Goal: Ask a question

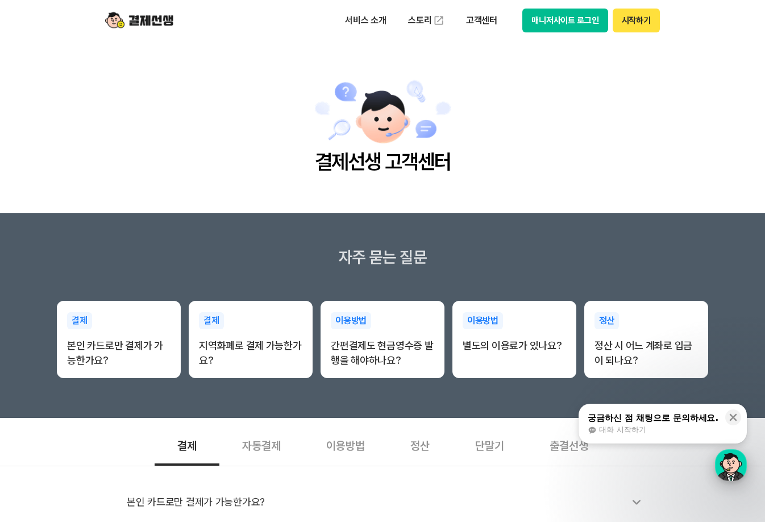
click at [728, 462] on div "button" at bounding box center [731, 465] width 32 height 32
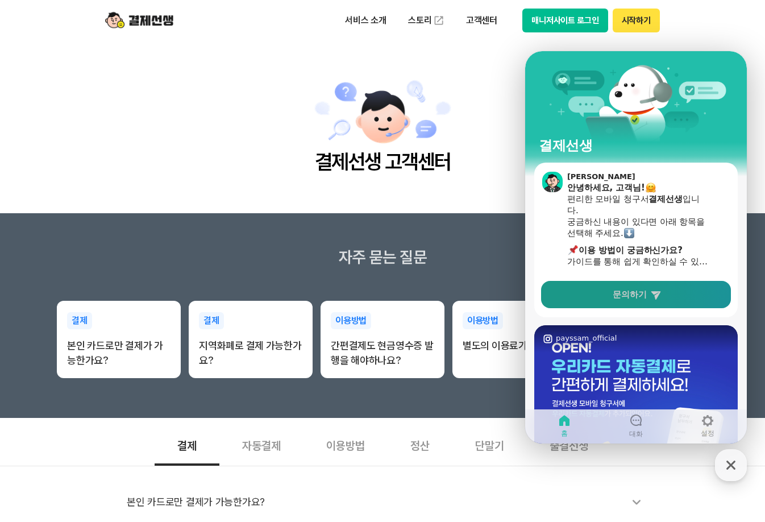
click at [652, 300] on link "문의하기" at bounding box center [636, 294] width 190 height 27
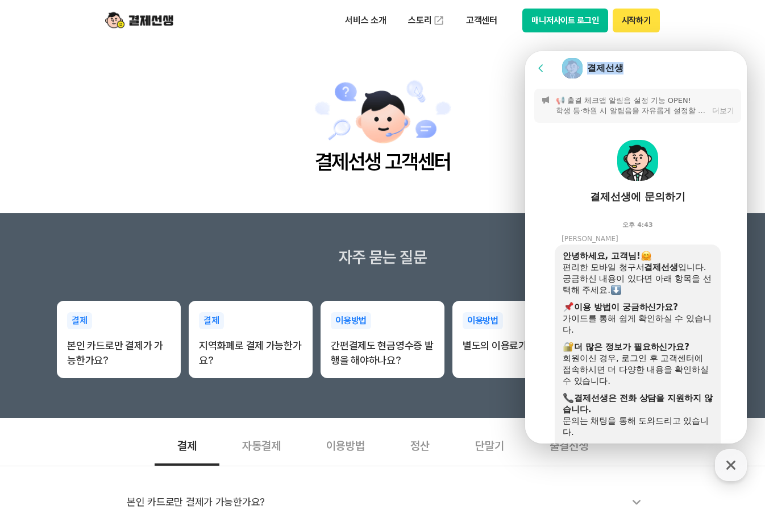
drag, startPoint x: 639, startPoint y: 69, endPoint x: 544, endPoint y: 82, distance: 95.2
click at [544, 82] on header "Go to previous page Chat Room 결제선생" at bounding box center [637, 68] width 225 height 34
click at [653, 366] on div "회원이신 경우, 로그인 후 고객센터에 접속하시면 더 다양한 내용을 확인하실 수 있습니다." at bounding box center [637, 369] width 150 height 34
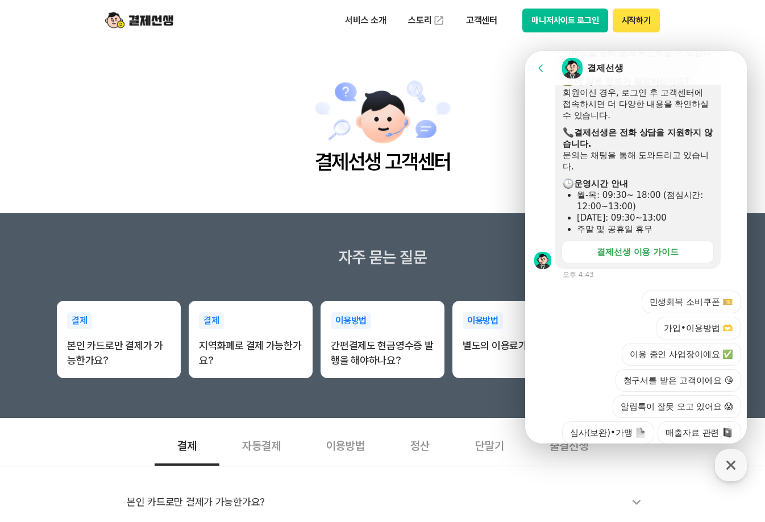
scroll to position [327, 0]
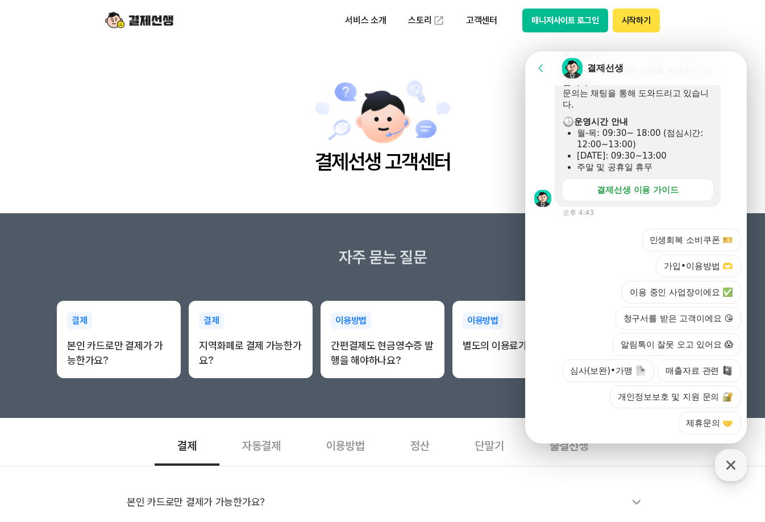
click at [546, 69] on icon at bounding box center [540, 67] width 11 height 11
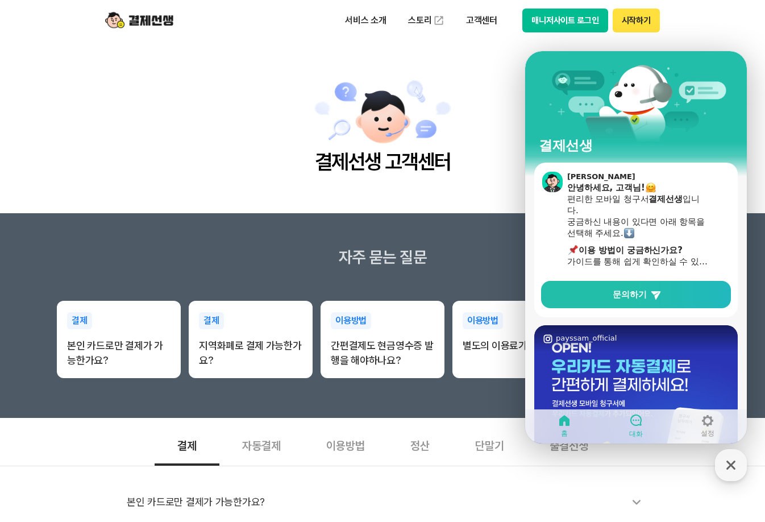
click at [635, 424] on icon at bounding box center [636, 420] width 14 height 14
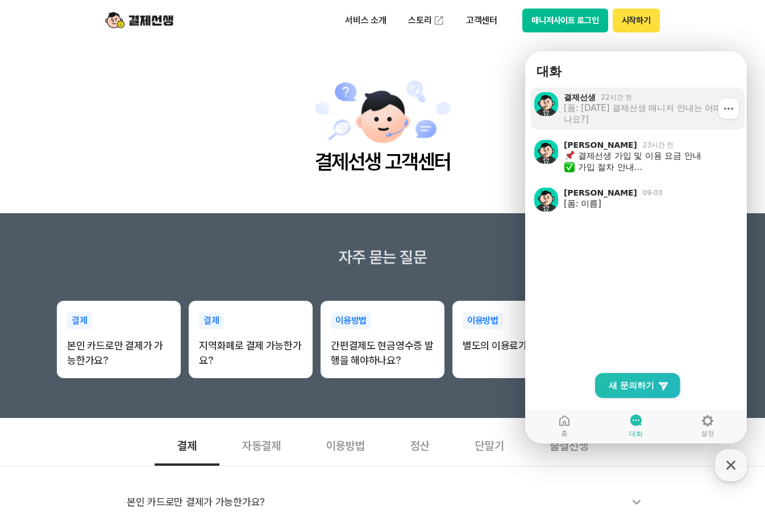
click at [668, 121] on div "[폼: [DATE] 결제선생 매니저 안내는 어떠셨나요?]" at bounding box center [650, 113] width 173 height 23
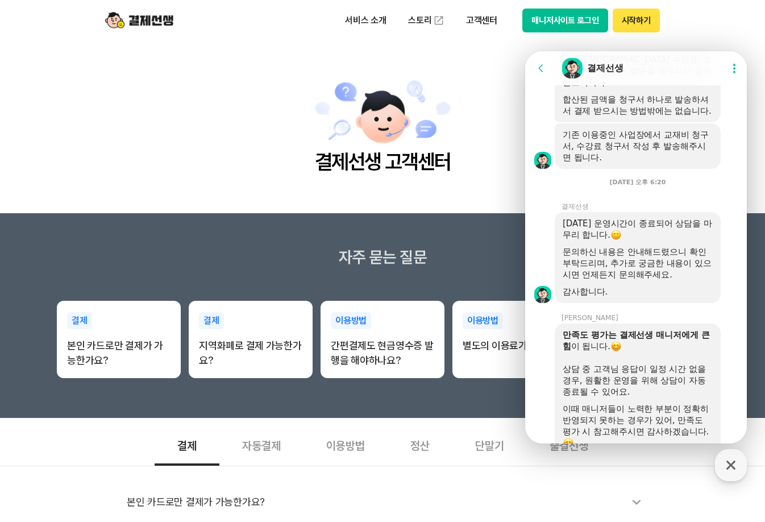
scroll to position [1661, 0]
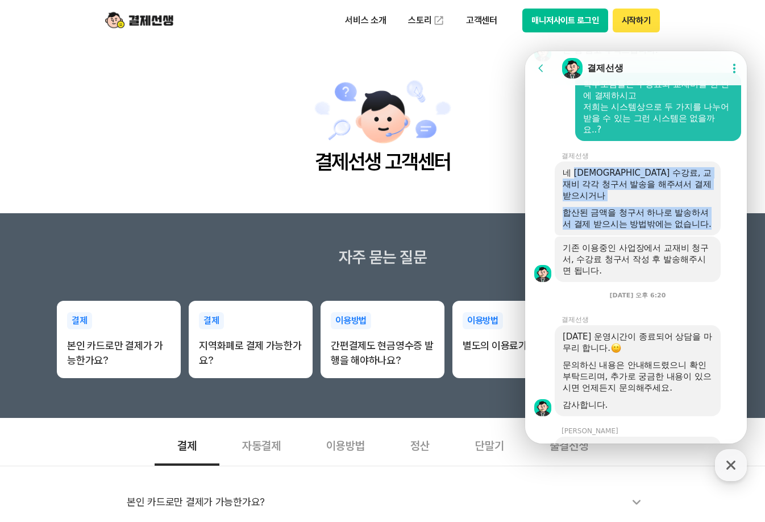
drag, startPoint x: 577, startPoint y: 201, endPoint x: 687, endPoint y: 249, distance: 121.1
click at [687, 230] on div "네 [DEMOGRAPHIC_DATA] 수강료, 교재비 각각 청구서 발송을 해주셔서 결제 받으시거나 합산된 금액을 청구서 하나로 발송하셔서 결제…" at bounding box center [637, 198] width 150 height 62
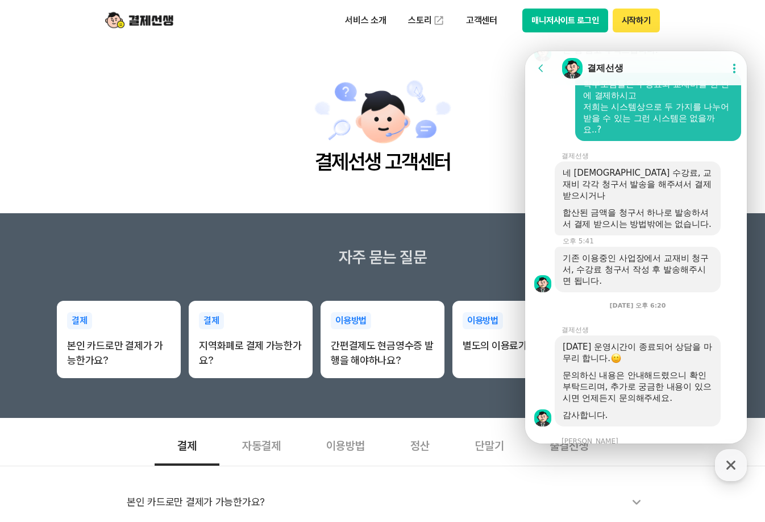
click at [661, 284] on div "기존 이용중인 사업장에서 교재비 청구서, 수강료 청구서 작성 후 발송해주시면 됩니다." at bounding box center [637, 269] width 150 height 34
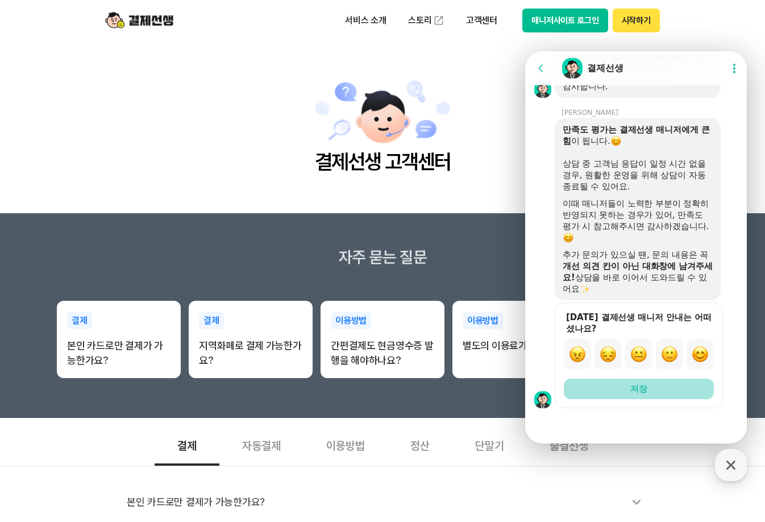
scroll to position [2023, 0]
click at [647, 389] on button "저장" at bounding box center [639, 388] width 150 height 20
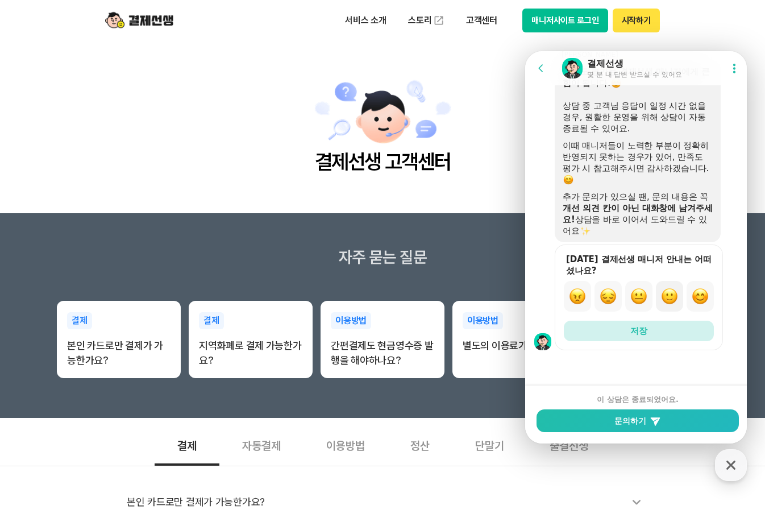
scroll to position [2081, 0]
click at [635, 423] on button "문의하기" at bounding box center [637, 420] width 202 height 23
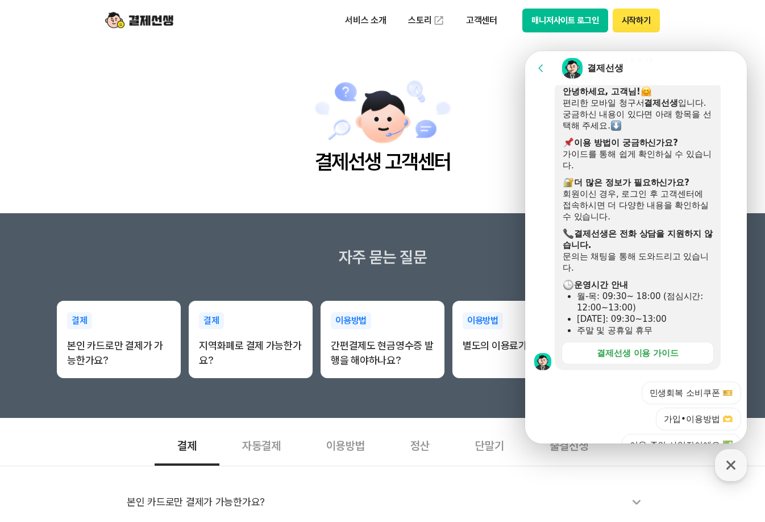
scroll to position [317, 0]
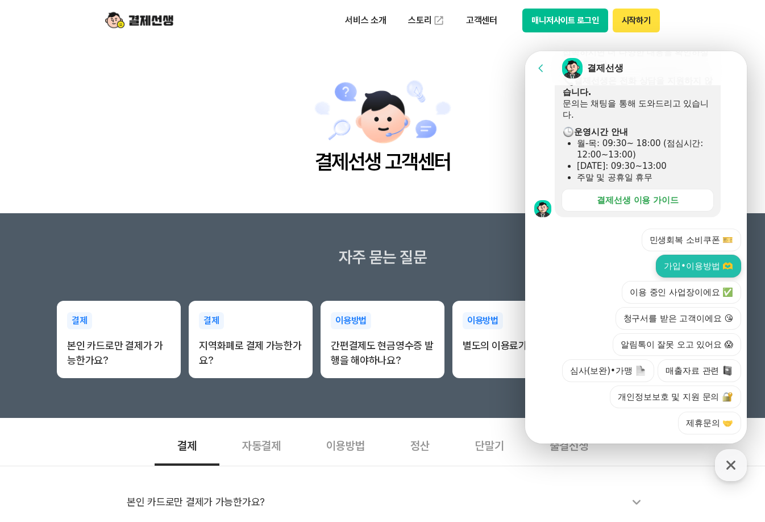
click at [703, 255] on button "가입•이용방법 🫶" at bounding box center [698, 266] width 85 height 23
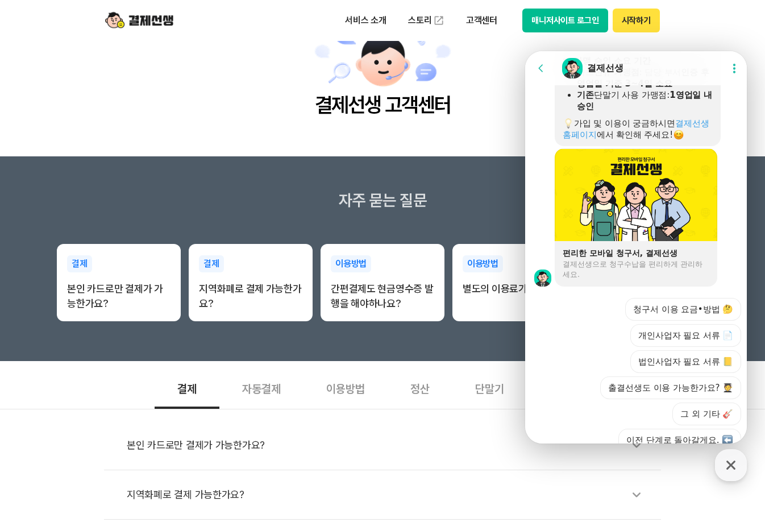
scroll to position [832, 0]
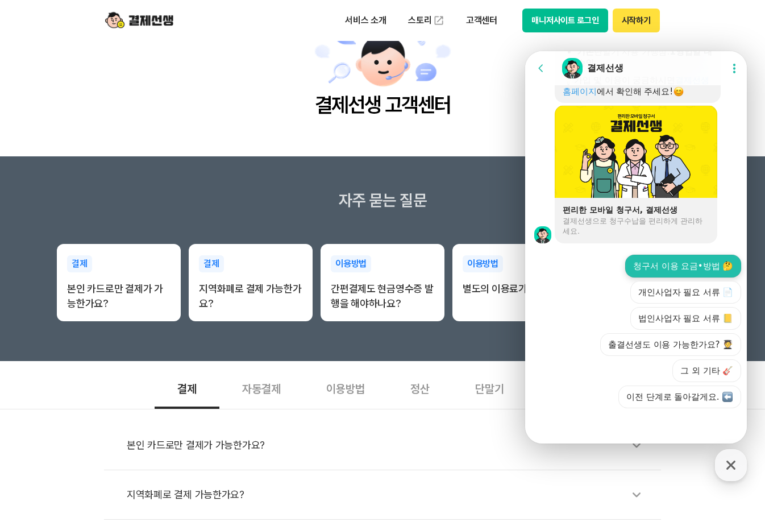
click at [711, 268] on button "청구서 이용 요금•방법 🤔" at bounding box center [683, 266] width 116 height 23
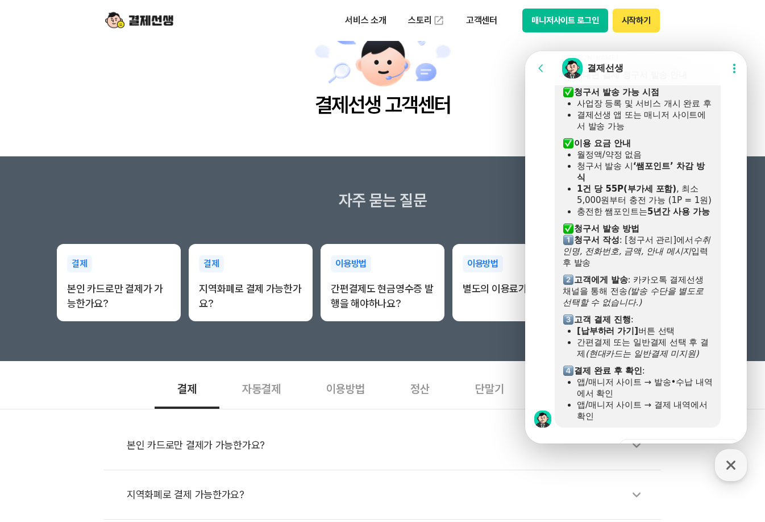
scroll to position [953, 0]
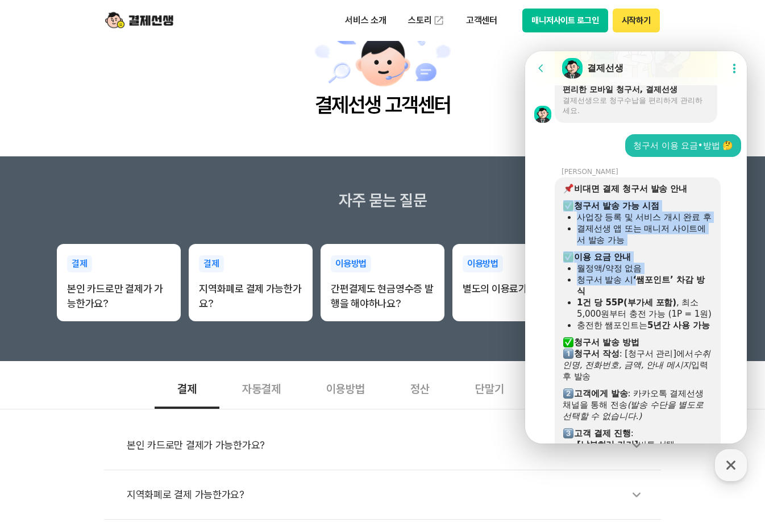
drag, startPoint x: 585, startPoint y: 199, endPoint x: 643, endPoint y: 297, distance: 113.6
click at [643, 297] on div "비대면 결제 청구서 발송 안내 ​ 청구서 발송 가능 시점 사업장 등록 및 서비스 개시 완료 후 결제선생 앱 또는 매니저 사이트에서 발송 가능 …" at bounding box center [637, 359] width 150 height 352
click at [644, 297] on div "청구서 발송 시 ‘쌤포인트’ 차감 방식" at bounding box center [645, 285] width 136 height 23
drag, startPoint x: 581, startPoint y: 189, endPoint x: 690, endPoint y: 189, distance: 108.5
click at [687, 189] on b "비대면 결제 청구서 발송 안내" at bounding box center [630, 189] width 113 height 10
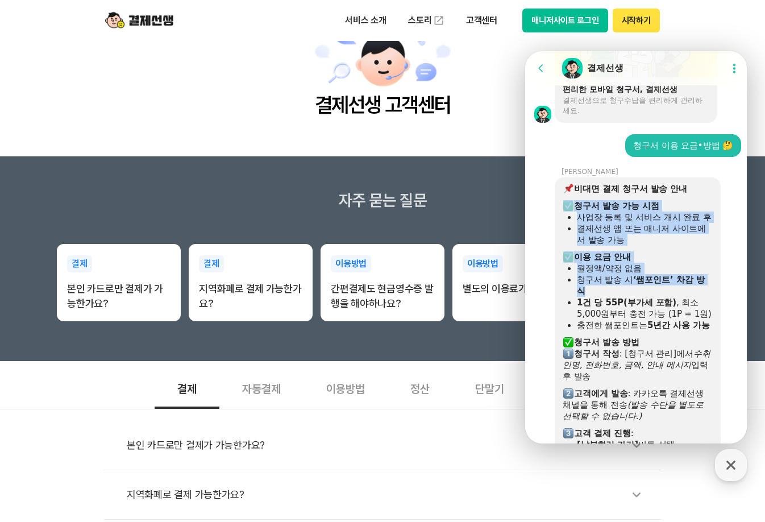
click at [687, 189] on b "비대면 결제 청구서 발송 안내" at bounding box center [630, 189] width 113 height 10
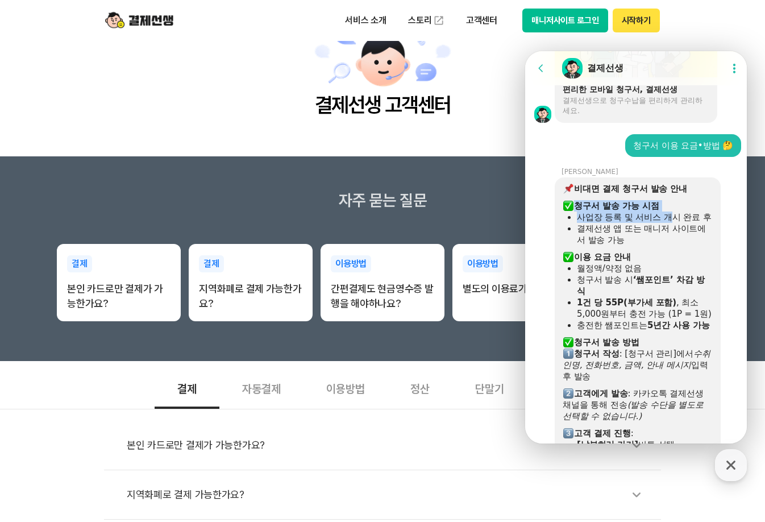
drag, startPoint x: 576, startPoint y: 207, endPoint x: 670, endPoint y: 215, distance: 95.3
click at [670, 215] on div "비대면 결제 청구서 발송 안내 ​ 청구서 발송 가능 시점 사업장 등록 및 서비스 개시 완료 후 결제선생 앱 또는 매니저 사이트에서 발송 가능 …" at bounding box center [637, 359] width 150 height 352
click at [671, 223] on div "사업장 등록 및 서비스 개시 완료 후" at bounding box center [645, 216] width 136 height 11
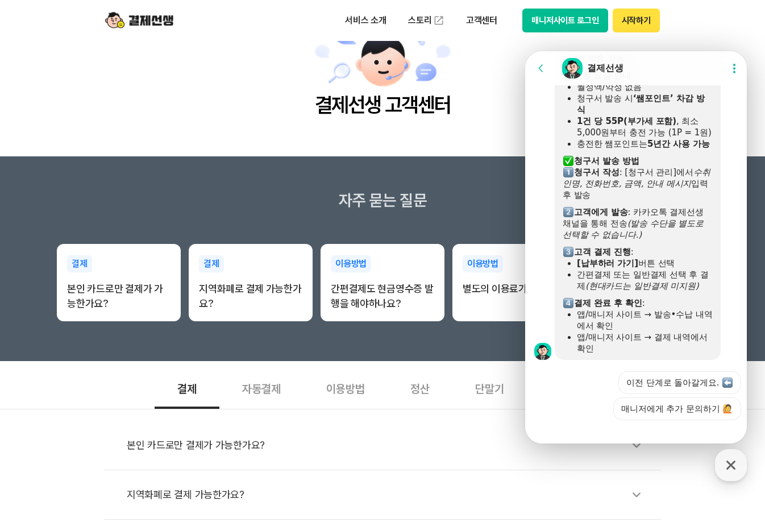
scroll to position [1180, 0]
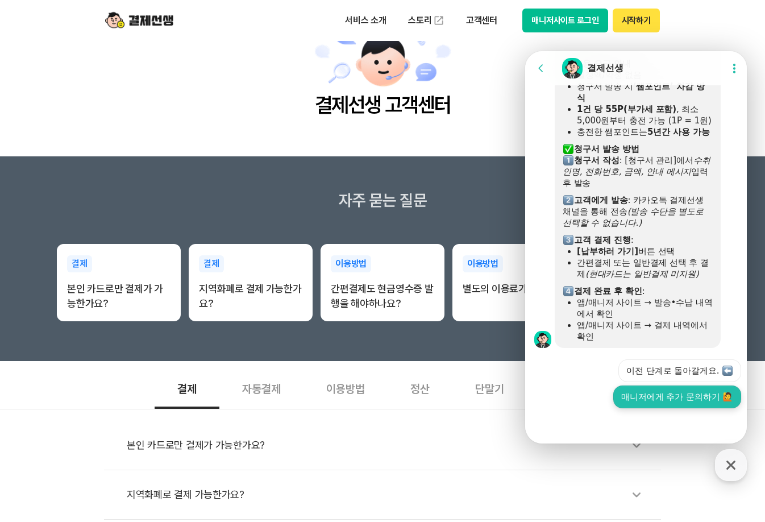
click at [688, 402] on button "매니저에게 추가 문의하기 🙋" at bounding box center [677, 396] width 128 height 23
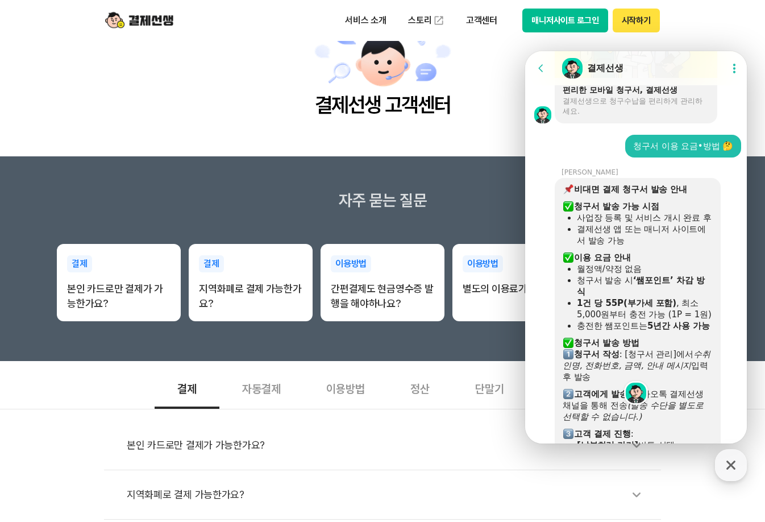
scroll to position [927, 0]
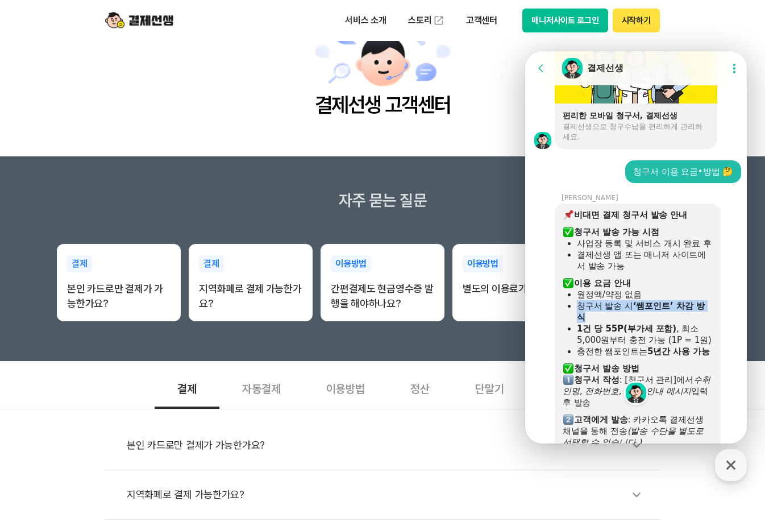
drag, startPoint x: 580, startPoint y: 316, endPoint x: 645, endPoint y: 326, distance: 66.1
click at [645, 323] on div "청구서 발송 시 ‘쌤포인트’ 차감 방식" at bounding box center [645, 311] width 136 height 23
drag, startPoint x: 610, startPoint y: 340, endPoint x: 687, endPoint y: 340, distance: 77.3
click at [687, 340] on div "1건 당 55P(부가세 포함) , 최소 5,000원부터 충전 가능 (1P = 1원)" at bounding box center [645, 334] width 136 height 23
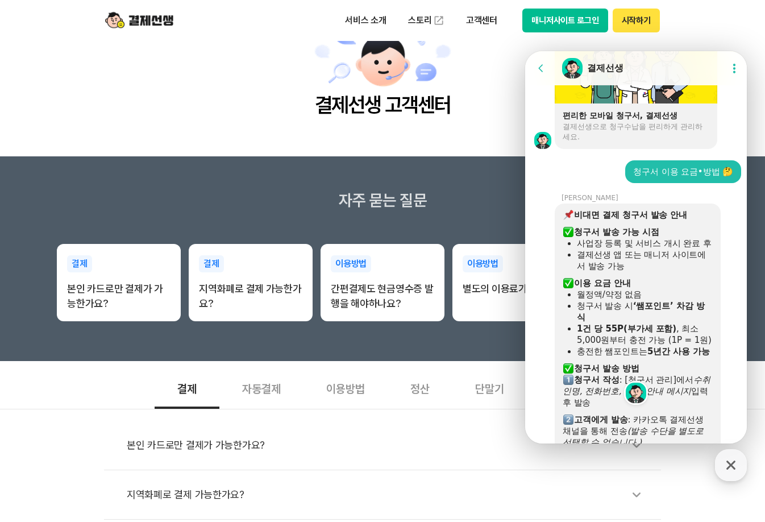
click at [688, 340] on div "1건 당 55P(부가세 포함) , 최소 5,000원부터 충전 가능 (1P = 1원)" at bounding box center [645, 334] width 136 height 23
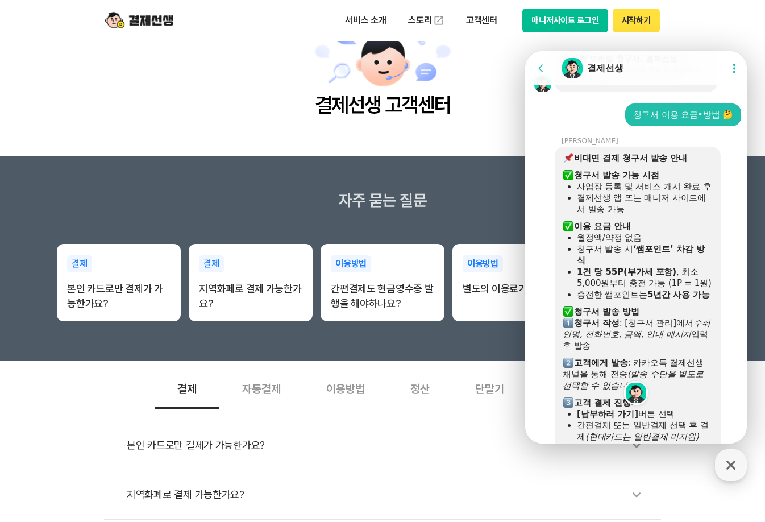
scroll to position [1154, 0]
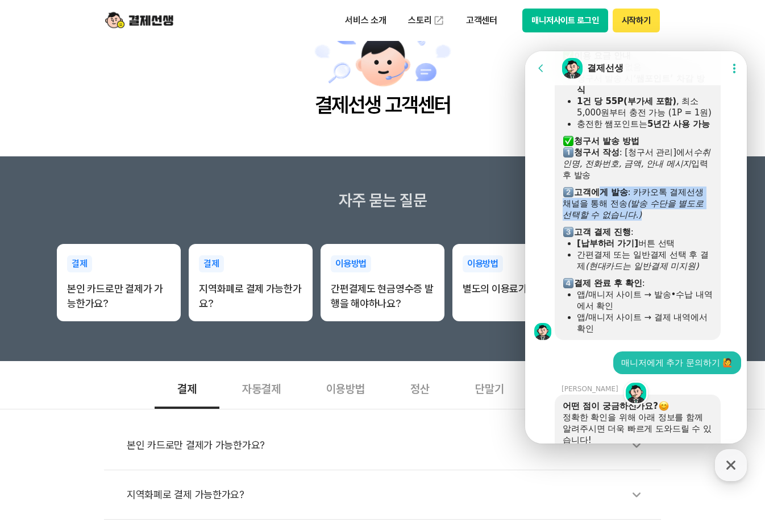
drag, startPoint x: 602, startPoint y: 216, endPoint x: 680, endPoint y: 241, distance: 82.5
click at [680, 220] on div "​ 고객에게 발송 : 카카오톡 결제선생 채널을 통해 전송 (발송 수단을 별도로 선택할 수 없습니다.)" at bounding box center [637, 203] width 150 height 34
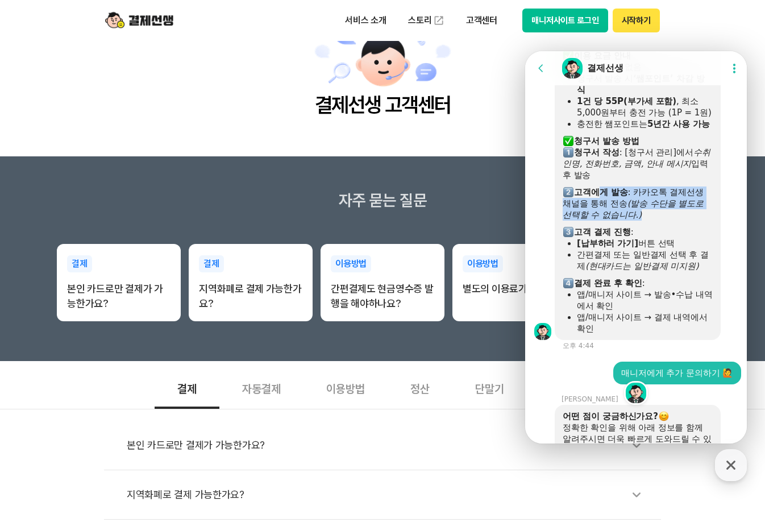
click at [680, 220] on div "​ 고객에게 발송 : 카카오톡 결제선생 채널을 통해 전송 (발송 수단을 별도로 선택할 수 없습니다.)" at bounding box center [637, 203] width 150 height 34
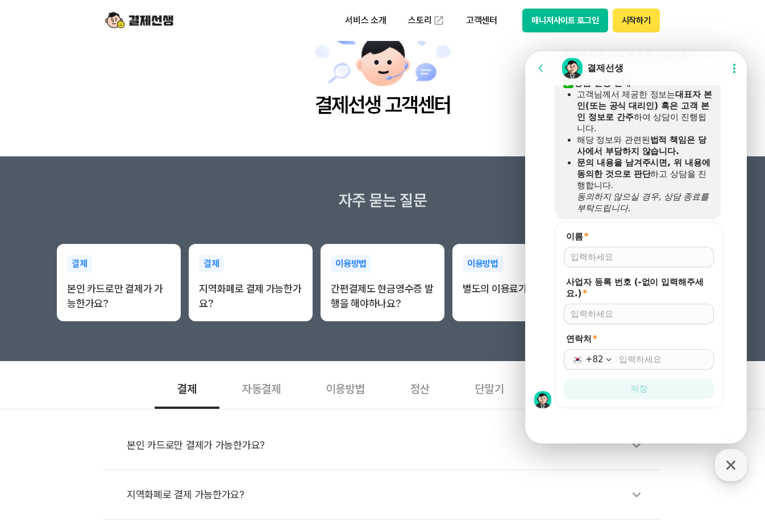
scroll to position [1562, 0]
click at [644, 253] on input "이름 *" at bounding box center [638, 256] width 136 height 11
type input "서세미"
type input "8889400883"
click at [632, 366] on div "+82" at bounding box center [639, 359] width 150 height 20
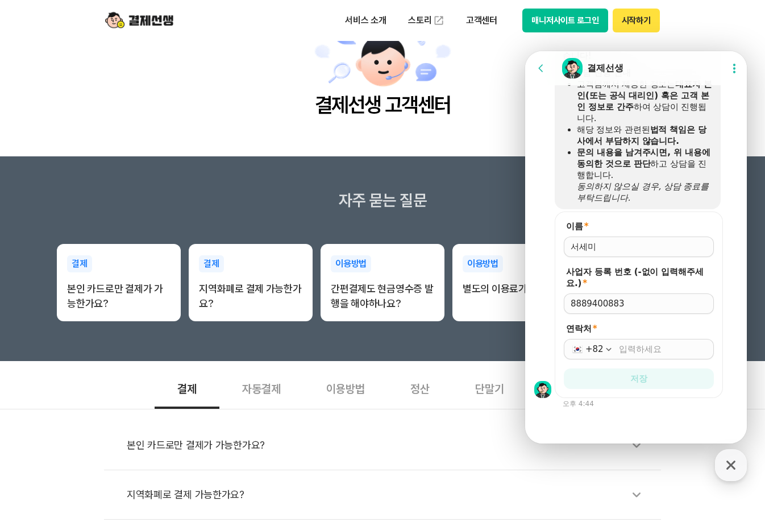
click at [635, 364] on form "이름 * 사업자 등록 번호 (-없이 입력해주세요.) * 8889400883 연락처 * +82 저장" at bounding box center [638, 304] width 168 height 186
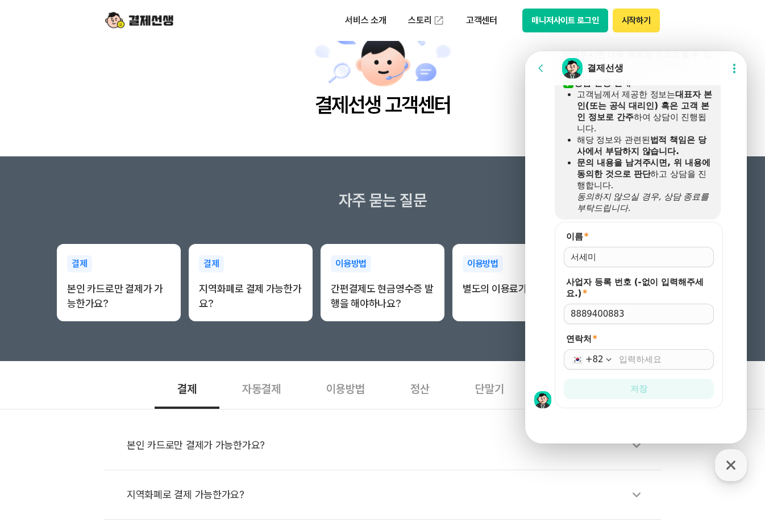
click at [632, 362] on input "연락처 *" at bounding box center [663, 358] width 88 height 11
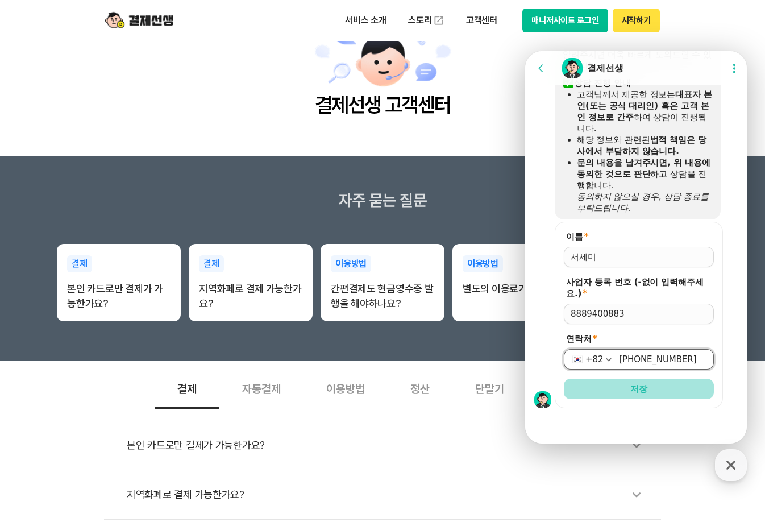
type input "[PHONE_NUMBER]"
click at [636, 382] on button "저장" at bounding box center [639, 388] width 150 height 20
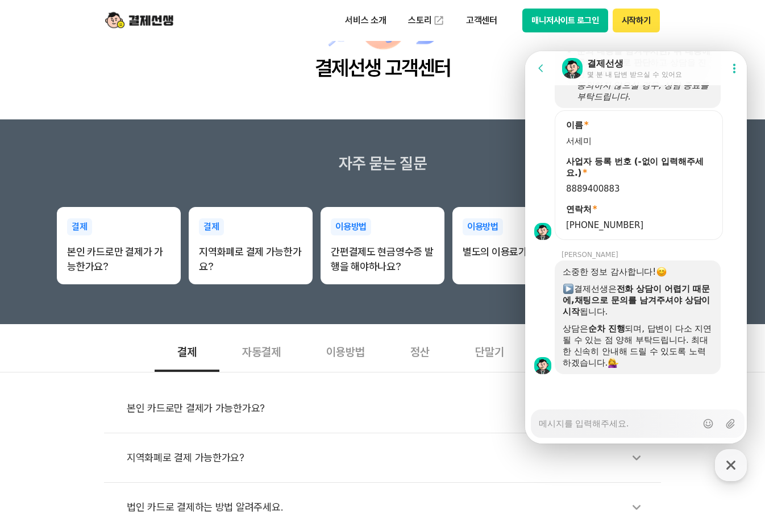
scroll to position [114, 0]
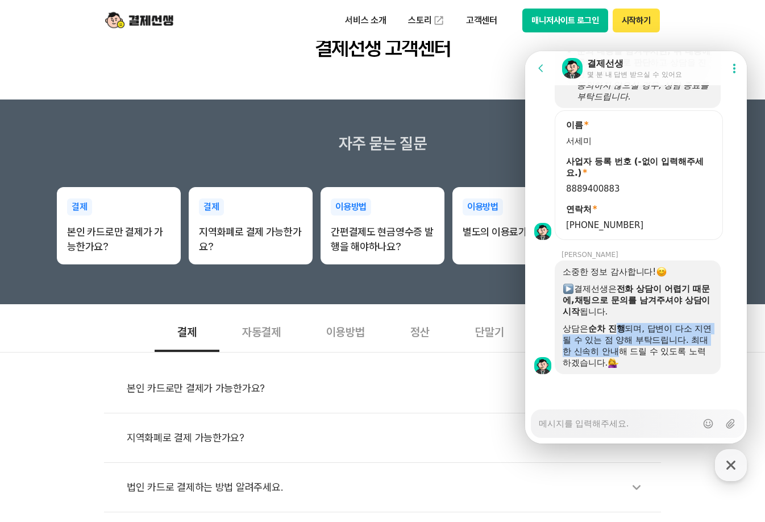
drag, startPoint x: 618, startPoint y: 323, endPoint x: 629, endPoint y: 351, distance: 29.5
click at [628, 349] on div "상담은 순차 진행 되며, 답변이 다소 지연될 수 있는 점 양해 부탁드립니다. 최대한 신속히 안내해 드릴 수 있도록 노력하겠습니다." at bounding box center [637, 345] width 150 height 45
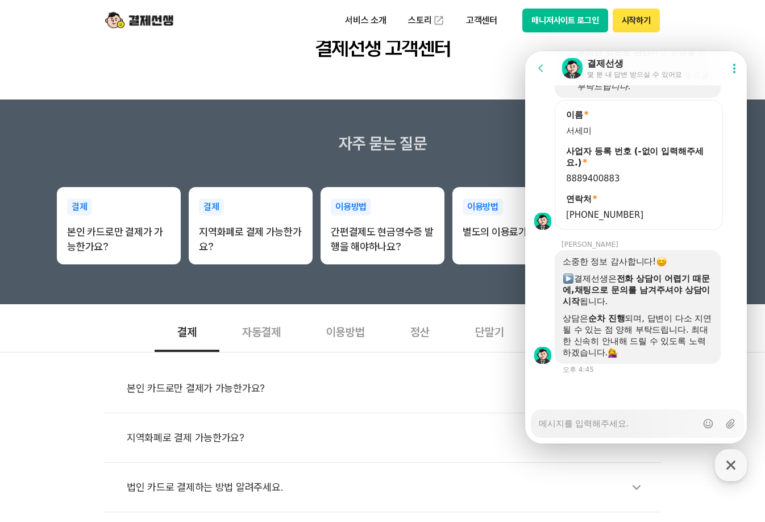
click at [637, 353] on div "상담은 순차 진행 되며, 답변이 다소 지연될 수 있는 점 양해 부탁드립니다. 최대한 신속히 안내해 드릴 수 있도록 노력하겠습니다." at bounding box center [637, 334] width 150 height 45
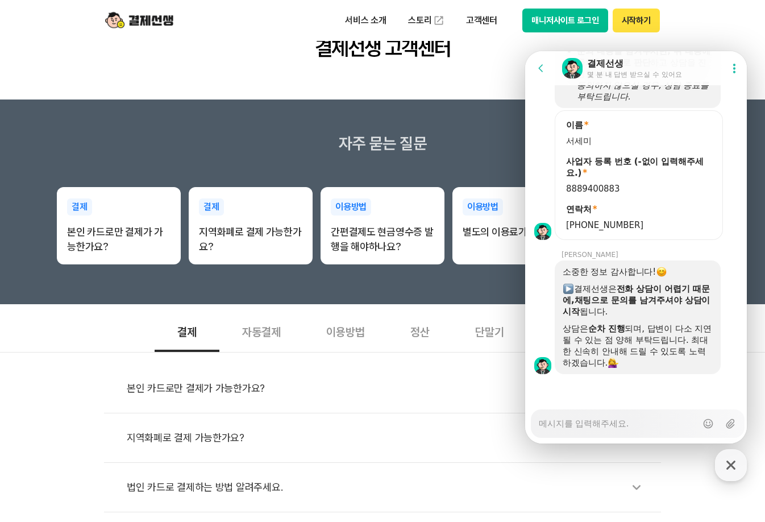
click at [629, 420] on textarea "Messenger Input Textarea" at bounding box center [618, 419] width 158 height 19
type textarea "x"
type textarea "ㅇ"
type textarea "x"
type textarea "아"
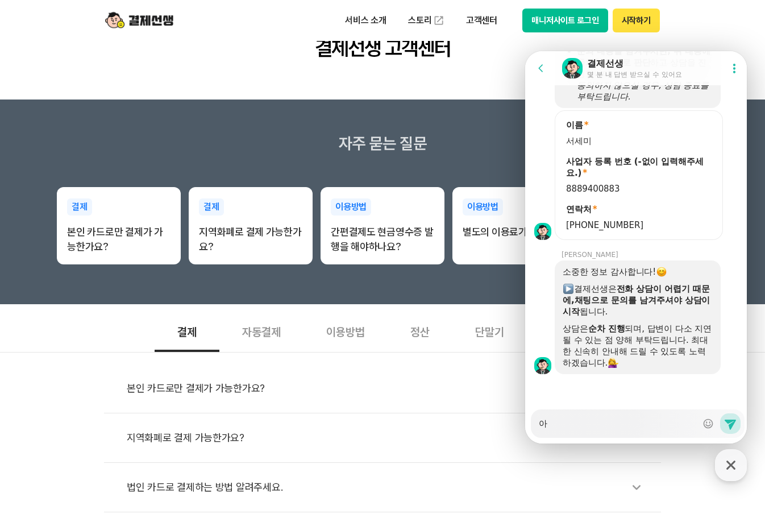
type textarea "x"
type textarea "안"
type textarea "x"
type textarea "안ㄴ"
type textarea "x"
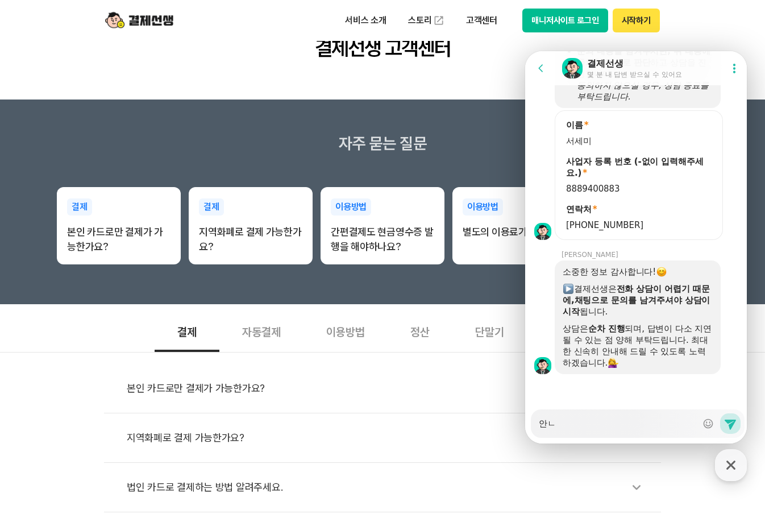
type textarea "안녀"
type textarea "x"
type textarea "안녕"
type textarea "x"
type textarea "안녕ㅎ"
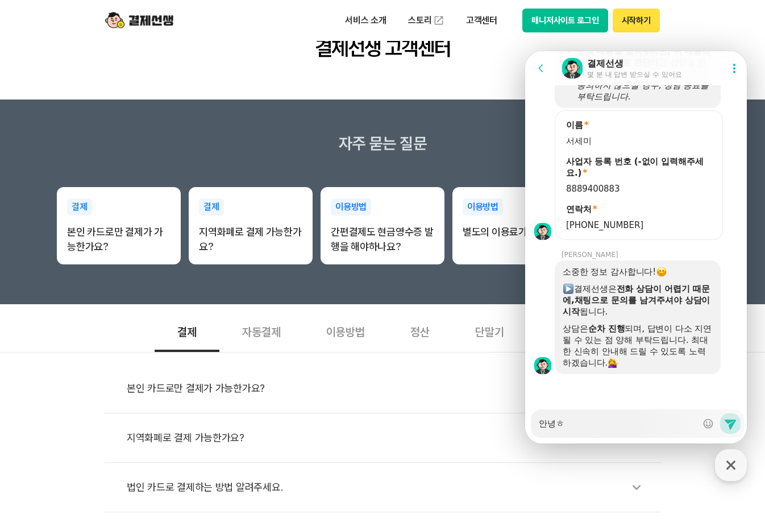
type textarea "x"
type textarea "안녕하"
type textarea "x"
type textarea "안녕핫"
type textarea "x"
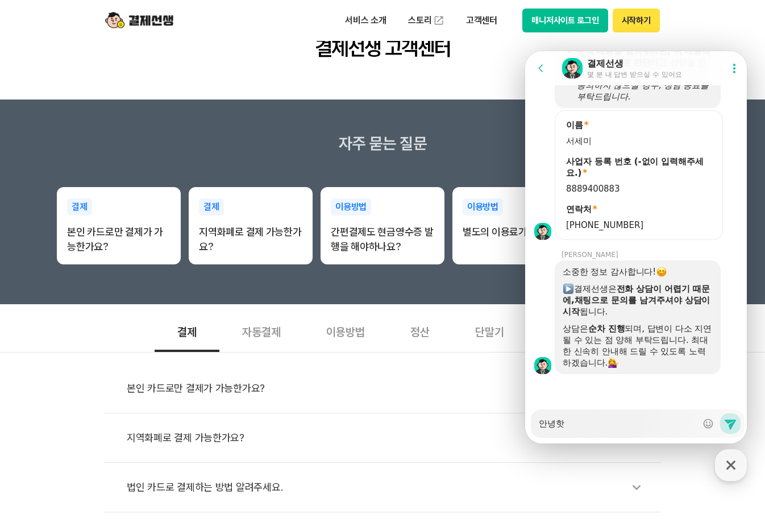
type textarea "안녕하세"
type textarea "x"
type textarea "안녕하셍"
type textarea "x"
type textarea "안녕하세요"
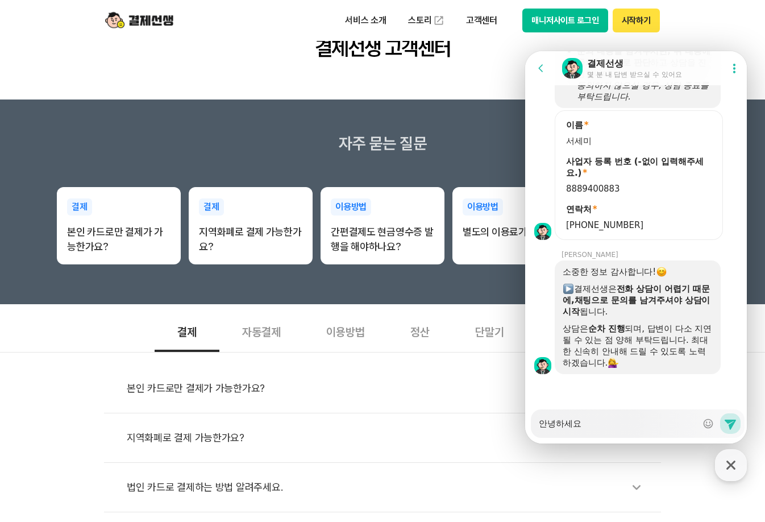
type textarea "x"
type textarea "안녕하세요!"
type textarea "x"
type textarea "안녕하세요!"
type textarea "x"
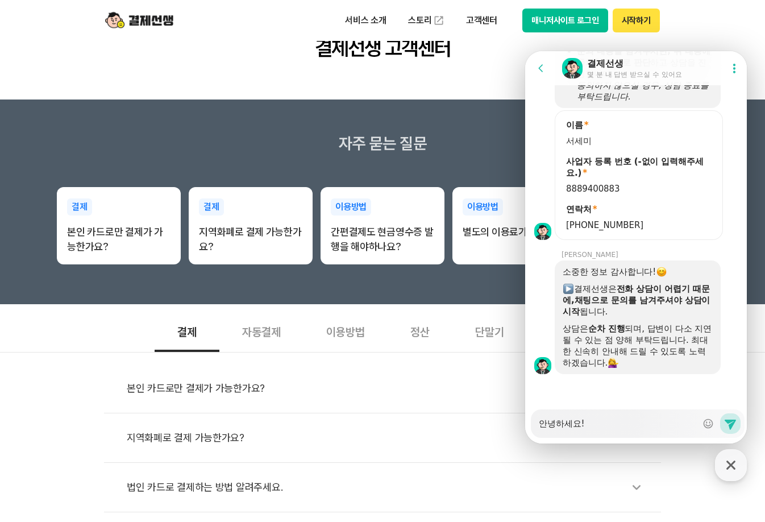
type textarea "안녕하세요! ㅁ"
type textarea "x"
type textarea "안녕하세요! 무"
type textarea "x"
type textarea "안녕하세요! 문"
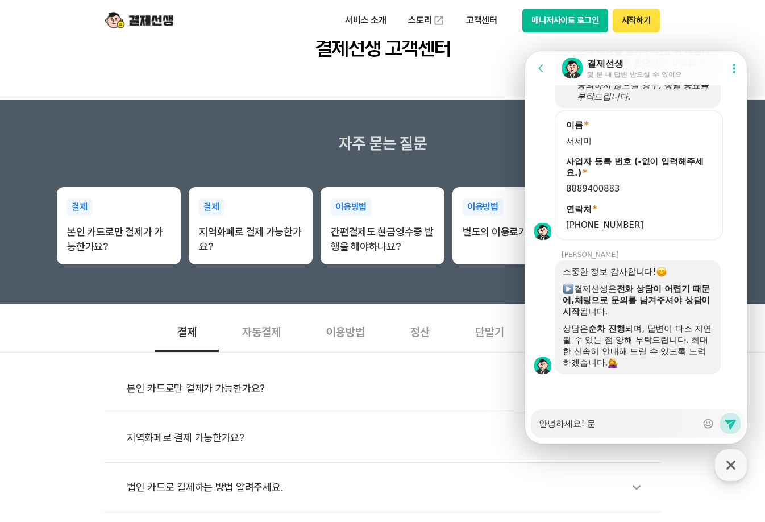
type textarea "x"
type textarea "안녕하세요! [DEMOGRAPHIC_DATA]"
type textarea "x"
type textarea "안녕하세요! 문으"
type textarea "x"
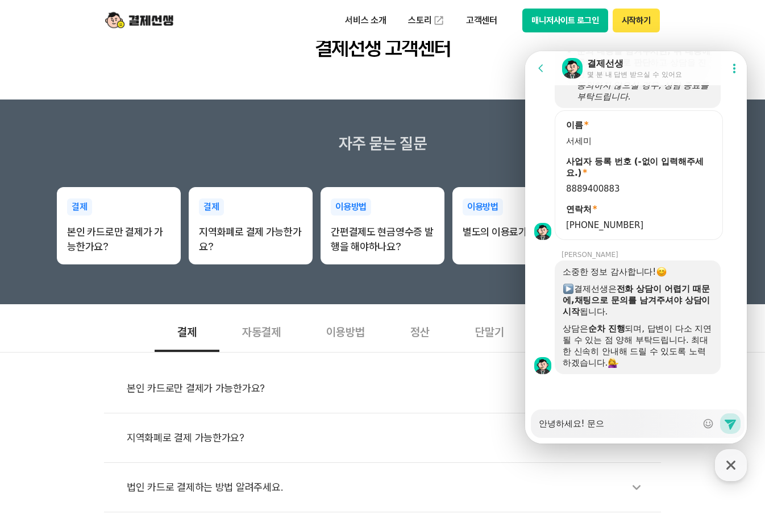
type textarea "안녕하세요! 문의"
type textarea "x"
type textarea "안녕하세요! 문읟"
type textarea "x"
type textarea "안녕하세요! 문의드"
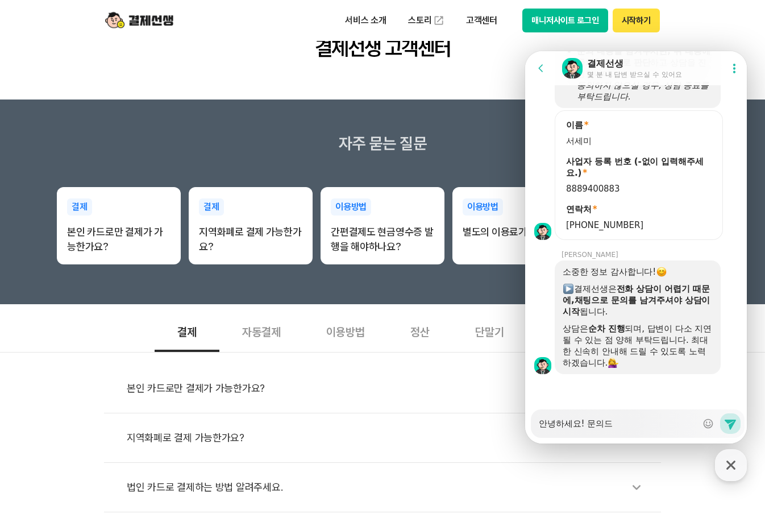
type textarea "x"
type textarea "안녕하세요! 문의들"
type textarea "x"
type textarea "안녕하세요! 문의드리"
type textarea "x"
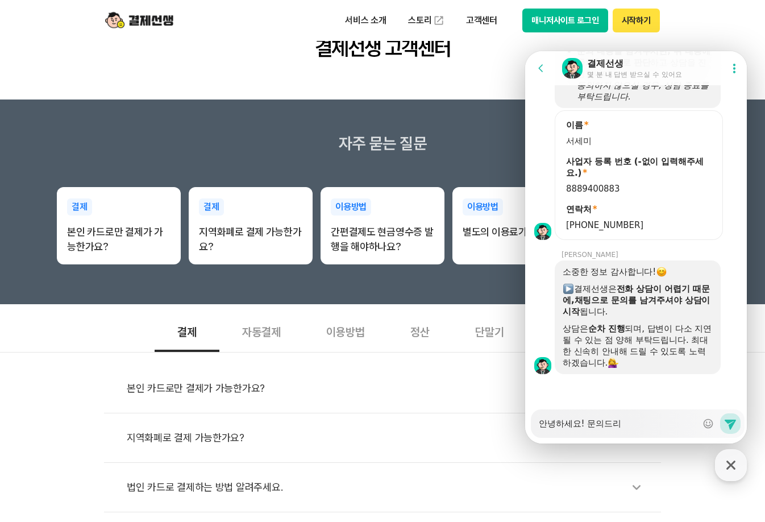
type textarea "안녕하세요! 문의드릭"
type textarea "x"
type textarea "안녕하세요! 문의드리고"
type textarea "x"
type textarea "안녕하세요! 문의드리고"
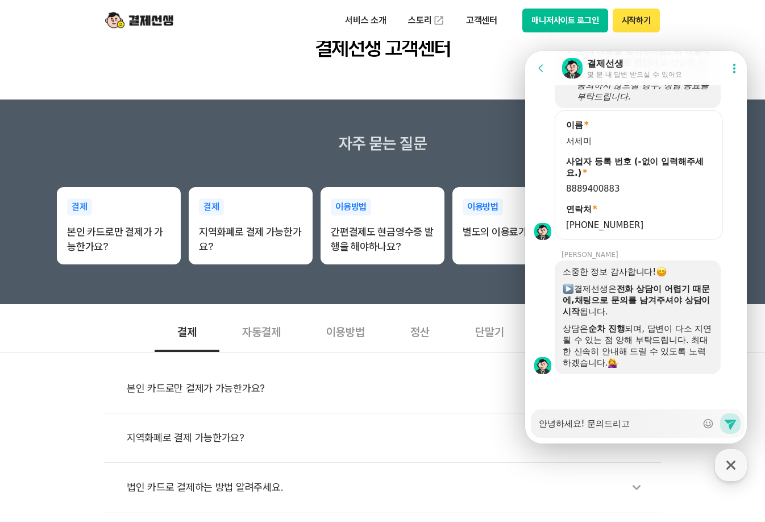
type textarea "x"
type textarea "안녕하세요! 문의드리고 ㅅ"
type textarea "x"
type textarea "안녕하세요! 문의드리고 시"
type textarea "x"
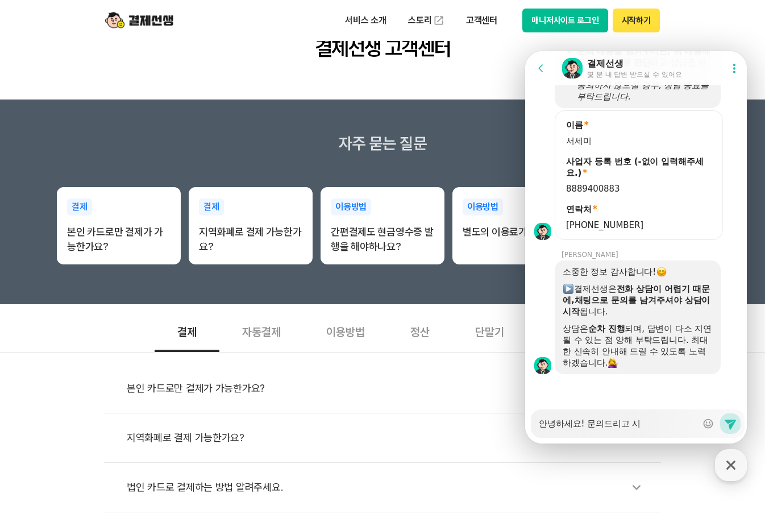
type textarea "안녕하세요! 문의드리고 싶"
type textarea "x"
type textarea "안녕하세요! 문의드리고 시"
type textarea "x"
type textarea "안녕하세요! 문의드리고 ㅅ"
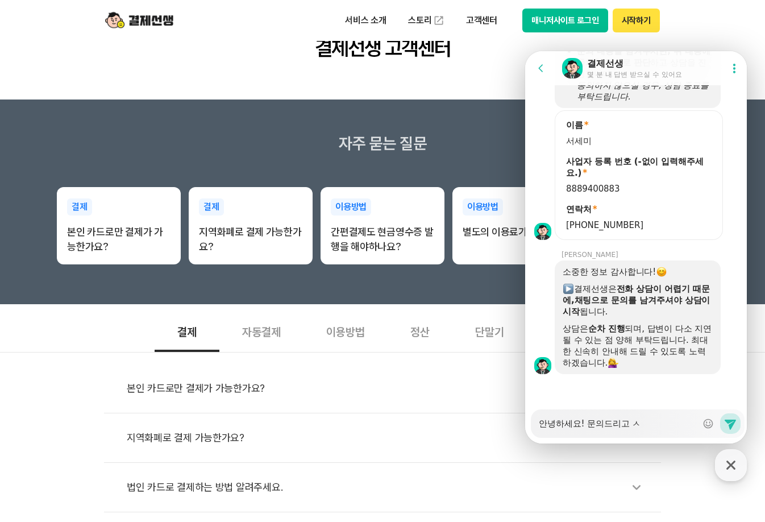
type textarea "x"
type textarea "안녕하세요! 문의드리고"
type textarea "x"
type textarea "안녕하세요! 문의드리고"
type textarea "x"
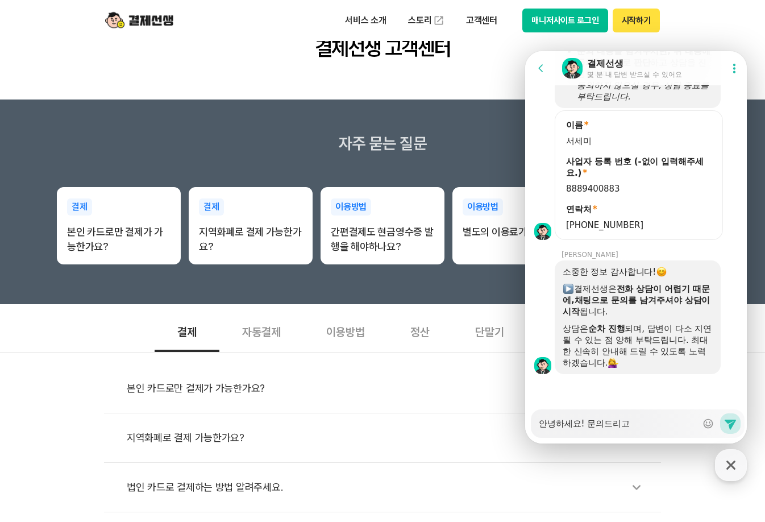
type textarea "안녕하세요! 문의드리"
type textarea "x"
type textarea "안녕하세요! 문의드"
type textarea "x"
type textarea "안녕하세요! 문의"
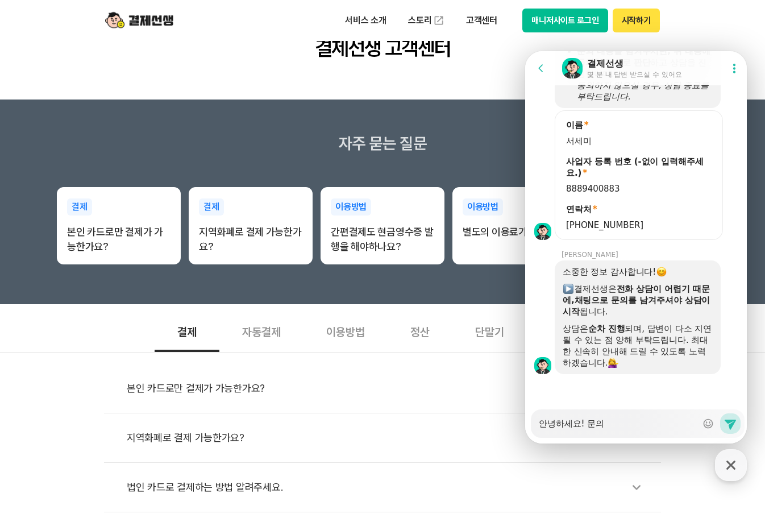
type textarea "x"
type textarea "안녕하세요! 문"
type textarea "x"
type textarea "안녕하세요! [DEMOGRAPHIC_DATA]"
type textarea "x"
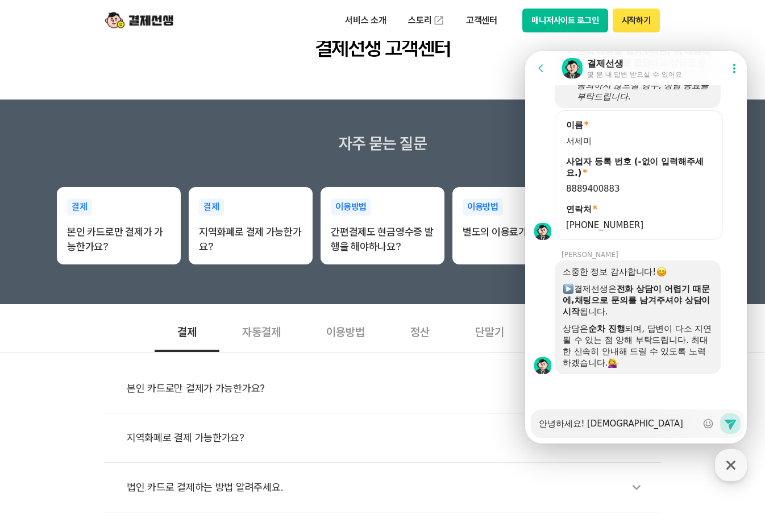
type textarea "안녕하세요! 문으"
type textarea "x"
type textarea "안녕하세요! 문의"
type textarea "x"
type textarea "안녕하세요! 문의"
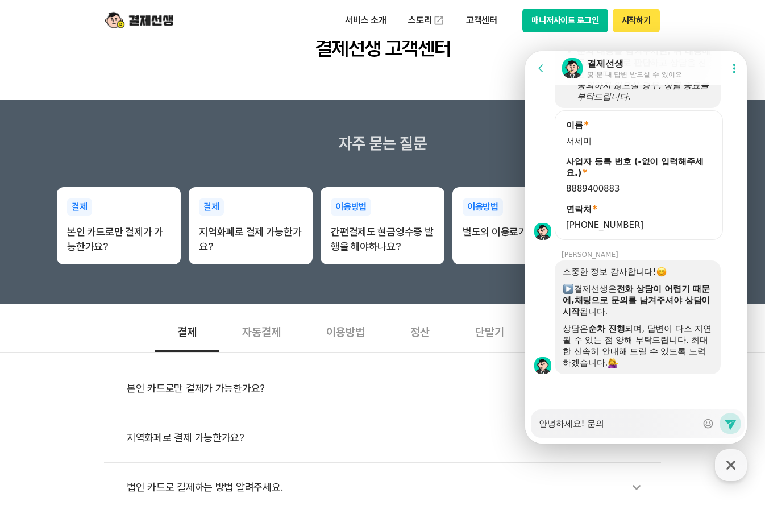
type textarea "x"
type textarea "안녕하세요! 문의 ㄷ"
type textarea "x"
type textarea "안녕하세요! 문의 드"
type textarea "x"
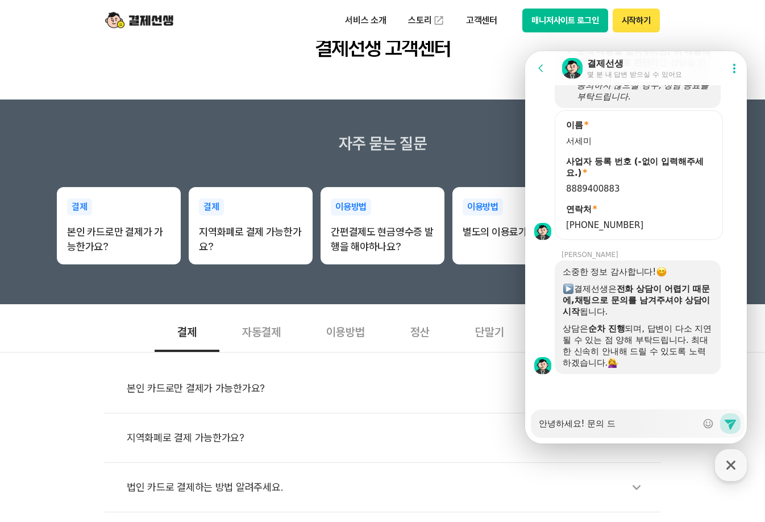
type textarea "안녕하세요! 문의 들"
type textarea "x"
type textarea "안녕하세요! 문의 드리"
type textarea "x"
type textarea "안녕하세요! 문의 드릴"
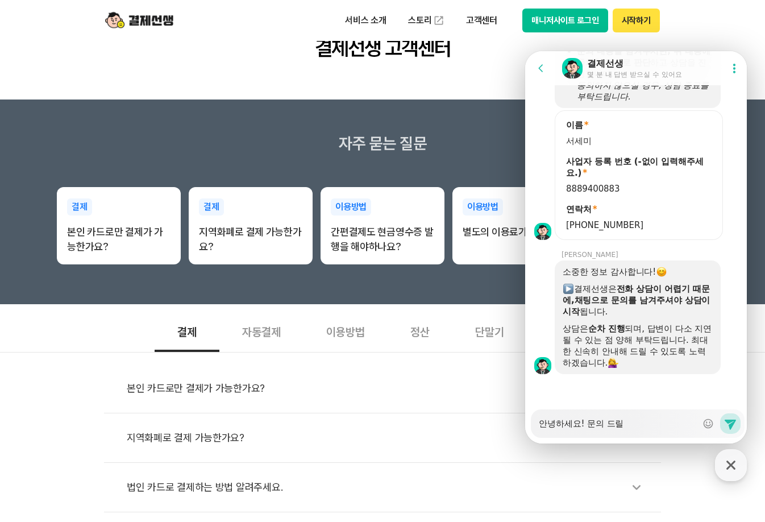
type textarea "x"
type textarea "안녕하세요! 문의 드릴"
type textarea "x"
type textarea "안녕하세요! 문의 드릴"
type textarea "x"
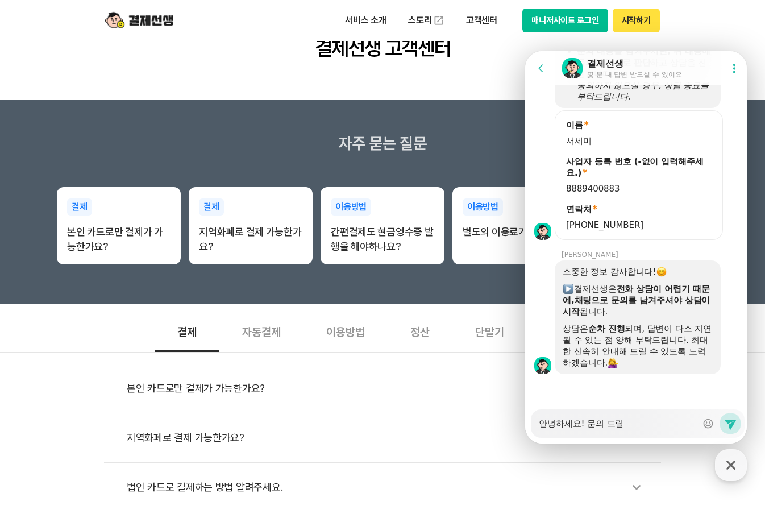
type textarea "안녕하세요! 문의 드"
type textarea "x"
type textarea "안녕하세요! 문의"
type textarea "x"
type textarea "안녕하세요! 문의"
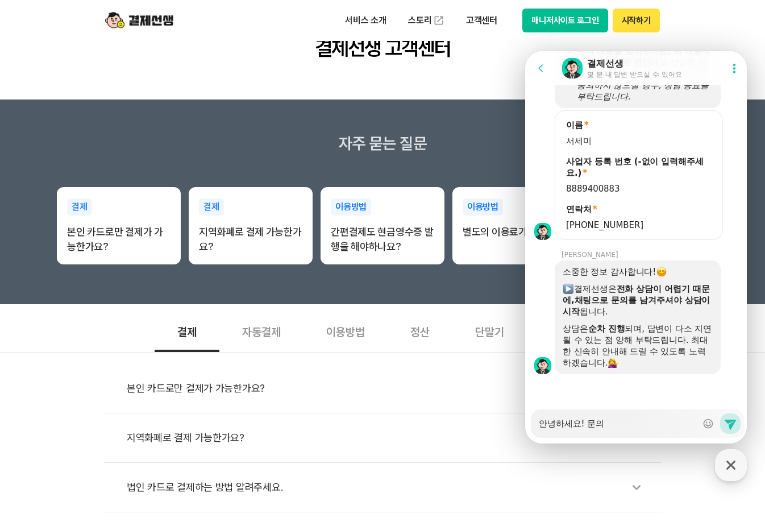
type textarea "x"
type textarea "안녕하세요! 문의"
type textarea "x"
type textarea "안녕하세요! 문의 ㄷ"
type textarea "x"
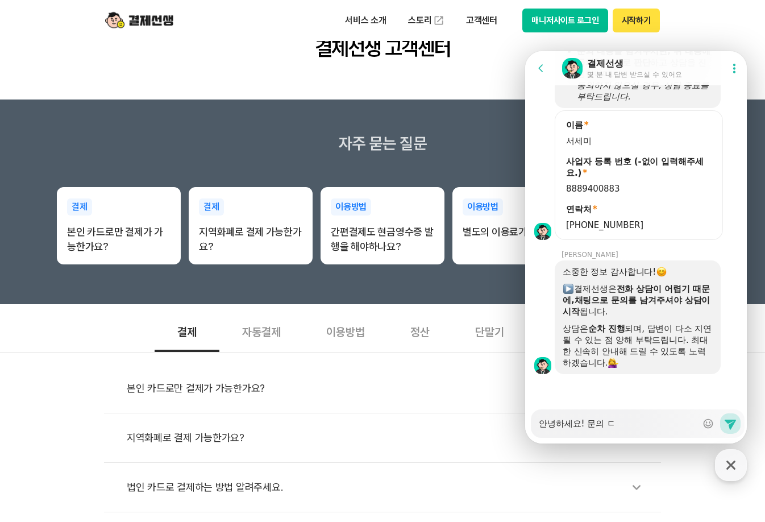
type textarea "안녕하세요! 문의 드"
type textarea "x"
type textarea "안녕하세요! 문의 들"
type textarea "x"
type textarea "안녕하세요! 문의 드리"
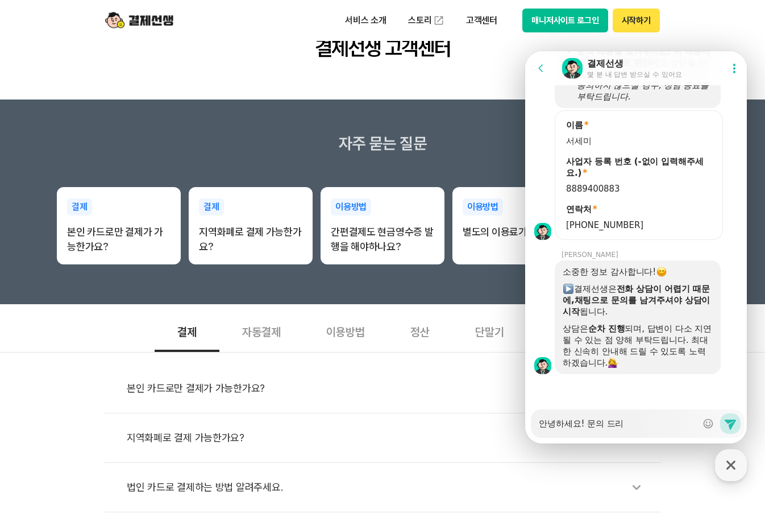
type textarea "x"
type textarea "안녕하세요! 문의 드릭"
type textarea "x"
type textarea "안녕하세요! 문의 드리고"
type textarea "x"
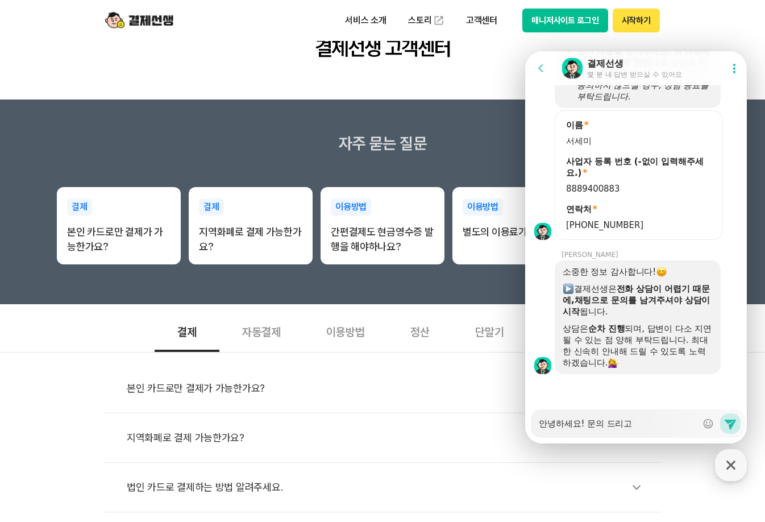
type textarea "안녕하세요! 문의 드리고"
type textarea "x"
type textarea "안녕하세요! 문의 드리고 ㅅ"
type textarea "x"
type textarea "안녕하세요! 문의 드리고 시"
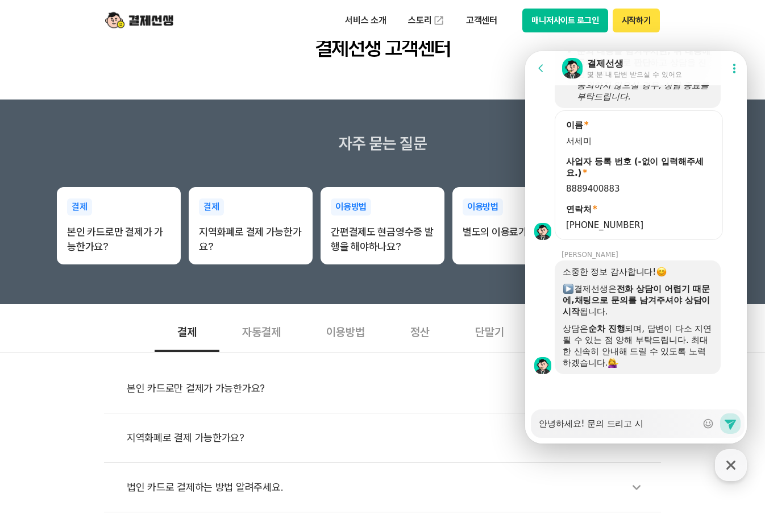
type textarea "x"
type textarea "안녕하세요! 문의 드리고 싶"
type textarea "x"
type textarea "안녕하세요! 문의 드리고 싶ㅇ"
type textarea "x"
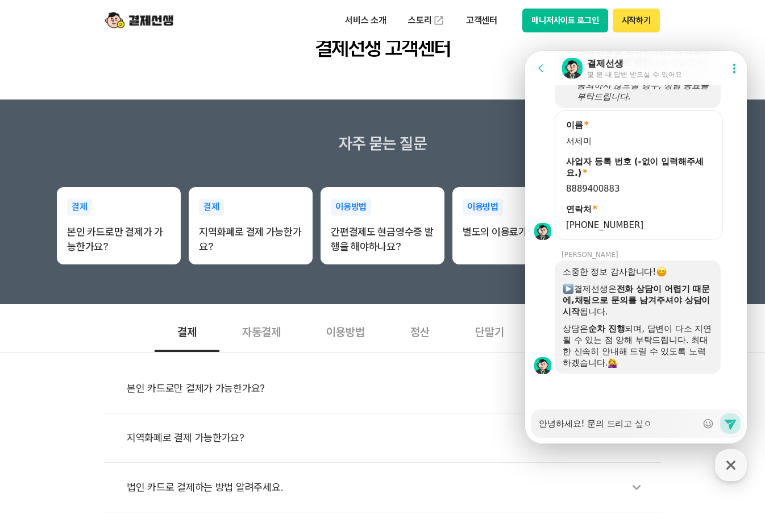
type textarea "안녕하세요! 문의 드리고 싶으"
type textarea "x"
type textarea "안녕하세요! 문의 드리고 싶은"
type textarea "x"
type textarea "안녕하세요! 문의 드리고 싶은"
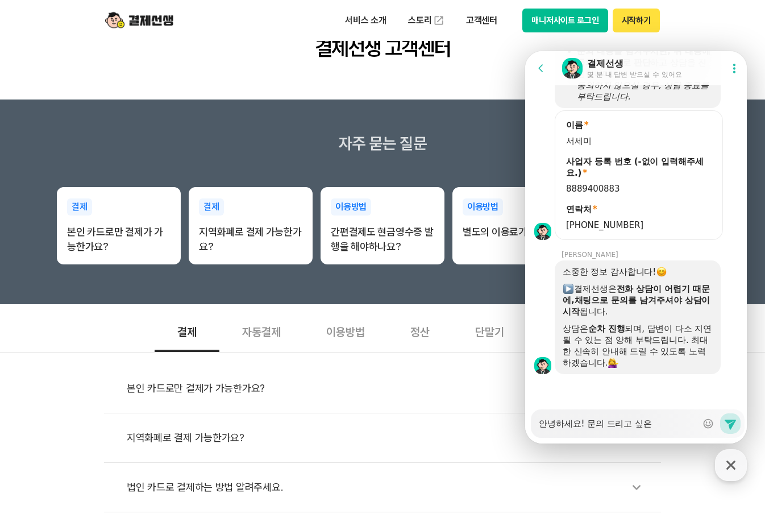
type textarea "x"
type textarea "안녕하세요! 문의 드리고 싶은 ㄴ"
type textarea "x"
type textarea "안녕하세요! 문의 드리고 싶은 내"
type textarea "x"
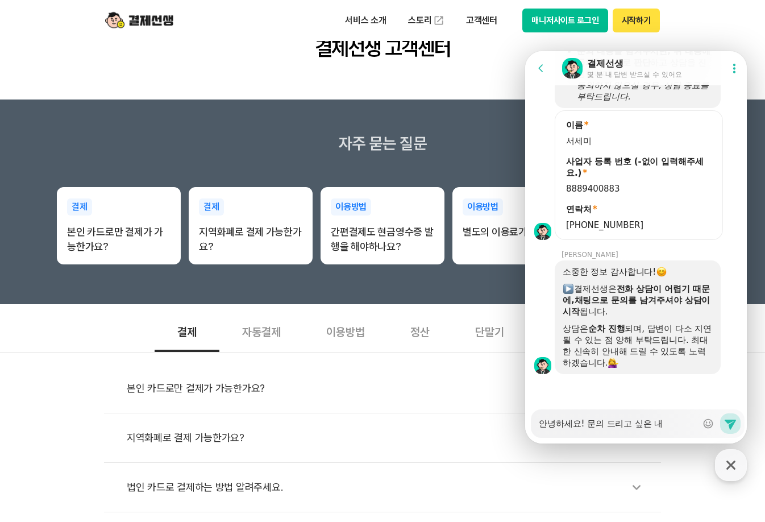
type textarea "안녕하세요! 문의 드리고 싶은 냉"
type textarea "x"
type textarea "안녕하세요! 문의 드리고 싶은 내요"
type textarea "x"
type textarea "안녕하세요! 문의 드리고 싶은 내용"
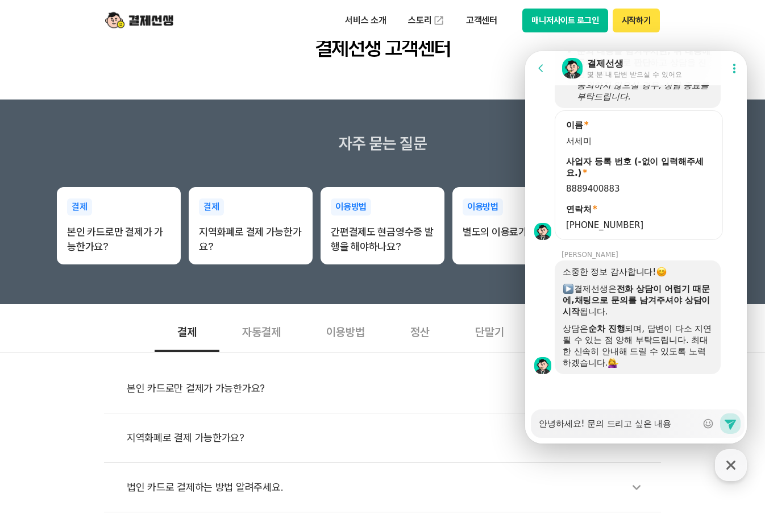
type textarea "x"
type textarea "안녕하세요! 문의 드리고 싶은 내용ㅇ"
type textarea "x"
type textarea "안녕하세요! 문의 드리고 싶은 내용이"
type textarea "x"
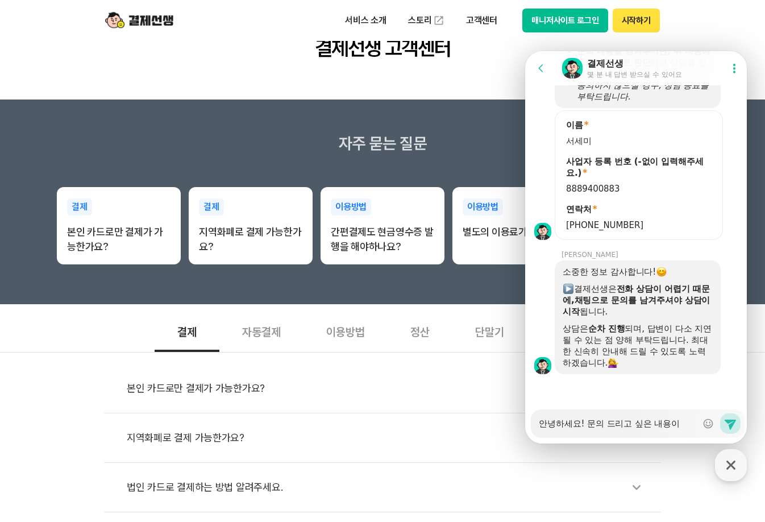
type textarea "안녕하세요! 문의 드리고 싶은 내용이"
type textarea "x"
type textarea "안녕하세요! 문의 드리고 싶은 내용이 ㅇ"
type textarea "x"
type textarea "안녕하세요! 문의 드리고 싶은 내용이 이"
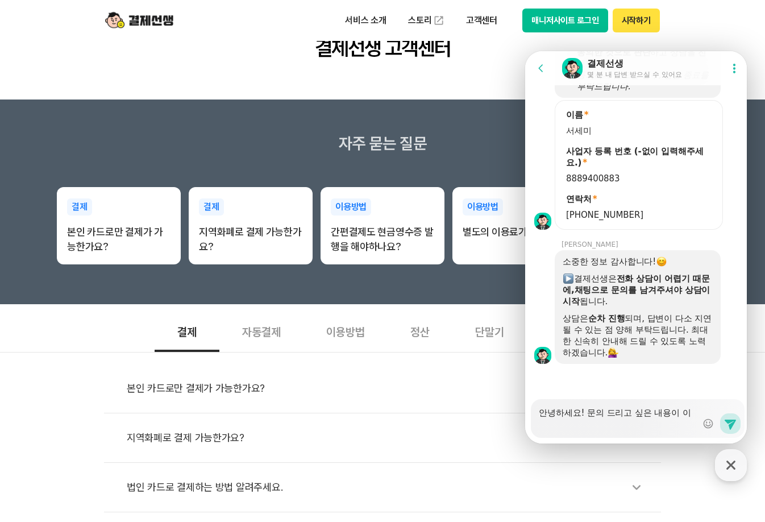
type textarea "x"
type textarea "안녕하세요! 문의 드리고 싶은 내용이 있"
type textarea "x"
type textarea "안녕하세요! 문의 드리고 싶은 내용이 있ㅇ"
type textarea "x"
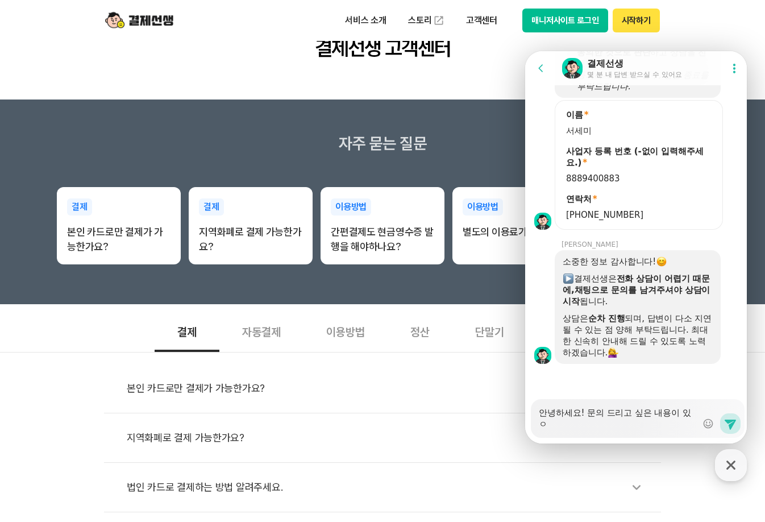
type textarea "안녕하세요! 문의 드리고 싶은 내용이 있어"
type textarea "x"
type textarea "안녕하세요! 문의 드리고 싶은 내용이 있엇"
type textarea "x"
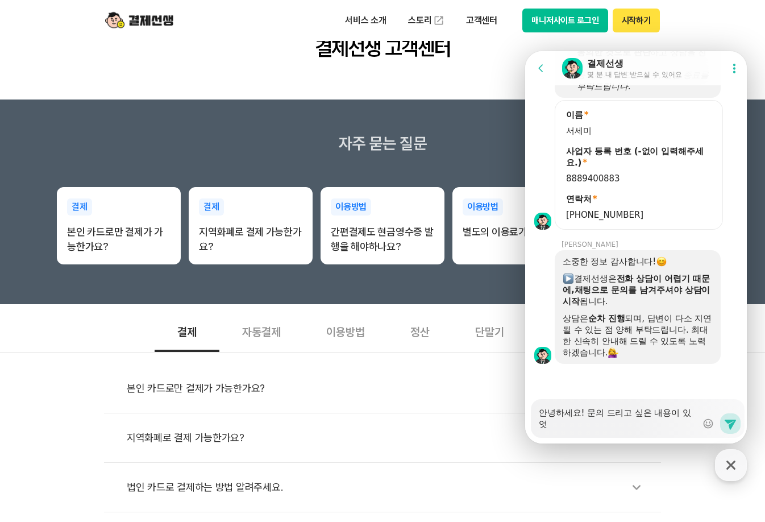
type textarea "안녕하세요! 문의 드리고 싶은 내용이 있어서"
type textarea "x"
type textarea "안녕하세요! 문의 드리고 싶은 내용이 있어서"
click at [643, 426] on textarea "안녕하세요! 문의 드리고 싶은 내용이 있어서" at bounding box center [618, 414] width 158 height 31
type textarea "x"
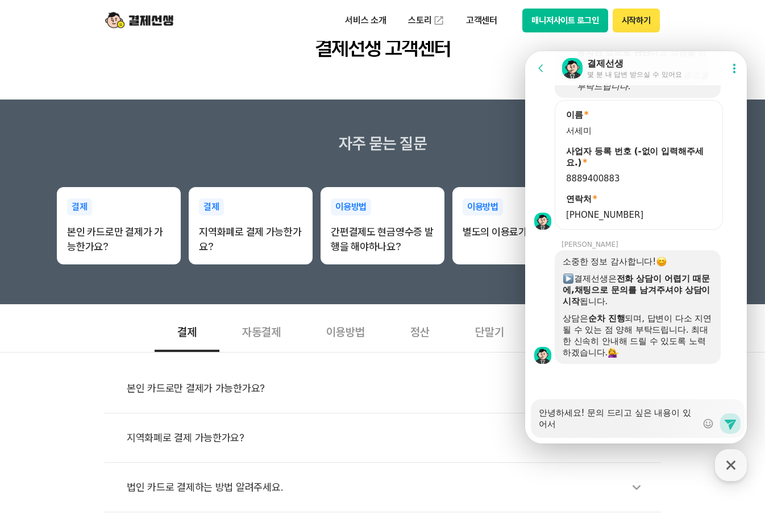
type textarea "안녕하세요! 문의 드리고 싶은 내용이 있어서 ㅇ"
type textarea "x"
type textarea "안녕하세요! 문의 드리고 싶은 내용이 있어서 여"
type textarea "x"
type textarea "안녕하세요! 문의 드리고 싶은 내용이 있어서 연"
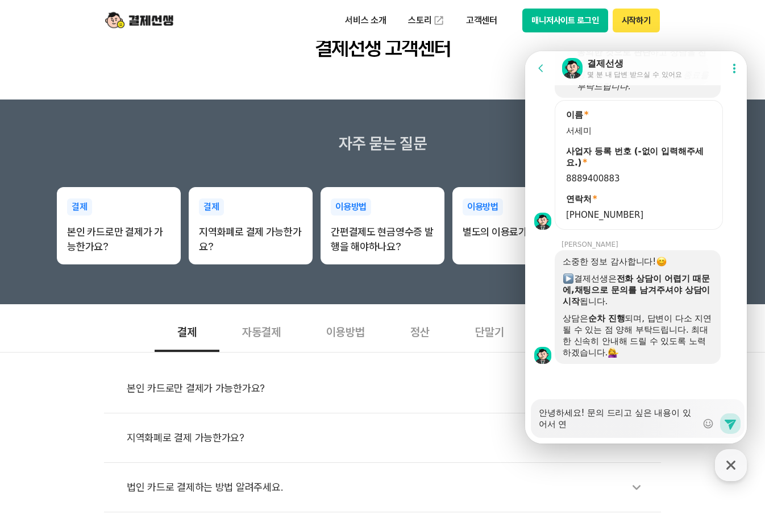
type textarea "x"
type textarea "안녕하세요! 문의 드리고 싶은 내용이 있어서 여"
type textarea "x"
type textarea "안녕하세요! 문의 드리고 싶은 내용이 있어서 ㅇ"
type textarea "x"
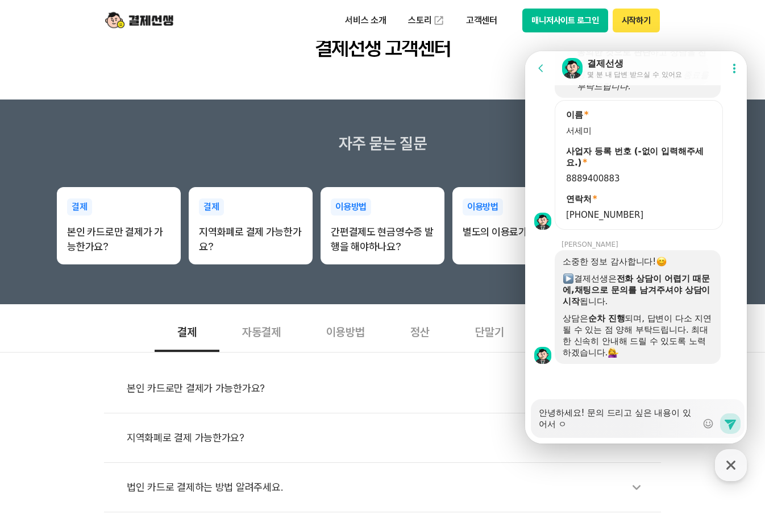
type textarea "안녕하세요! 문의 드리고 싶은 내용이 있어서"
type textarea "x"
type textarea "안녕하세요! 문의 드리고 싶은 내용이 있어서 ㅇ"
type textarea "x"
type textarea "안녕하세요! 문의 드리고 싶은 내용이 있어서 여"
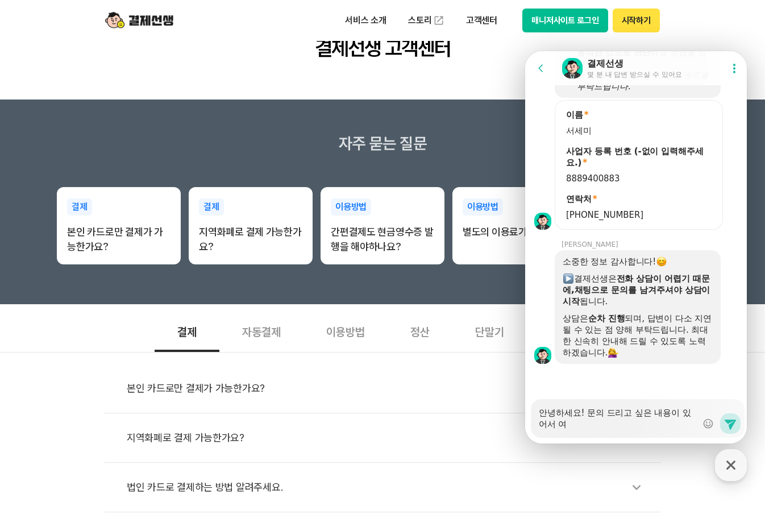
type textarea "x"
type textarea "안녕하세요! 문의 드리고 싶은 내용이 있어서 연"
type textarea "x"
type textarea "안녕하세요! 문의 드리고 싶은 내용이 있어서 연ㄹ"
type textarea "x"
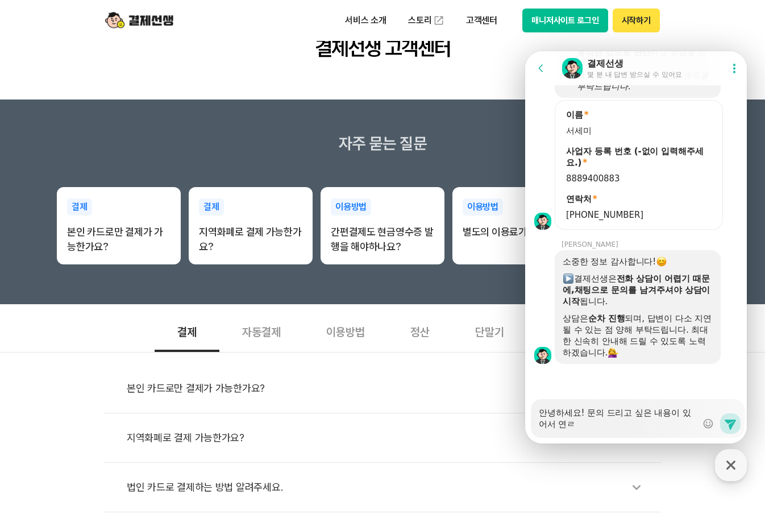
type textarea "안녕하세요! 문의 드리고 싶은 내용이 있어서 연라"
type textarea "x"
type textarea "안녕하세요! 문의 드리고 싶은 내용이 있어서 연락"
type textarea "x"
type textarea "안녕하세요! 문의 드리고 싶은 내용이 있어서 연락ㄷ"
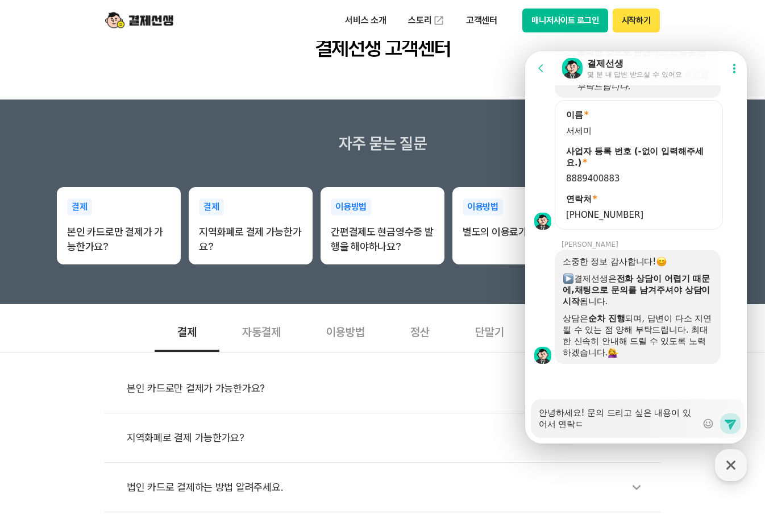
type textarea "x"
type textarea "안녕하세요! 문의 드리고 싶은 내용이 있어서 연락드"
type textarea "x"
type textarea "안녕하세요! 문의 드리고 싶은 내용이 있어서 연락들"
type textarea "x"
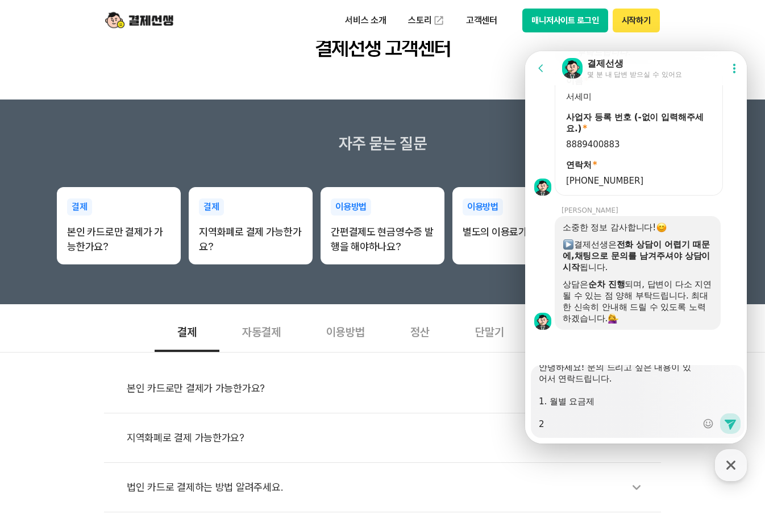
scroll to position [1717, 0]
click at [616, 419] on textarea "안녕하세요! 문의 드리고 싶은 내용이 있어서 연락드립니다. 1. 월별 요금제 2." at bounding box center [618, 397] width 158 height 65
click at [603, 402] on textarea "안녕하세요! 문의 드리고 싶은 내용이 있어서 연락드립니다. 1. 월별 요금제 2." at bounding box center [618, 397] width 158 height 65
click at [604, 420] on textarea "안녕하세요! 문의 드리고 싶은 내용이 있어서 연락드립니다. 1. 월별 요금제 2." at bounding box center [618, 397] width 158 height 65
click at [599, 422] on textarea "안녕하세요! 문의 드리고 싶은 내용이 있어서 연락드립니다. 1. 월별 요금제 2." at bounding box center [618, 397] width 158 height 65
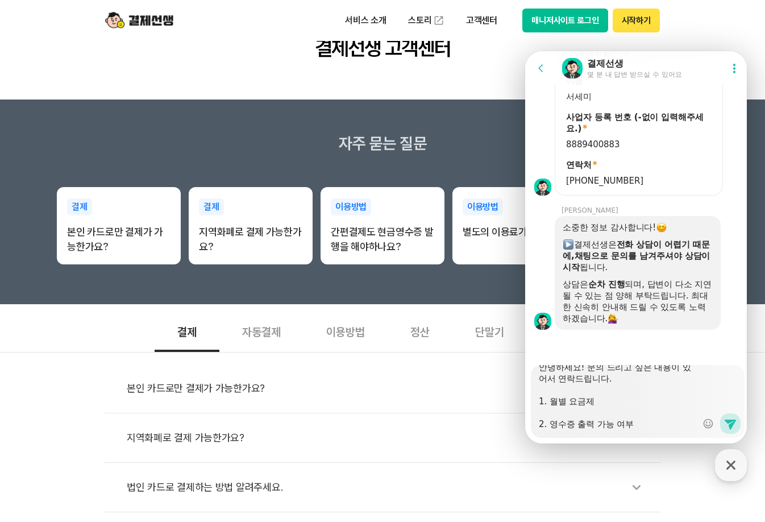
scroll to position [34, 0]
click at [575, 426] on textarea "안녕하세요! 문의 드리고 싶은 내용이 있어서 연락드립니다. 1. 월별 요금제 2. 영수증 출력 가능 여부 3." at bounding box center [618, 397] width 158 height 65
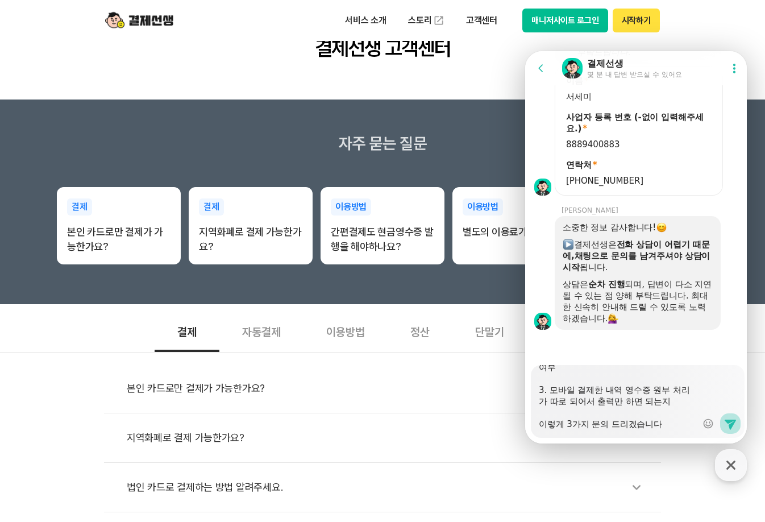
click at [720, 424] on button "Send new message" at bounding box center [730, 423] width 20 height 20
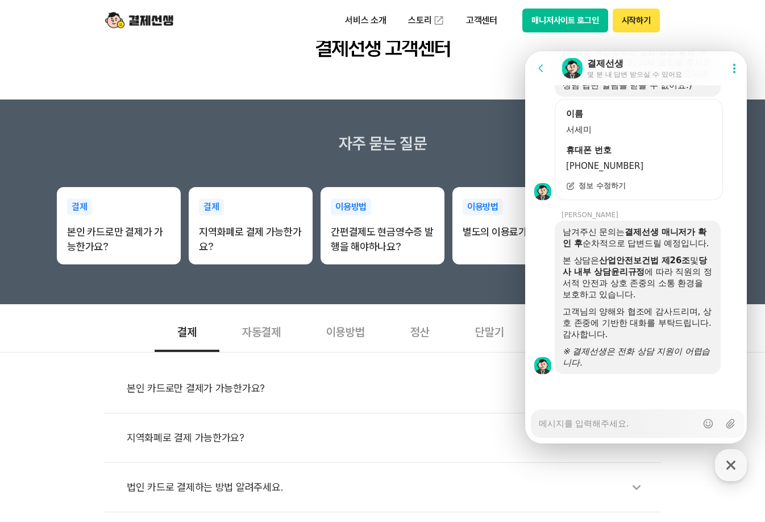
scroll to position [2227, 0]
click at [672, 291] on div "본 상담은 산업안전보건법 제26조 및 당사 내부 상담윤리규정 에 따라 직원의 정서적 안전과 상호 존중의 소통 환경을 보호하고 있습니다." at bounding box center [637, 277] width 150 height 45
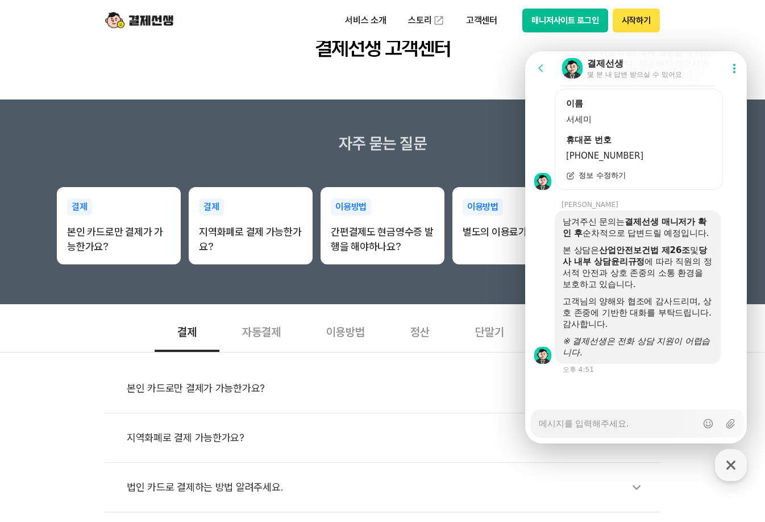
scroll to position [2237, 0]
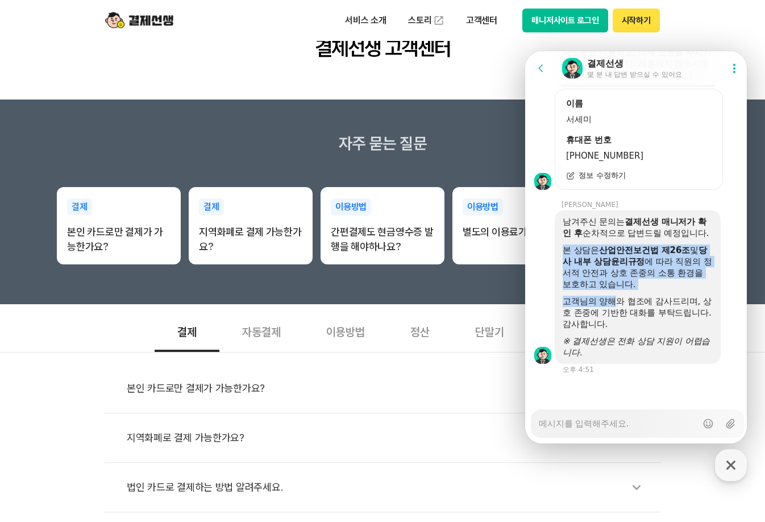
drag, startPoint x: 603, startPoint y: 237, endPoint x: 636, endPoint y: 307, distance: 76.7
click at [613, 302] on div "남겨주신 문의는 결제선생 매니저가 확인 후 순차적으로 답변드릴 예정입니다. 본 상담은 산업안전보건법 제26조 및 당사 내부 상담윤리규정 에 따…" at bounding box center [637, 287] width 150 height 142
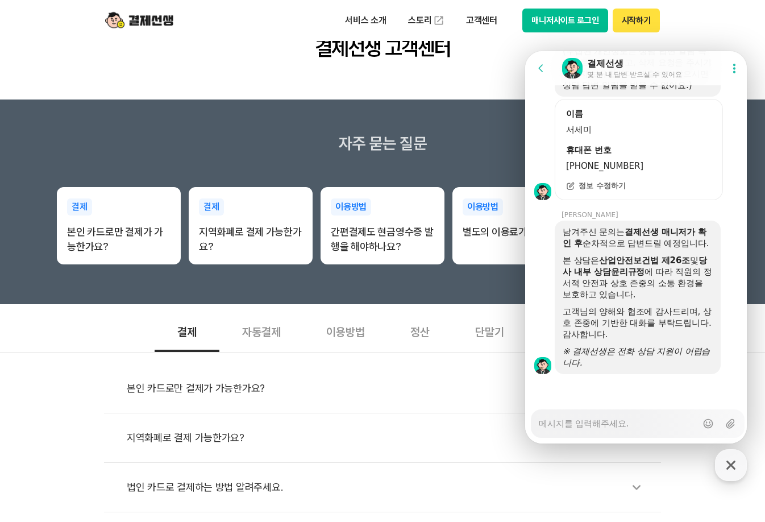
click at [636, 307] on div "고객님의 양해와 협조에 감사드리며, 상호 존중에 기반한 대화를 부탁드립니다. 감사합니다." at bounding box center [637, 323] width 150 height 34
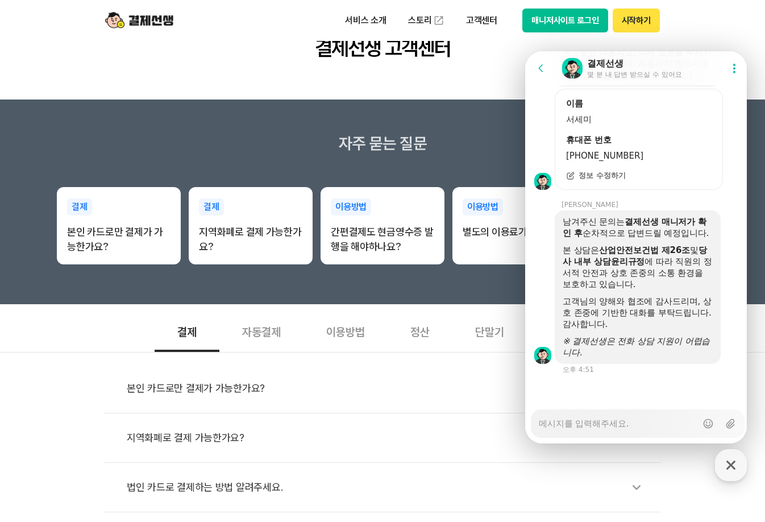
click at [608, 314] on div "고객님의 양해와 협조에 감사드리며, 상호 존중에 기반한 대화를 부탁드립니다. 감사합니다." at bounding box center [637, 312] width 150 height 34
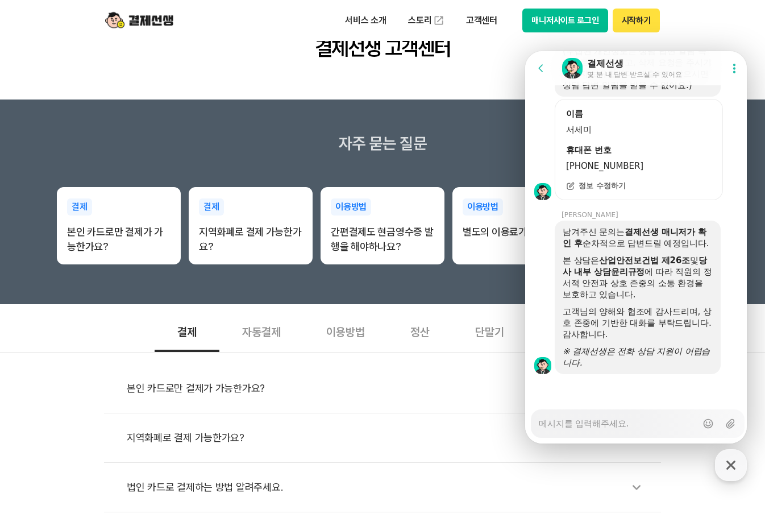
scroll to position [0, 0]
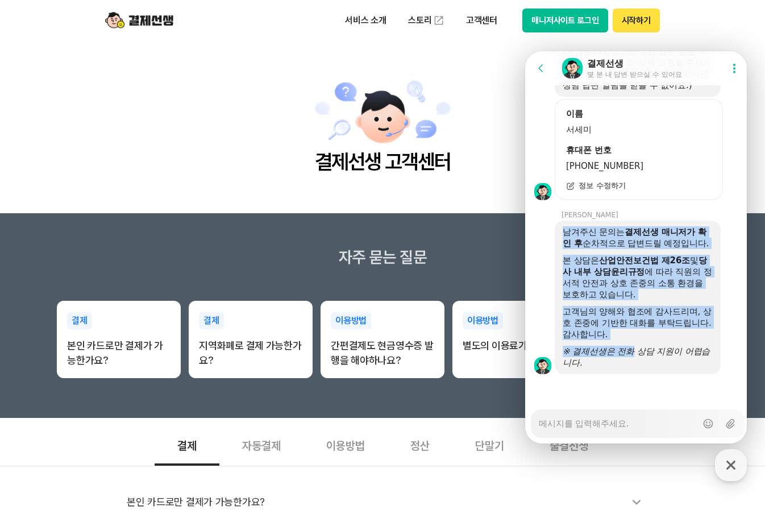
drag, startPoint x: 562, startPoint y: 220, endPoint x: 631, endPoint y: 355, distance: 151.2
click at [631, 354] on div "남겨주신 문의는 결제선생 매니저가 확인 후 순차적으로 답변드릴 예정입니다. 본 상담은 산업안전보건법 제26조 및 당사 내부 상담윤리규정 에 따…" at bounding box center [637, 297] width 150 height 142
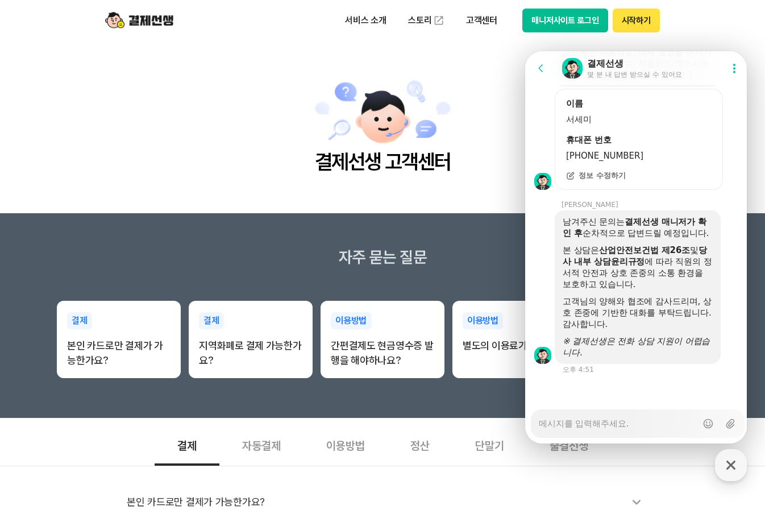
click at [631, 357] on div "※ 결제선생은 전화 상담 지원이 어렵습니다." at bounding box center [637, 346] width 150 height 23
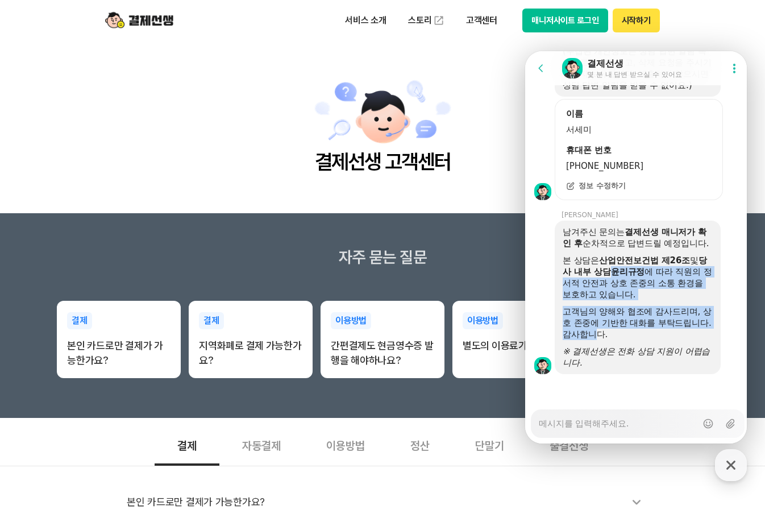
drag, startPoint x: 620, startPoint y: 267, endPoint x: 620, endPoint y: 333, distance: 65.9
click at [620, 333] on div "남겨주신 문의는 결제선생 매니저가 확인 후 순차적으로 답변드릴 예정입니다. 본 상담은 산업안전보건법 제26조 및 당사 내부 상담윤리규정 에 따…" at bounding box center [637, 297] width 150 height 142
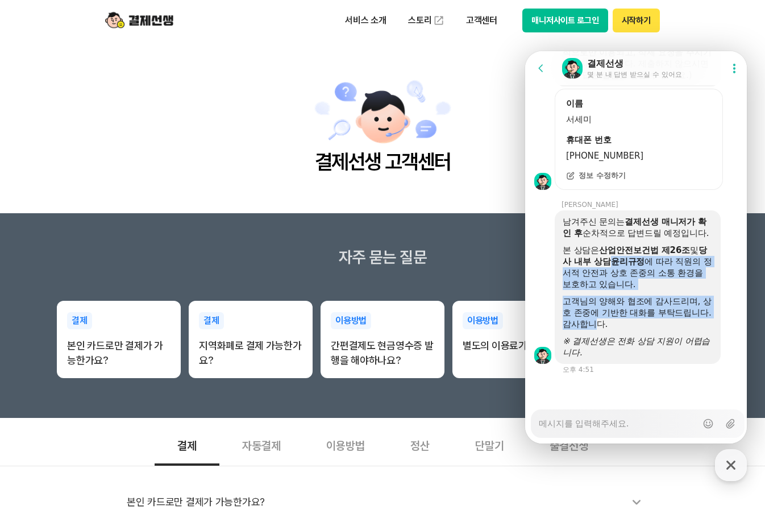
click at [659, 324] on div "고객님의 양해와 협조에 감사드리며, 상호 존중에 기반한 대화를 부탁드립니다. 감사합니다." at bounding box center [637, 312] width 150 height 34
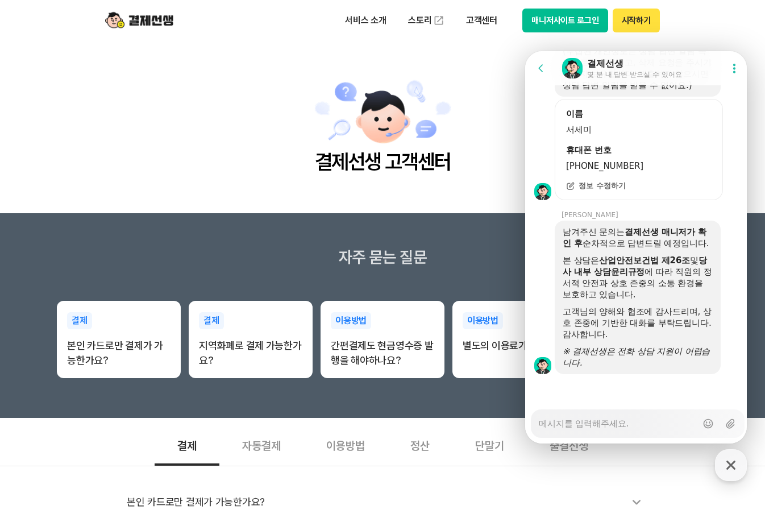
click at [660, 324] on div "고객님의 양해와 협조에 감사드리며, 상호 존중에 기반한 대화를 부탁드립니다. 감사합니다." at bounding box center [637, 323] width 150 height 34
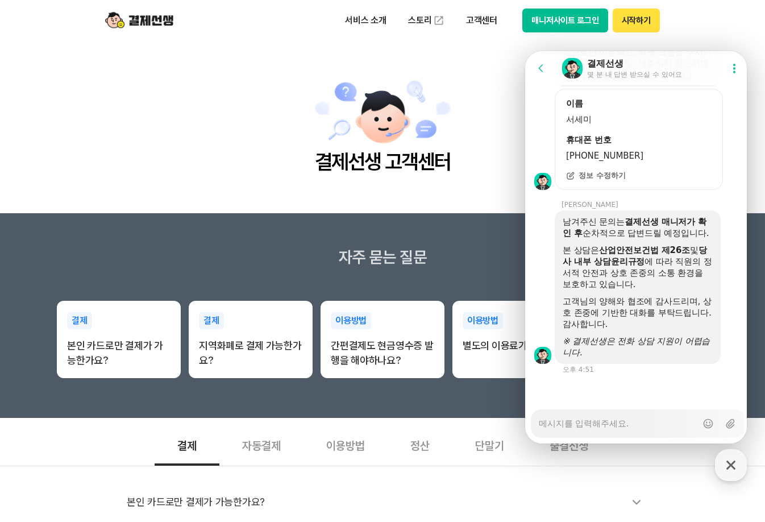
scroll to position [2237, 0]
click at [629, 387] on div at bounding box center [637, 389] width 225 height 31
click at [639, 326] on div "고객님의 양해와 협조에 감사드리며, 상호 존중에 기반한 대화를 부탁드립니다. 감사합니다." at bounding box center [637, 312] width 150 height 34
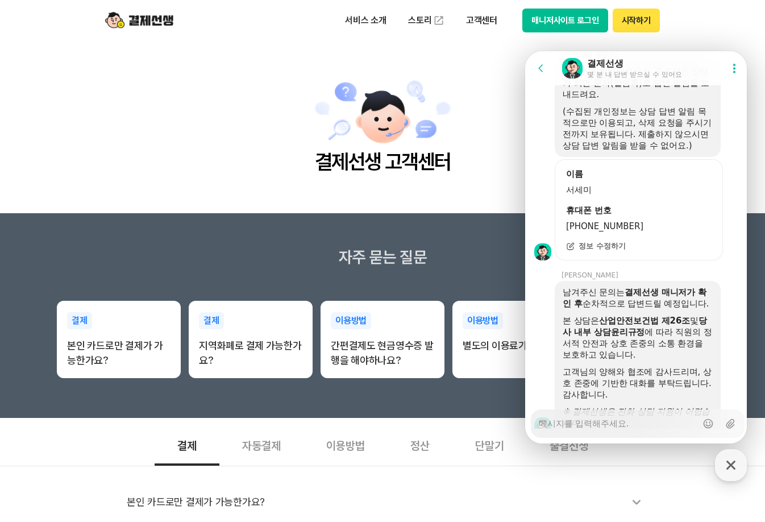
scroll to position [1942, 0]
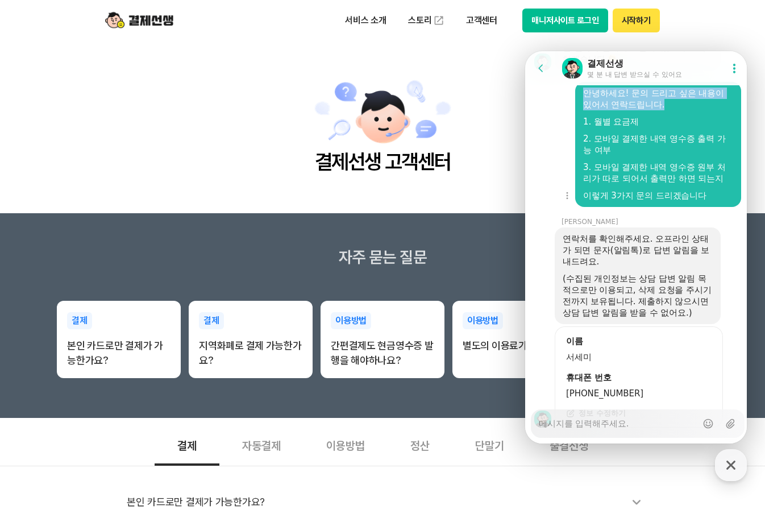
drag, startPoint x: 585, startPoint y: 125, endPoint x: 654, endPoint y: 150, distance: 74.2
click at [654, 150] on div "안녕하세요! 문의 드리고 싶은 내용이 있어서 연락드립니다. 1. 월별 요금제 2. 모바일 결제한 내역 영수증 출력 가능 여부 3. 모바일 결제…" at bounding box center [658, 144] width 150 height 114
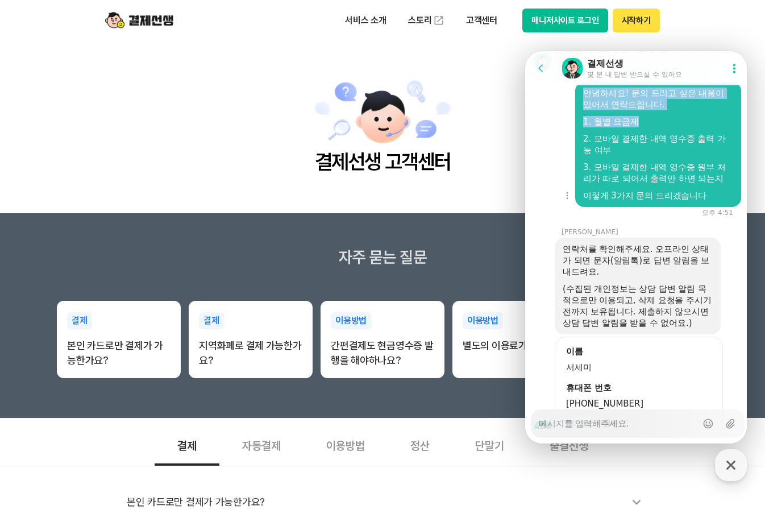
click at [644, 127] on div "1. 월별 요금제" at bounding box center [658, 121] width 150 height 11
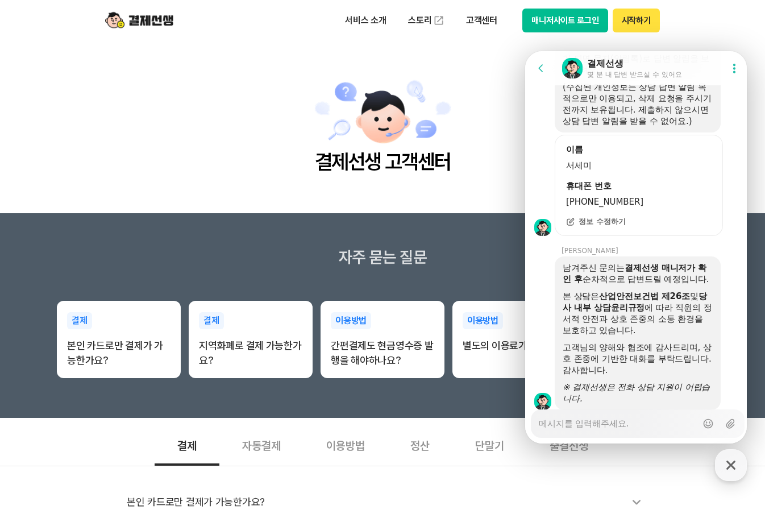
scroll to position [2227, 0]
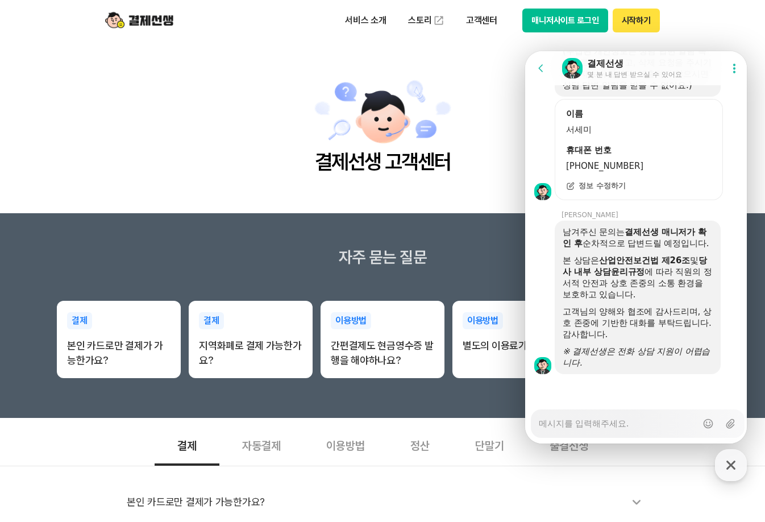
click at [640, 308] on div "고객님의 양해와 협조에 감사드리며, 상호 존중에 기반한 대화를 부탁드립니다. 감사합니다." at bounding box center [637, 323] width 150 height 34
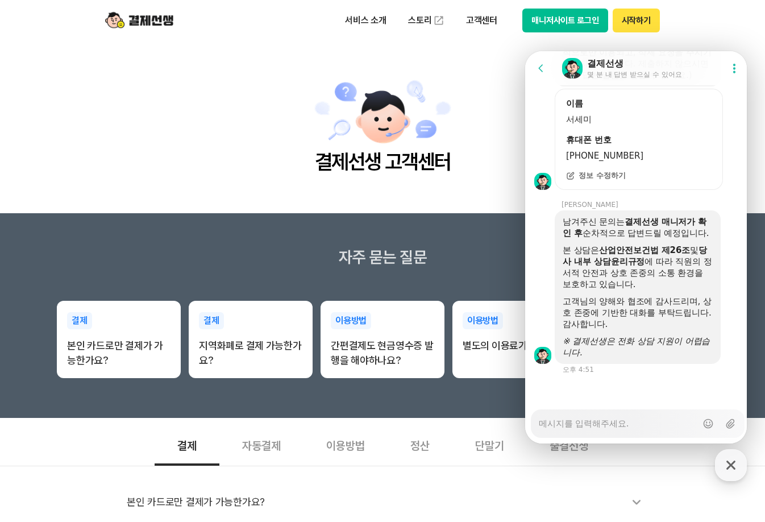
scroll to position [2237, 0]
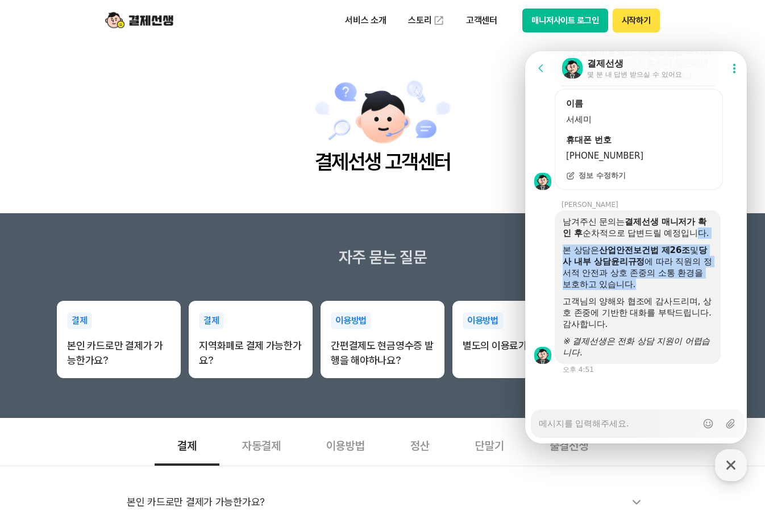
drag, startPoint x: 572, startPoint y: 229, endPoint x: 683, endPoint y: 285, distance: 124.2
click at [683, 285] on div "남겨주신 문의는 결제선생 매니저가 확인 후 순차적으로 답변드릴 예정입니다. 본 상담은 산업안전보건법 제26조 및 당사 내부 상담윤리규정 에 따…" at bounding box center [637, 287] width 150 height 142
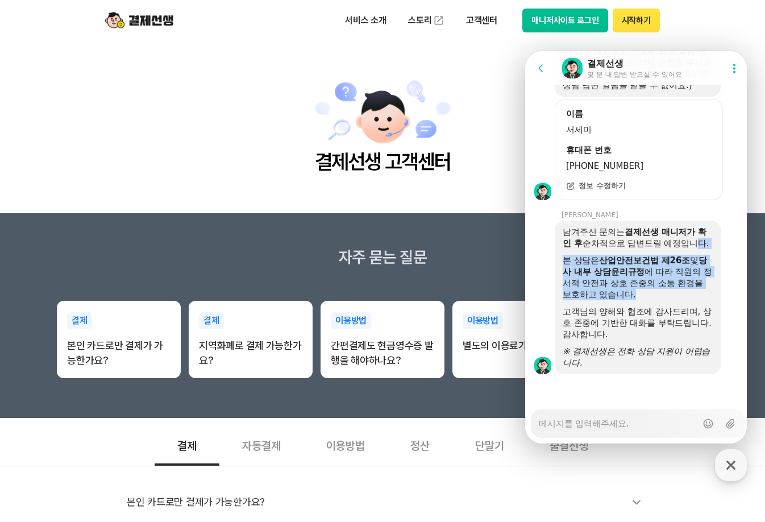
click at [683, 285] on div "본 상담은 산업안전보건법 제26조 및 당사 내부 상담윤리규정 에 따라 직원의 정서적 안전과 상호 존중의 소통 환경을 보호하고 있습니다." at bounding box center [637, 277] width 150 height 45
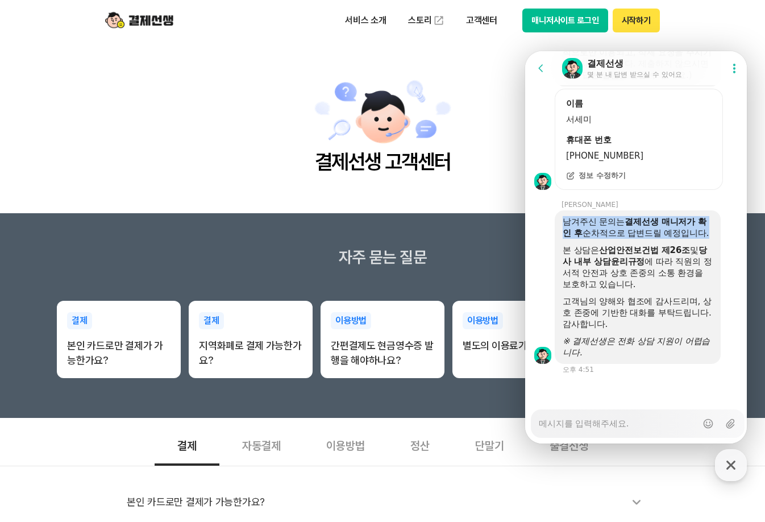
drag, startPoint x: 563, startPoint y: 211, endPoint x: 670, endPoint y: 240, distance: 110.5
click at [670, 240] on div "남겨주신 문의는 결제선생 매니저가 확인 후 순차적으로 답변드릴 예정입니다. 본 상담은 산업안전보건법 제26조 및 당사 내부 상담윤리규정 에 따…" at bounding box center [637, 287] width 150 height 142
click at [673, 239] on div "남겨주신 문의는 결제선생 매니저가 확인 후 순차적으로 답변드릴 예정입니다." at bounding box center [637, 227] width 150 height 23
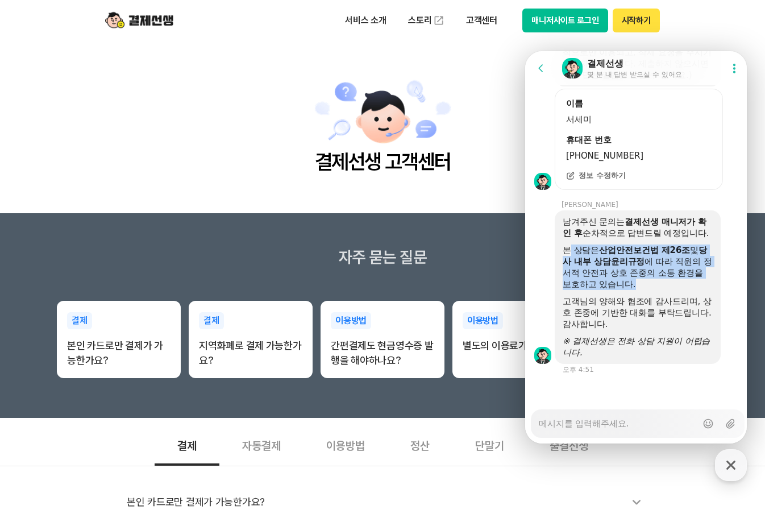
drag, startPoint x: 568, startPoint y: 252, endPoint x: 702, endPoint y: 280, distance: 137.4
click at [702, 280] on div "본 상담은 산업안전보건법 제26조 및 당사 내부 상담윤리규정 에 따라 직원의 정서적 안전과 상호 존중의 소통 환경을 보호하고 있습니다." at bounding box center [637, 266] width 150 height 45
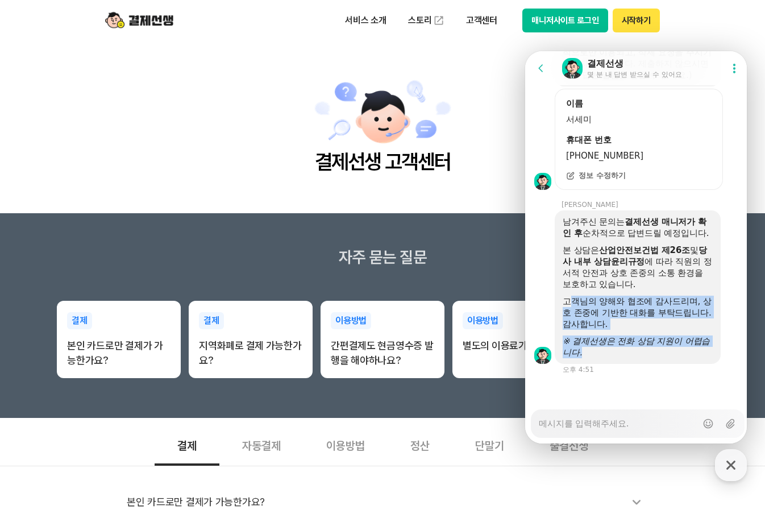
drag, startPoint x: 569, startPoint y: 299, endPoint x: 666, endPoint y: 353, distance: 111.4
click at [666, 353] on div "남겨주신 문의는 결제선생 매니저가 확인 후 순차적으로 답변드릴 예정입니다. 본 상담은 산업안전보건법 제26조 및 당사 내부 상담윤리규정 에 따…" at bounding box center [637, 287] width 150 height 142
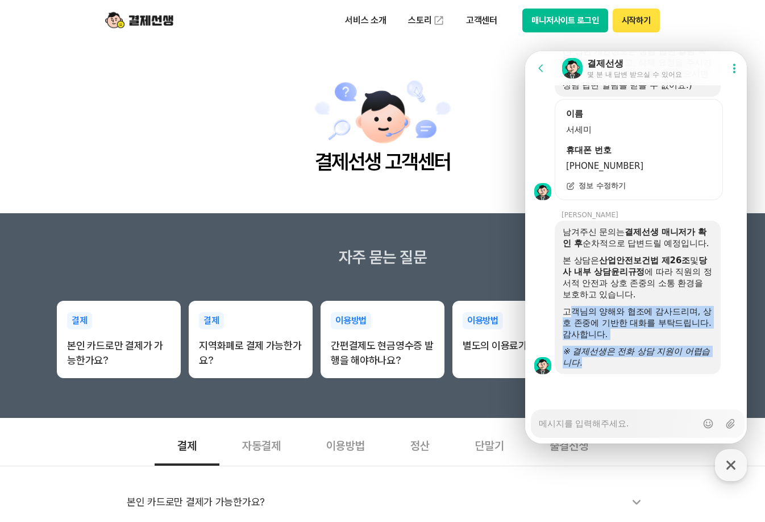
click at [666, 353] on icon "※ 결제선생은 전화 상담 지원이 어렵습니다." at bounding box center [635, 357] width 147 height 22
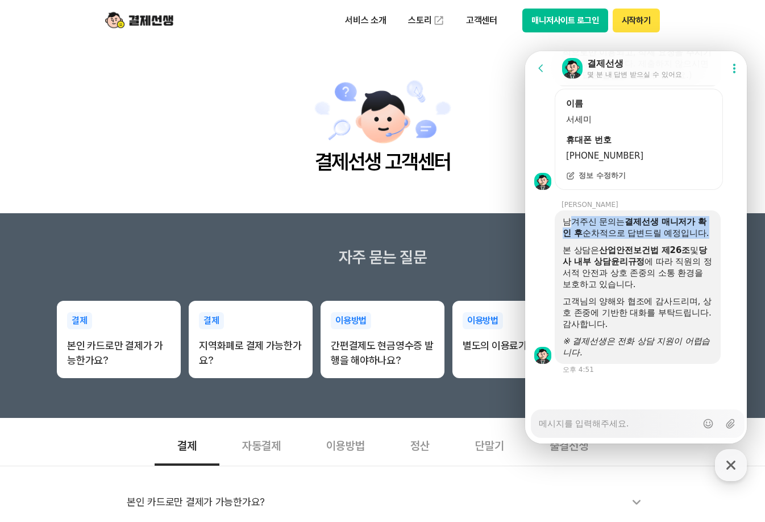
drag, startPoint x: 568, startPoint y: 209, endPoint x: 668, endPoint y: 234, distance: 102.9
click at [668, 228] on div "남겨주신 문의는 결제선생 매니저가 확인 후 순차적으로 답변드릴 예정입니다." at bounding box center [637, 227] width 150 height 23
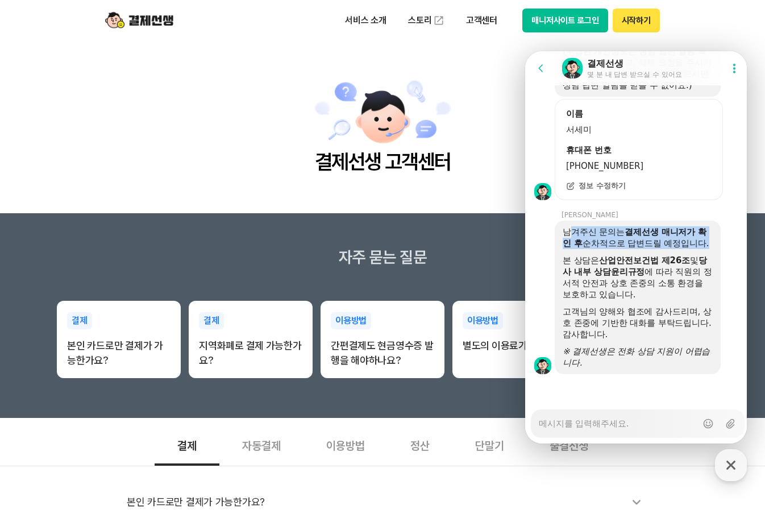
click at [665, 239] on div "남겨주신 문의는 결제선생 매니저가 확인 후 순차적으로 답변드릴 예정입니다." at bounding box center [637, 237] width 150 height 23
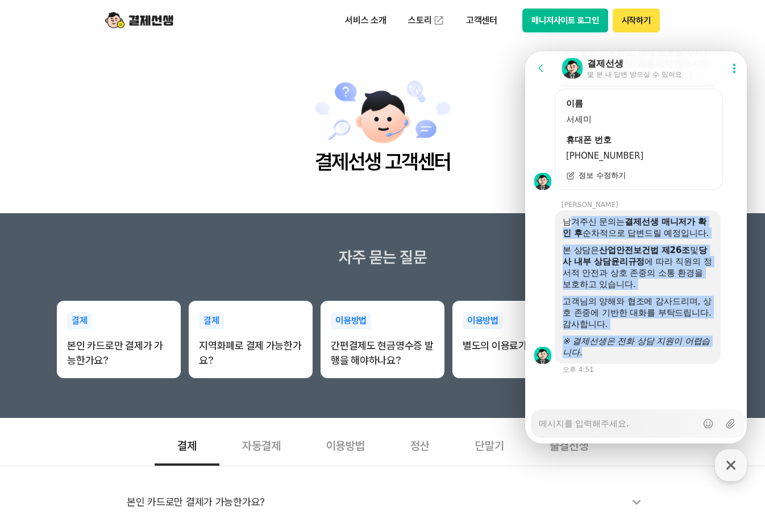
drag, startPoint x: 569, startPoint y: 214, endPoint x: 661, endPoint y: 357, distance: 169.9
click at [658, 359] on div "남겨주신 문의는 결제선생 매니저가 확인 후 순차적으로 답변드릴 예정입니다. 본 상담은 산업안전보건법 제26조 및 당사 내부 상담윤리규정 에 따…" at bounding box center [637, 286] width 166 height 153
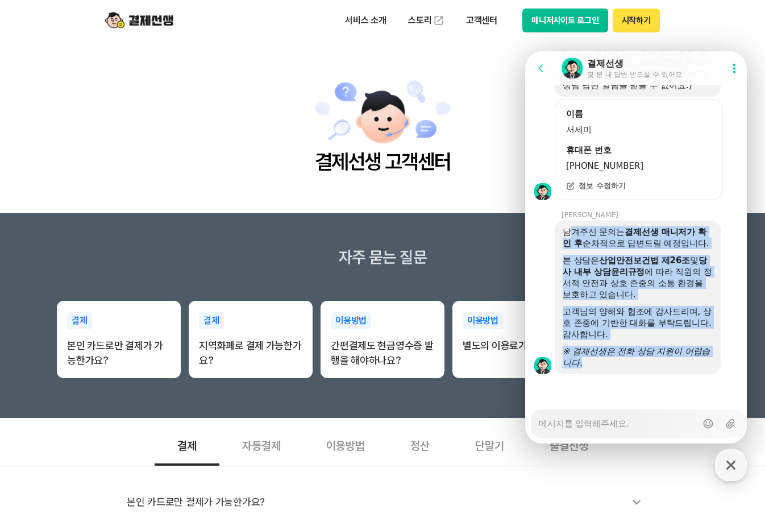
click at [661, 354] on icon "※ 결제선생은 전화 상담 지원이 어렵습니다." at bounding box center [635, 357] width 147 height 22
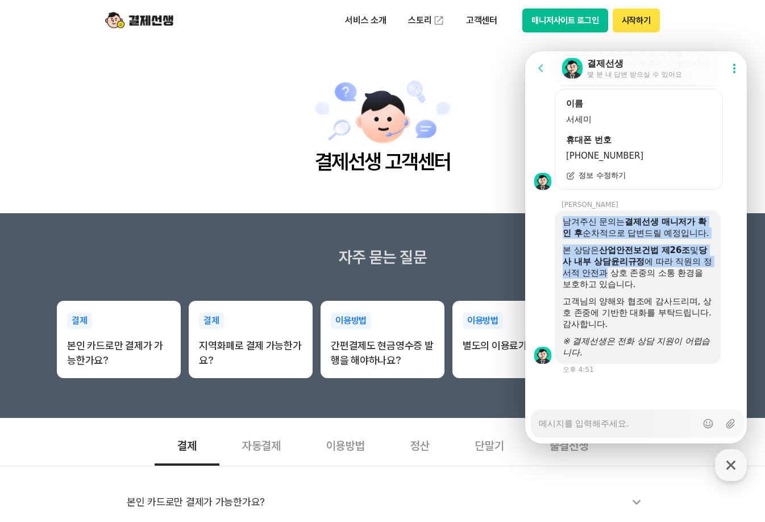
drag, startPoint x: 566, startPoint y: 208, endPoint x: 628, endPoint y: 275, distance: 91.7
click at [628, 275] on div "남겨주신 문의는 결제선생 매니저가 확인 후 순차적으로 답변드릴 예정입니다. 본 상담은 산업안전보건법 제26조 및 당사 내부 상담윤리규정 에 따…" at bounding box center [637, 287] width 150 height 142
click at [628, 275] on div "본 상담은 산업안전보건법 제26조 및 당사 내부 상담윤리규정 에 따라 직원의 정서적 안전과 상호 존중의 소통 환경을 보호하고 있습니다." at bounding box center [637, 266] width 150 height 45
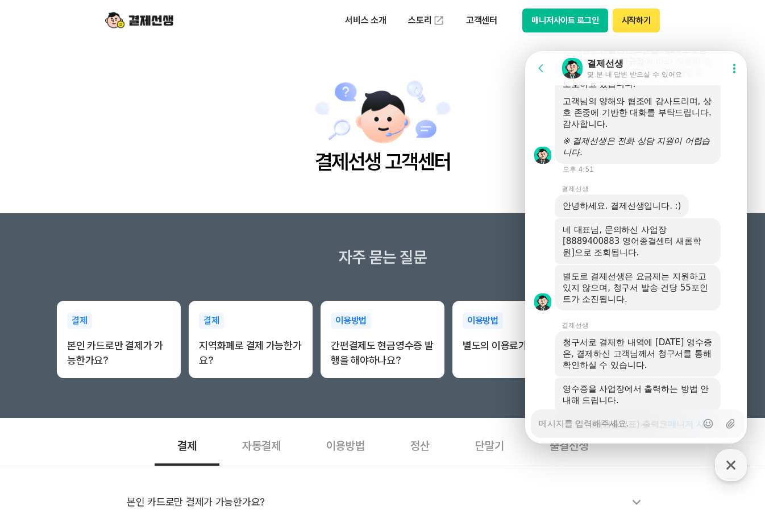
scroll to position [2485, 0]
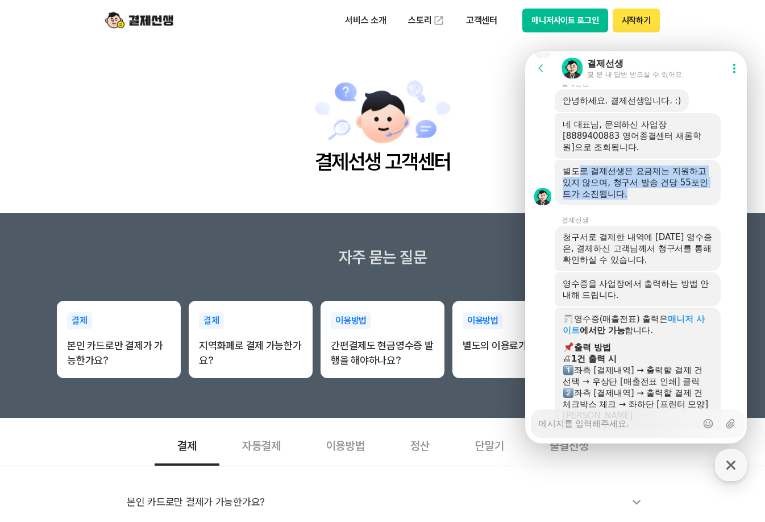
drag, startPoint x: 577, startPoint y: 231, endPoint x: 649, endPoint y: 250, distance: 74.0
click at [646, 199] on div "별도로 결제선생은 요금제는 지원하고 있지 않으며, 청구서 발송 건당 55포인트가 소진됩니다." at bounding box center [637, 182] width 150 height 34
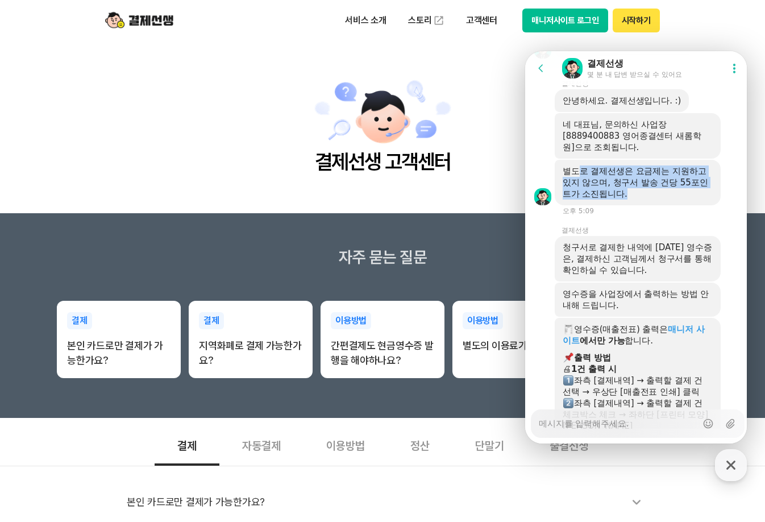
click at [650, 199] on div "별도로 결제선생은 요금제는 지원하고 있지 않으며, 청구서 발송 건당 55포인트가 소진됩니다." at bounding box center [637, 182] width 150 height 34
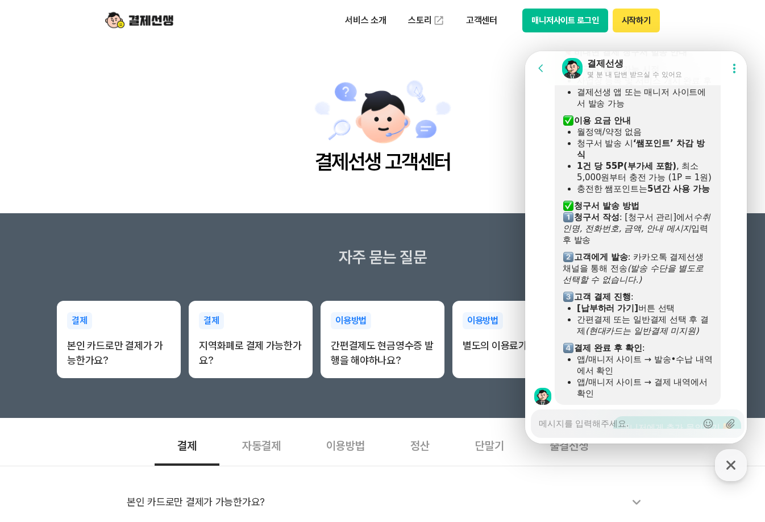
scroll to position [1065, 0]
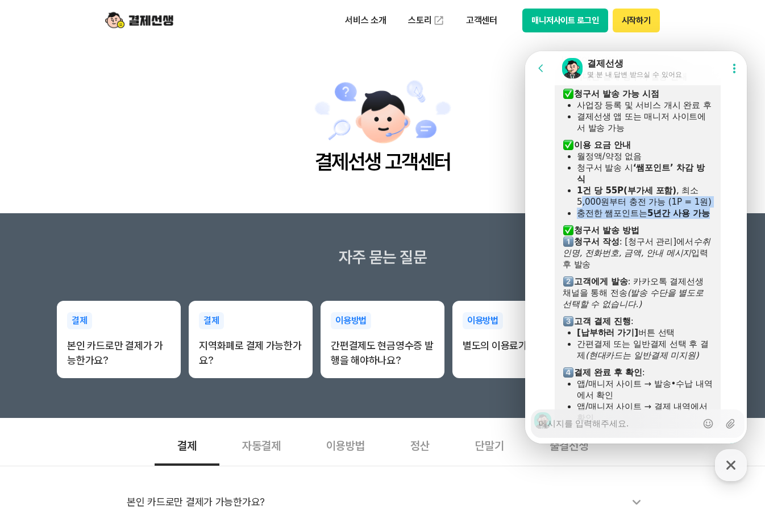
drag, startPoint x: 585, startPoint y: 238, endPoint x: 592, endPoint y: 247, distance: 11.3
click at [589, 244] on div "비대면 결제 청구서 발송 안내 ​ 청구서 발송 가능 시점 사업장 등록 및 서비스 개시 완료 후 결제선생 앱 또는 매니저 사이트에서 발송 가능 …" at bounding box center [637, 247] width 150 height 352
click at [634, 261] on div "​ 청구서 작성 : [청구서 관리]에서 수취인명, 전화번호, 금액, 안내 메시지 입력 후 발송" at bounding box center [637, 253] width 150 height 34
drag, startPoint x: 578, startPoint y: 253, endPoint x: 639, endPoint y: 263, distance: 61.6
click at [639, 263] on div "비대면 결제 청구서 발송 안내 ​ 청구서 발송 가능 시점 사업장 등록 및 서비스 개시 완료 후 결제선생 앱 또는 매니저 사이트에서 발송 가능 …" at bounding box center [637, 247] width 150 height 352
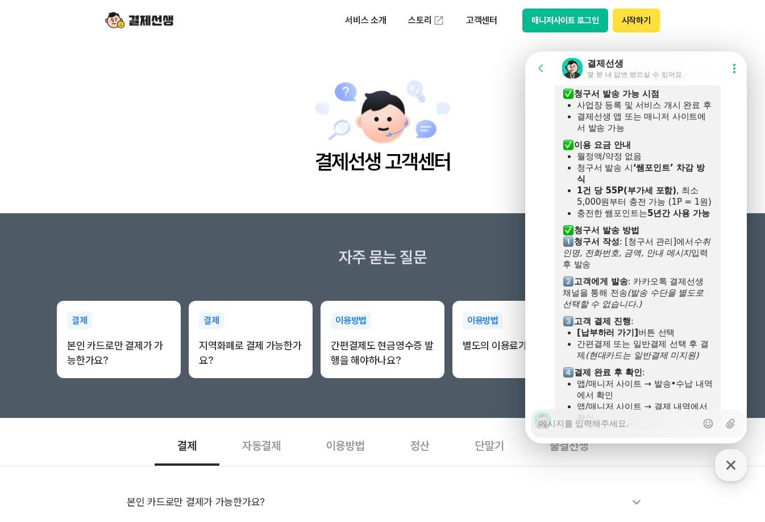
click at [644, 269] on div "​ 청구서 작성 : [청구서 관리]에서 수취인명, 전화번호, 금액, 안내 메시지 입력 후 발송" at bounding box center [637, 253] width 150 height 34
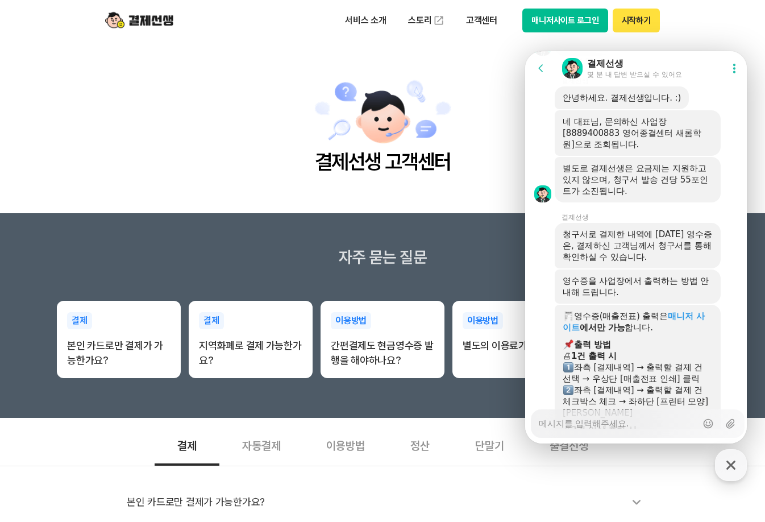
scroll to position [2485, 0]
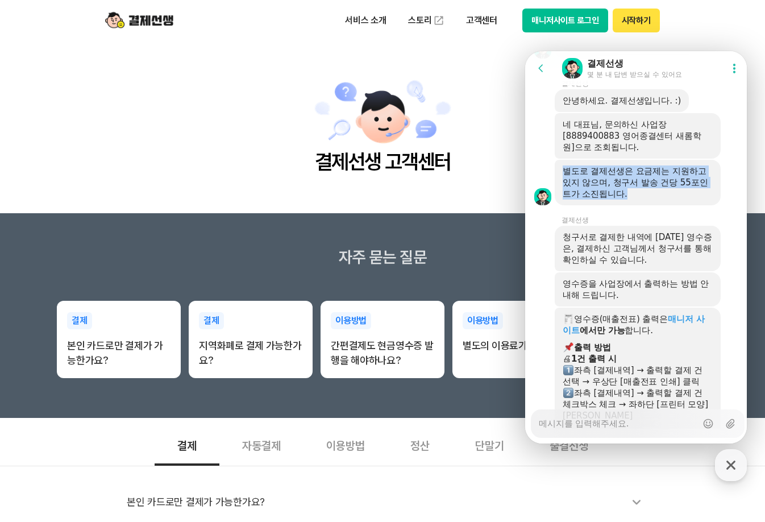
drag, startPoint x: 566, startPoint y: 227, endPoint x: 643, endPoint y: 253, distance: 80.8
click at [643, 199] on div "별도로 결제선생은 요금제는 지원하고 있지 않으며, 청구서 발송 건당 55포인트가 소진됩니다." at bounding box center [637, 182] width 150 height 34
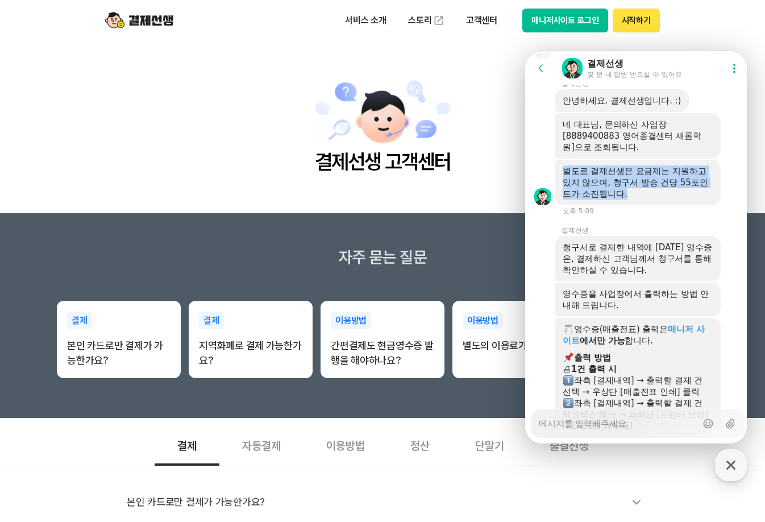
copy div "별도로 결제선생은 요금제는 지원하고 있지 않으며, 청구서 발송 건당 55포인트가 소진됩니다."
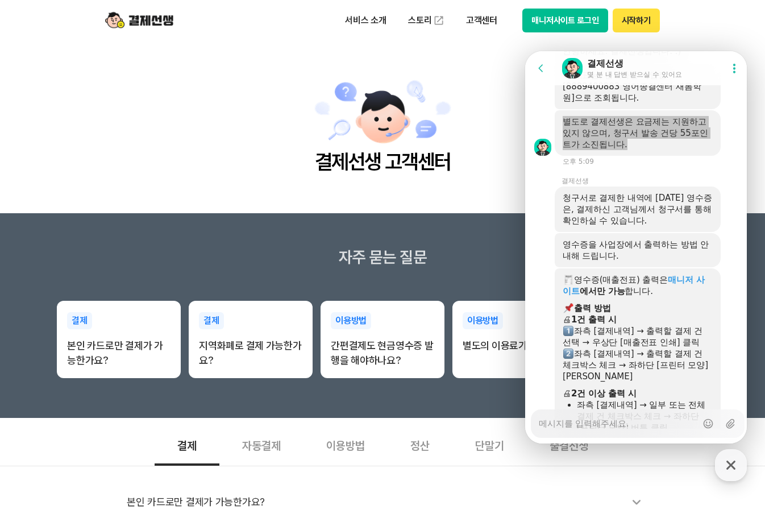
scroll to position [2599, 0]
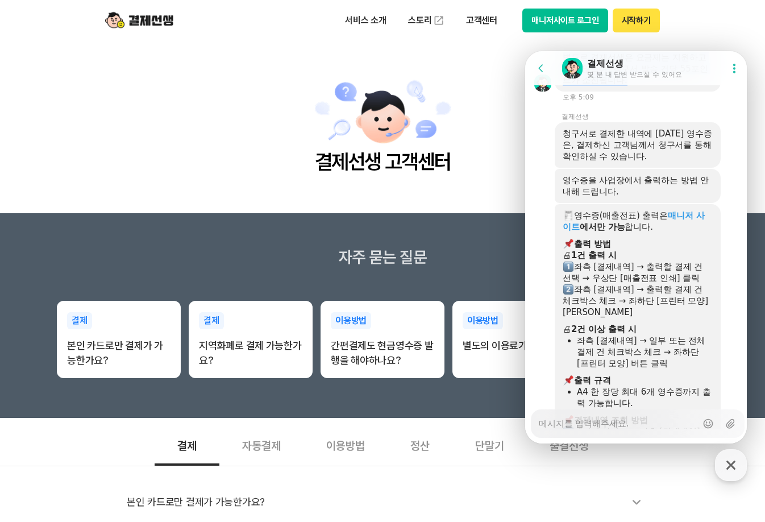
click at [578, 162] on div "청구서로 결제한 내역에 [DATE] 영수증은, 결제하신 고객님께서 청구서를 통해 확인하실 수 있습니다." at bounding box center [637, 145] width 150 height 34
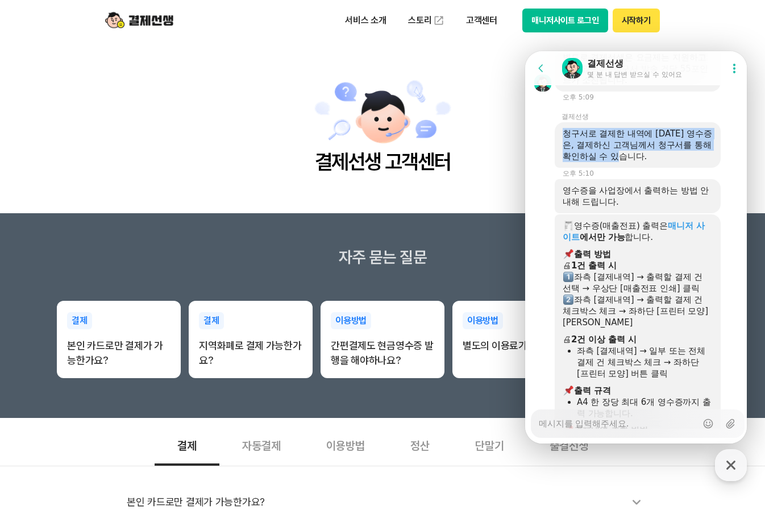
drag, startPoint x: 566, startPoint y: 190, endPoint x: 677, endPoint y: 214, distance: 112.8
click at [677, 162] on div "청구서로 결제한 내역에 [DATE] 영수증은, 결제하신 고객님께서 청구서를 통해 확인하실 수 있습니다." at bounding box center [637, 145] width 150 height 34
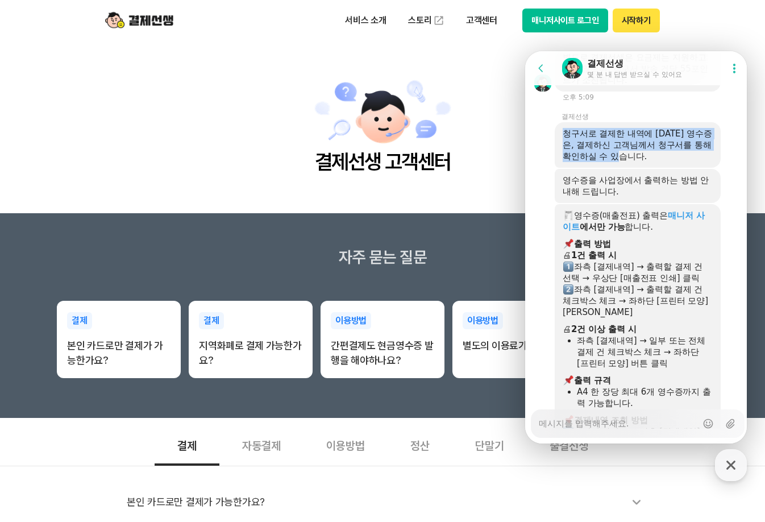
copy div "청구서로 결제한 내역에 [DATE] 영수증은, 결제하신 고객님께서 청구서를 통해 확인하실 수 있습니다."
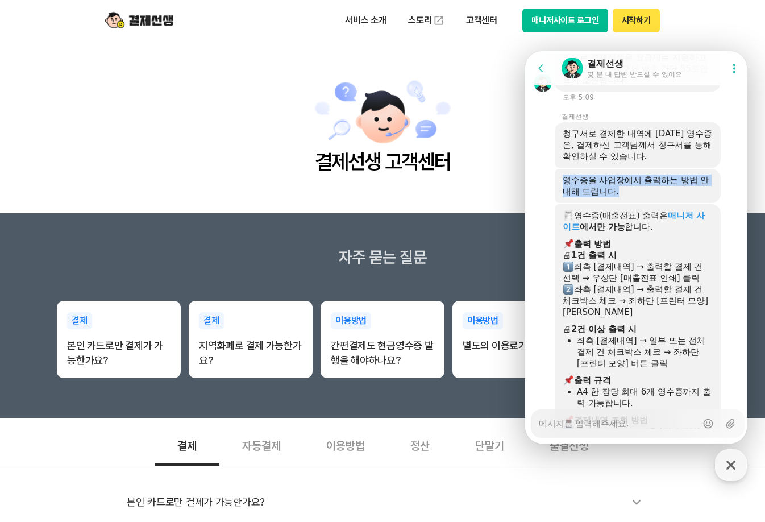
drag, startPoint x: 563, startPoint y: 238, endPoint x: 660, endPoint y: 250, distance: 97.3
click at [659, 197] on div "영수증을 사업장에서 출력하는 방법 안내해 드립니다." at bounding box center [637, 185] width 150 height 23
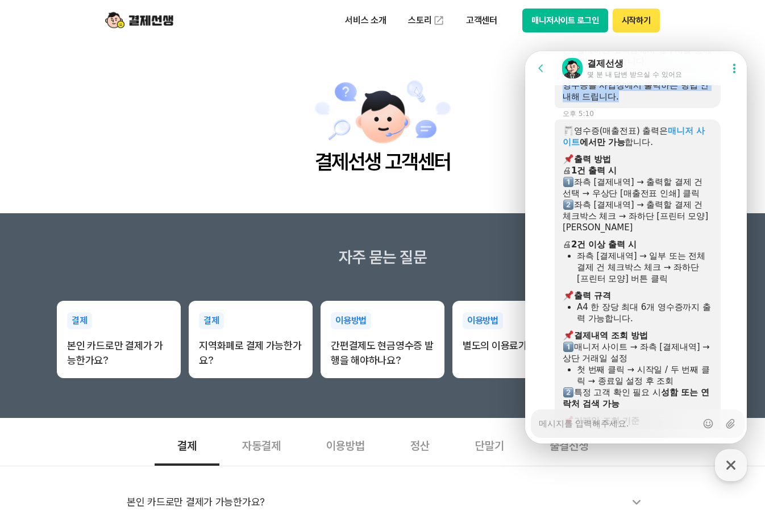
scroll to position [2712, 0]
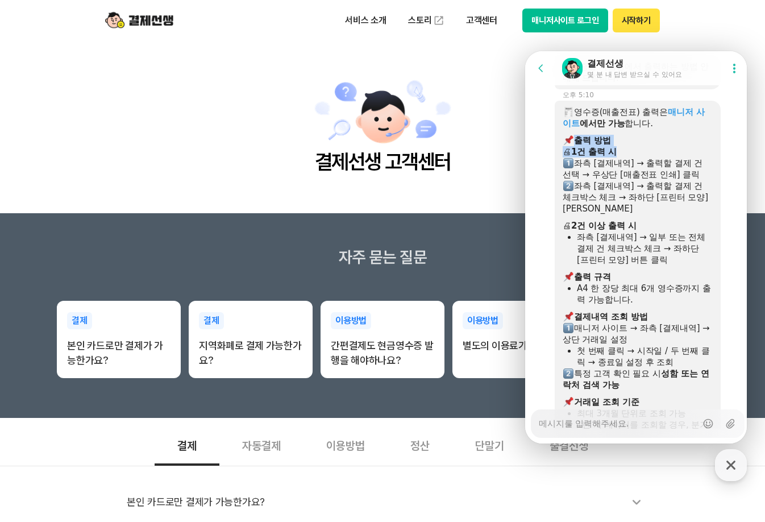
drag, startPoint x: 576, startPoint y: 197, endPoint x: 629, endPoint y: 207, distance: 54.9
click at [629, 207] on div "영수증(매출전표) 출력은 매니저 사이트 에서만 가능 합니다. ​ 출력 방법 🖨 1건 출력 시 좌측 [결제내역] → 출력할 결제 건 선택 → 우…" at bounding box center [637, 319] width 150 height 426
click at [635, 157] on div "🖨 1건 출력 시" at bounding box center [637, 151] width 150 height 11
drag, startPoint x: 583, startPoint y: 216, endPoint x: 703, endPoint y: 215, distance: 119.3
click at [703, 180] on div "좌측 [결제내역] → 출력할 결제 건 선택 → 우상단 [매출전표 인쇄] 클릭" at bounding box center [637, 168] width 150 height 23
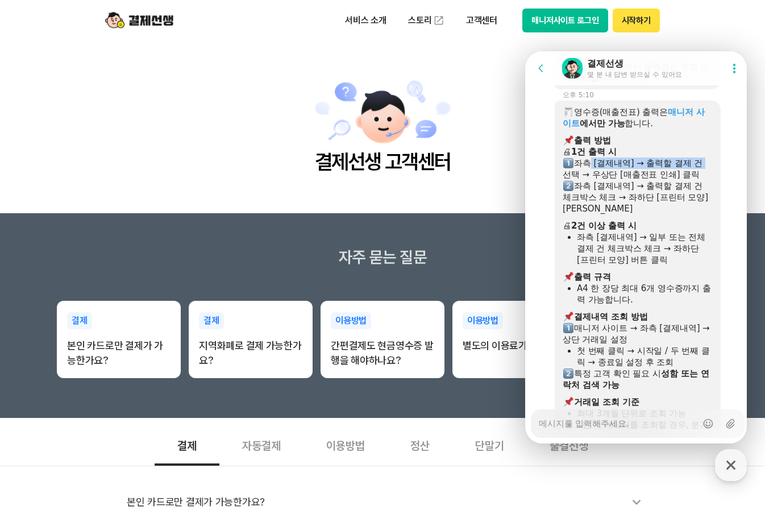
click at [703, 180] on div "좌측 [결제내역] → 출력할 결제 건 선택 → 우상단 [매출전표 인쇄] 클릭" at bounding box center [637, 168] width 150 height 23
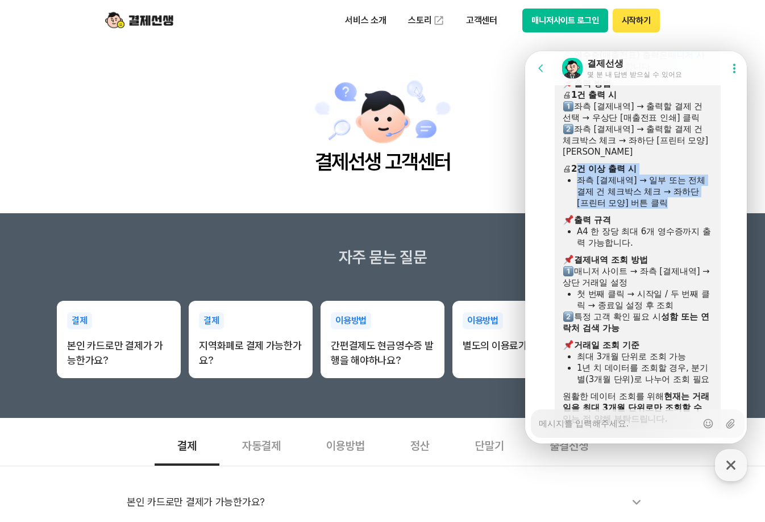
drag, startPoint x: 578, startPoint y: 228, endPoint x: 694, endPoint y: 256, distance: 119.2
click at [694, 256] on div "영수증(매출전표) 출력은 매니저 사이트 에서만 가능 합니다. ​ 출력 방법 🖨 1건 출력 시 좌측 [결제내역] → 출력할 결제 건 선택 → 우…" at bounding box center [637, 262] width 150 height 426
click at [694, 209] on div "좌측 [결제내역] → 일부 또는 전체 결제 건 체크박스 체크 → 좌하단 [프린터 모양] 버튼 클릭" at bounding box center [645, 191] width 136 height 34
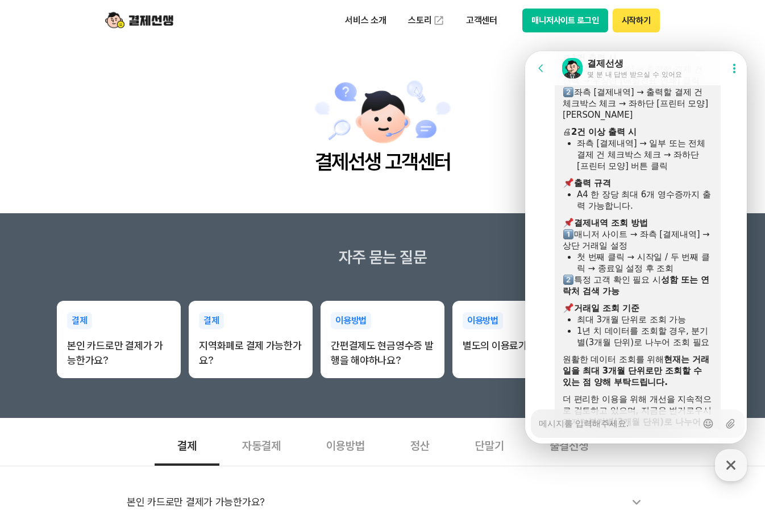
scroll to position [2826, 0]
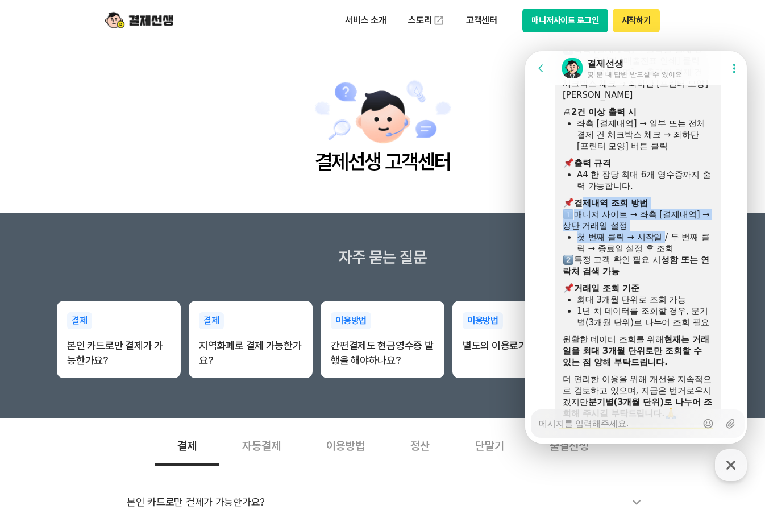
drag, startPoint x: 585, startPoint y: 259, endPoint x: 671, endPoint y: 297, distance: 93.6
click at [670, 297] on div "영수증(매출전표) 출력은 매니저 사이트 에서만 가능 합니다. ​ 출력 방법 🖨 1건 출력 시 좌측 [결제내역] → 출력할 결제 건 선택 → 우…" at bounding box center [637, 206] width 150 height 426
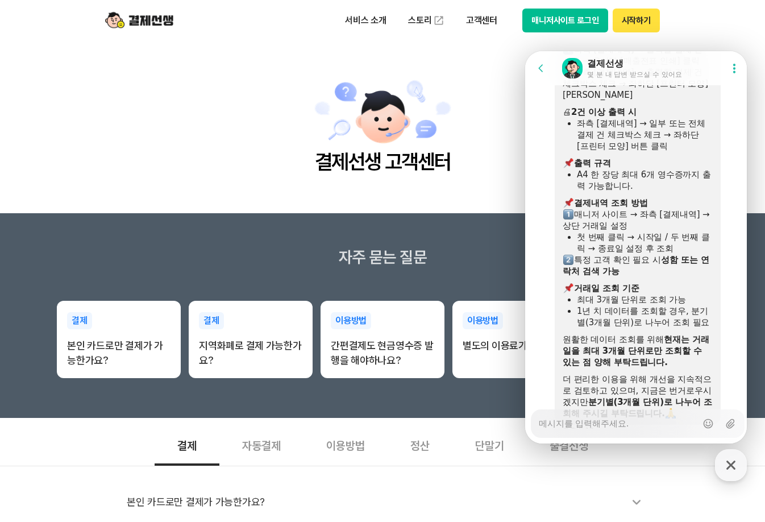
click at [675, 254] on div "첫 번째 클릭 → 시작일 / 두 번째 클릭 → 종료일 설정 후 조회" at bounding box center [645, 242] width 136 height 23
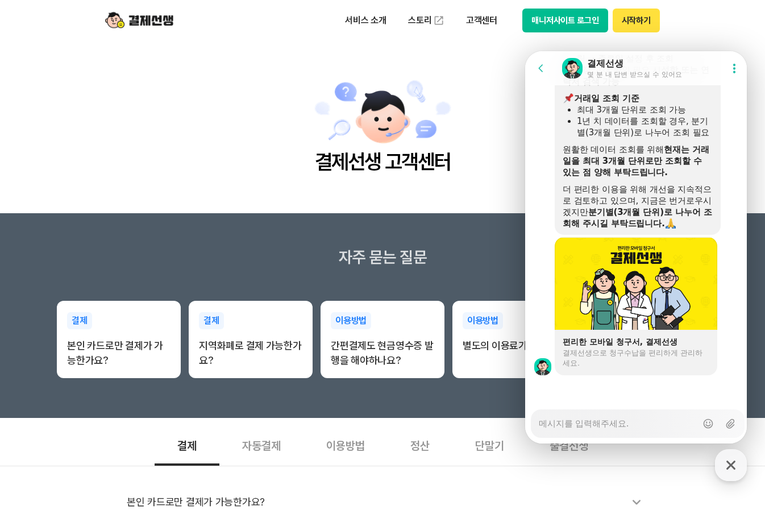
scroll to position [3074, 0]
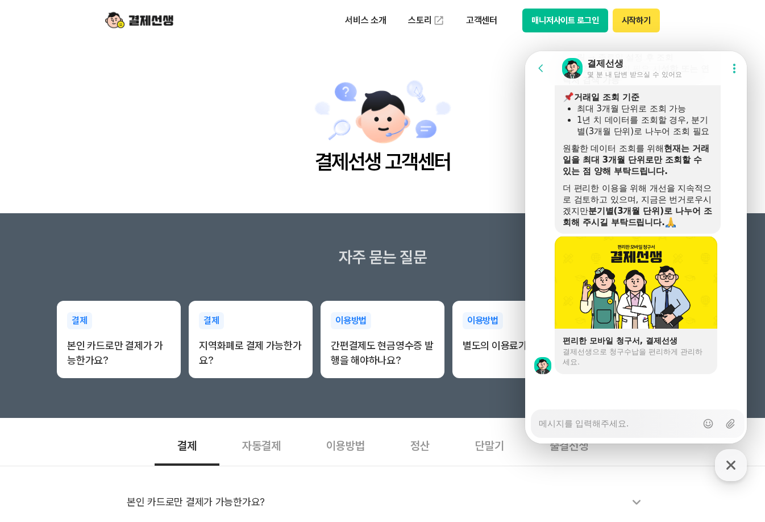
click at [640, 427] on textarea "Messenger Input Textarea" at bounding box center [618, 419] width 158 height 19
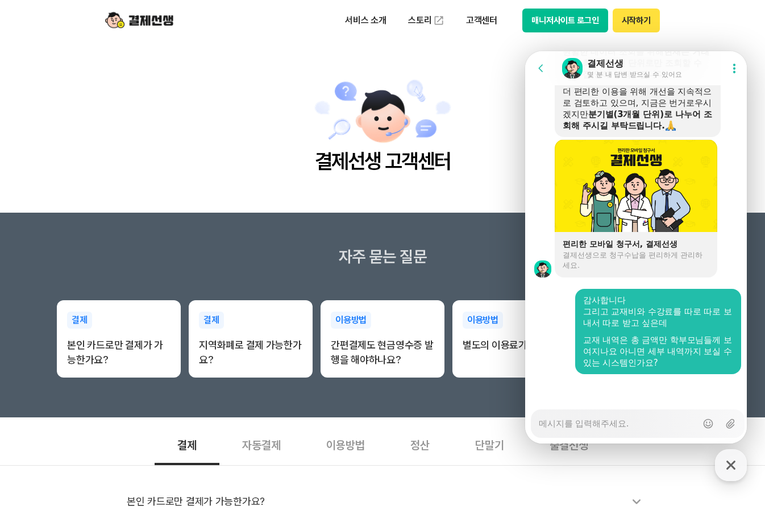
scroll to position [0, 0]
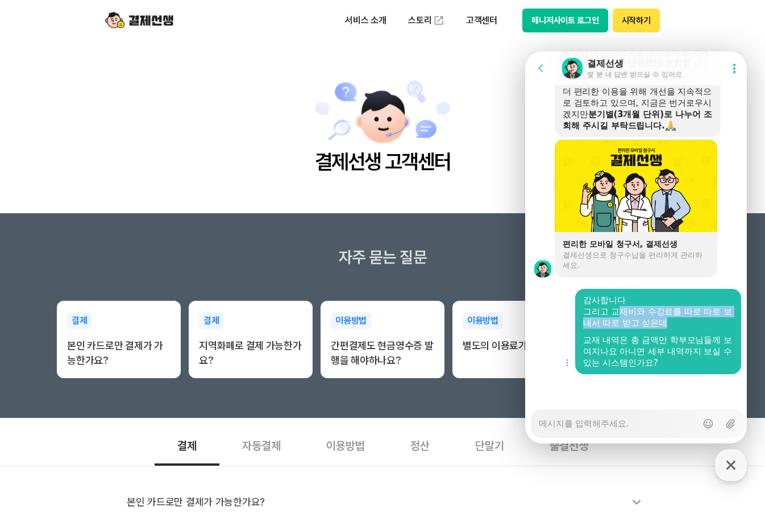
drag, startPoint x: 616, startPoint y: 312, endPoint x: 712, endPoint y: 323, distance: 96.6
click at [712, 323] on div "그리고 교재비와 수강료를 따로 따로 보내서 따로 받고 싶은데" at bounding box center [658, 317] width 150 height 23
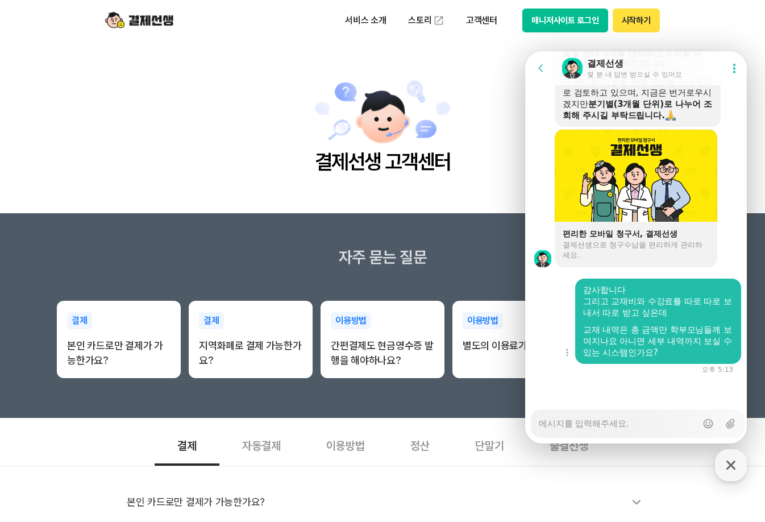
click at [713, 329] on div "감사합니다 그리고 교재비와 수강료를 따로 따로 보내서 따로 받고 싶은데 교재 내역은 총 금액만 학부모님들께 보여지나요 아니면 세부 내역까지 보…" at bounding box center [658, 321] width 150 height 74
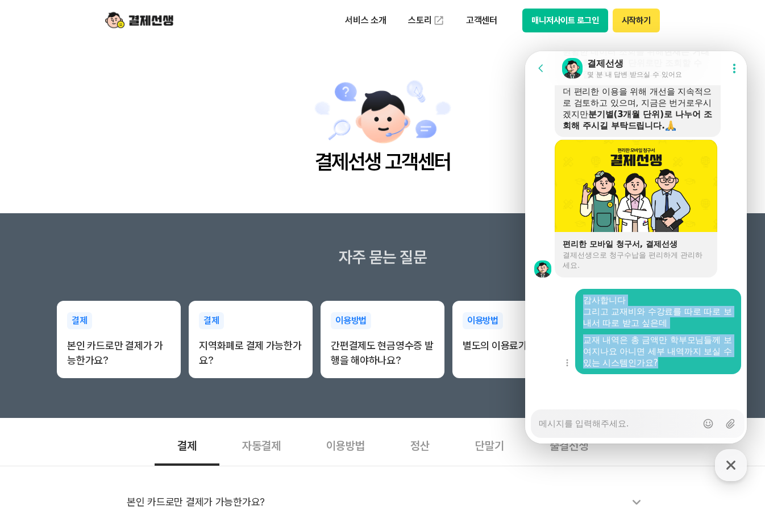
drag, startPoint x: 582, startPoint y: 298, endPoint x: 696, endPoint y: 368, distance: 133.6
click at [696, 368] on div "감사합니다 그리고 교재비와 수강료를 따로 따로 보내서 따로 받고 싶은데 교재 내역은 총 금액만 학부모님들께 보여지나요 아니면 세부 내역까지 보…" at bounding box center [658, 331] width 166 height 85
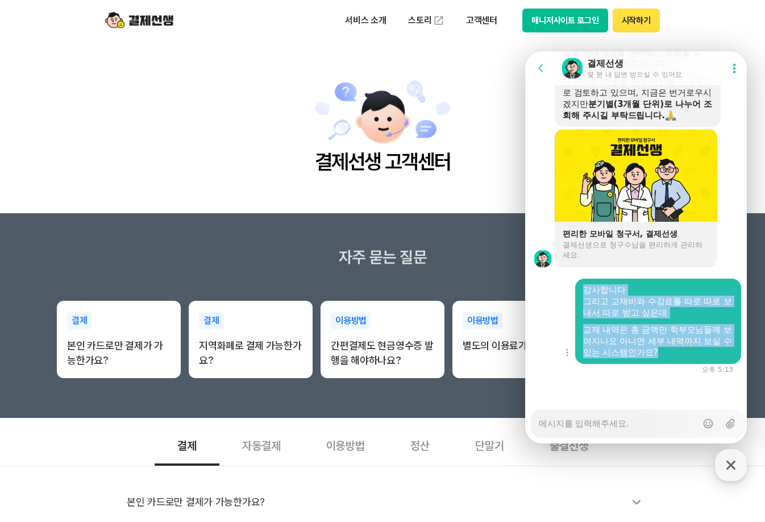
click at [697, 349] on div "교재 내역은 총 금액만 학부모님들께 보여지나요 아니면 세부 내역까지 보실 수 있는 시스템인가요?" at bounding box center [658, 341] width 150 height 34
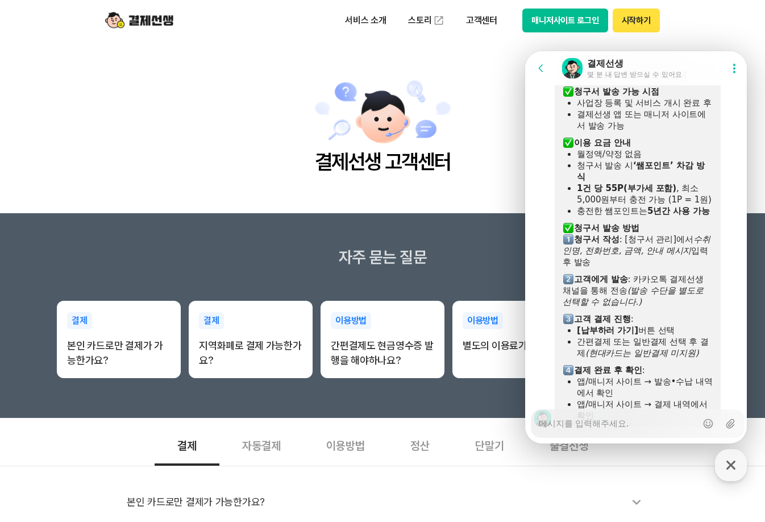
scroll to position [1068, 0]
drag, startPoint x: 589, startPoint y: 120, endPoint x: 590, endPoint y: 166, distance: 46.6
click at [590, 166] on div "비대면 결제 청구서 발송 안내 ​ 청구서 발송 가능 시점 사업장 등록 및 서비스 개시 완료 후 결제선생 앱 또는 매니저 사이트에서 발송 가능 …" at bounding box center [637, 244] width 150 height 352
click at [608, 175] on div "청구서 발송 시 ‘쌤포인트’ 차감 방식" at bounding box center [645, 170] width 136 height 23
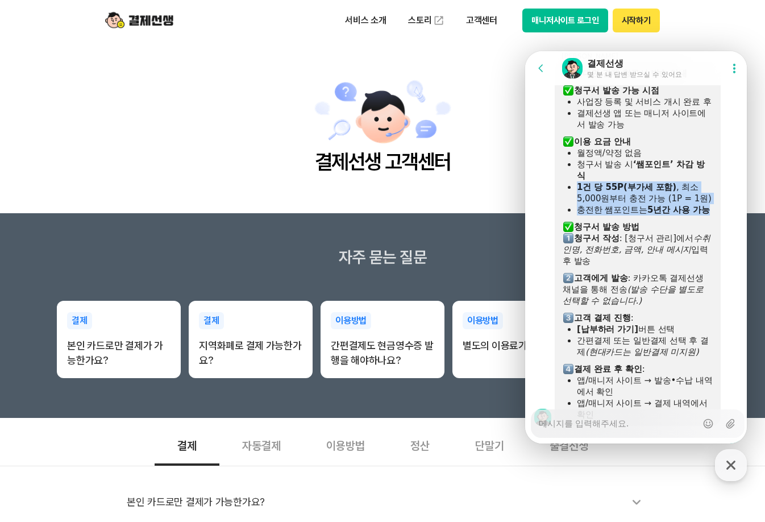
drag, startPoint x: 577, startPoint y: 200, endPoint x: 695, endPoint y: 231, distance: 122.8
click at [695, 215] on ul "월정액/약정 없음 청구서 발송 시 ‘쌤포인트’ 차감 방식 1건 당 55P(부가세 포함) , 최소 5,000원부터 충전 가능 (1P = 1원) …" at bounding box center [637, 181] width 150 height 68
click at [695, 215] on div "충전한 쌤포인트는 5년간 사용 가능" at bounding box center [645, 209] width 136 height 11
drag, startPoint x: 576, startPoint y: 212, endPoint x: 589, endPoint y: 236, distance: 27.5
click at [589, 215] on ul "월정액/약정 없음 청구서 발송 시 ‘쌤포인트’ 차감 방식 1건 당 55P(부가세 포함) , 최소 5,000원부터 충전 가능 (1P = 1원) …" at bounding box center [637, 181] width 150 height 68
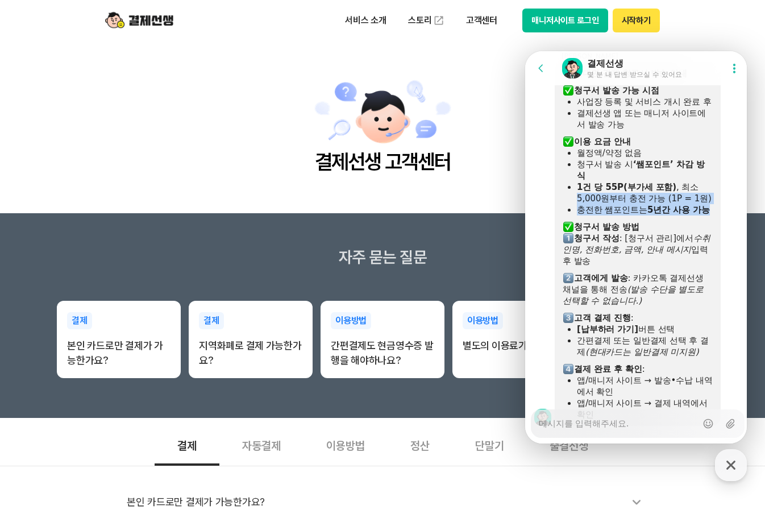
copy ul "5,000원부터 충전 가능 (1P = 1원) 충전한 쌤포인트는 5년간 사용 가능"
click at [643, 179] on b "‘쌤포인트’ 차감 방식" at bounding box center [641, 170] width 128 height 22
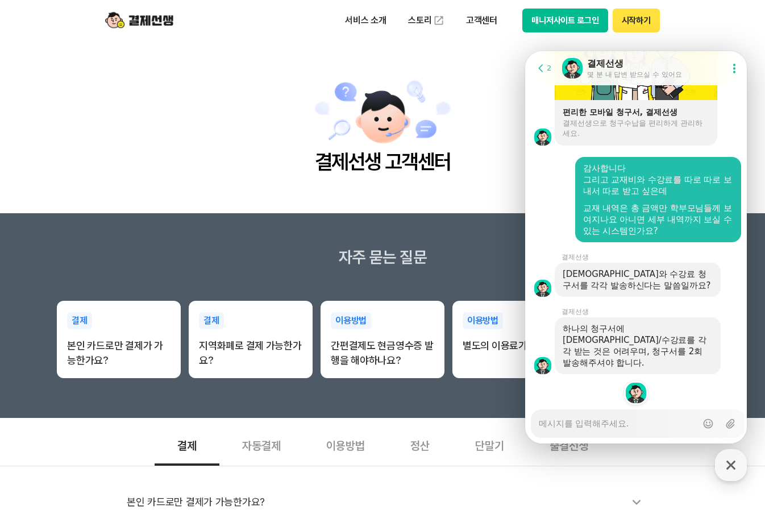
scroll to position [3291, 0]
click at [631, 423] on textarea "Messenger Input Textarea" at bounding box center [618, 419] width 158 height 19
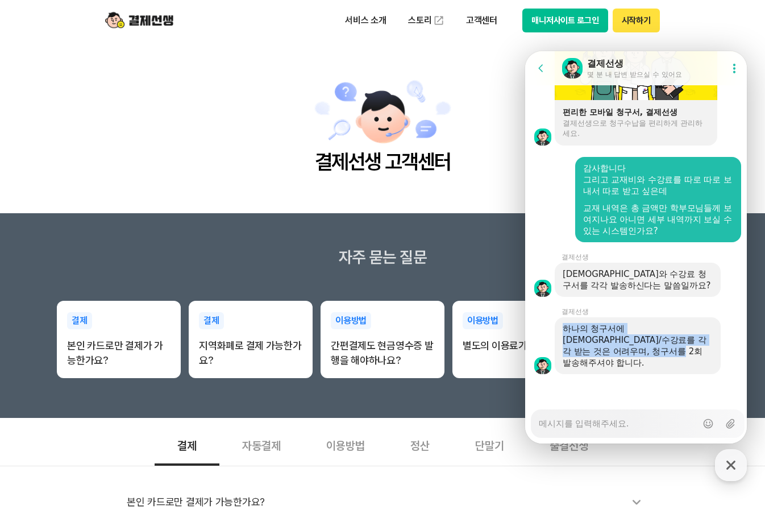
drag, startPoint x: 565, startPoint y: 340, endPoint x: 657, endPoint y: 361, distance: 94.4
click at [657, 361] on div "하나의 청구서에 [DEMOGRAPHIC_DATA]/수강료를 각각 받는 것은 어려우며, 청구서를 2회 발송해주셔야 합니다." at bounding box center [637, 345] width 150 height 45
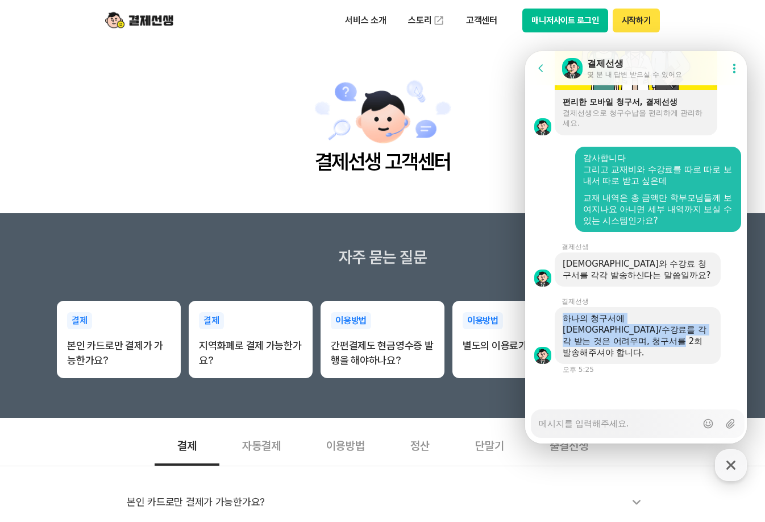
click at [656, 358] on div "하나의 청구서에 [DEMOGRAPHIC_DATA]/수강료를 각각 받는 것은 어려우며, 청구서를 2회 발송해주셔야 합니다." at bounding box center [637, 334] width 150 height 45
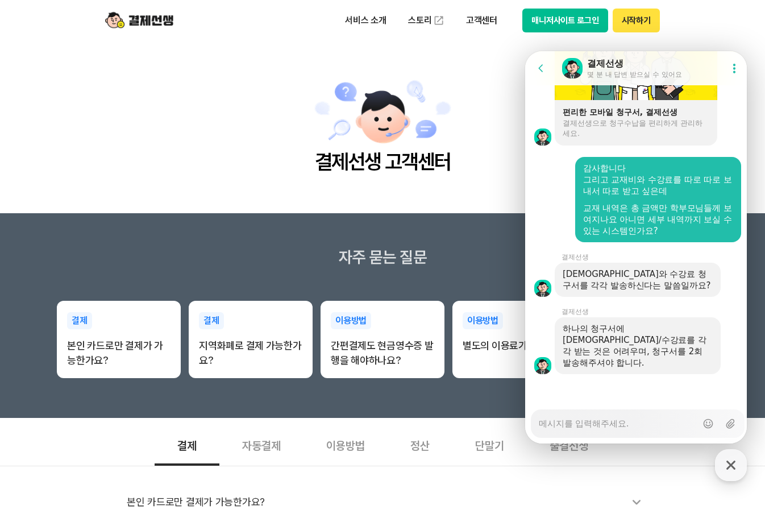
click at [638, 418] on textarea "Messenger Input Textarea" at bounding box center [618, 419] width 158 height 19
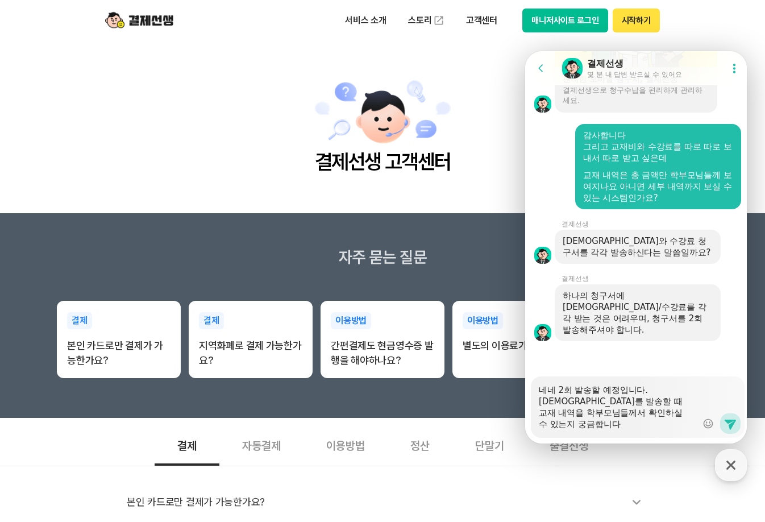
scroll to position [3324, 0]
click at [730, 428] on icon at bounding box center [730, 423] width 14 height 14
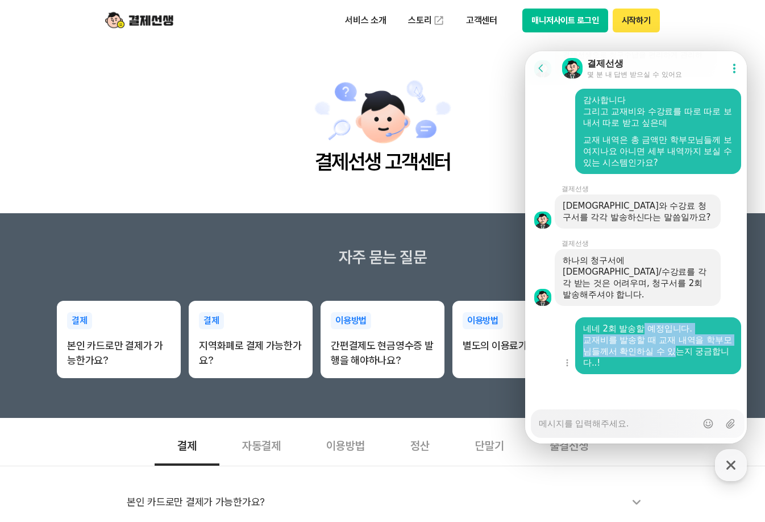
click at [687, 350] on div "네네 2회 발송할 예정입니다. 교재비를 발송할 때 교재 내역을 학부모님들께서 확인하실 수 있는지 궁금합니다..!" at bounding box center [658, 345] width 150 height 45
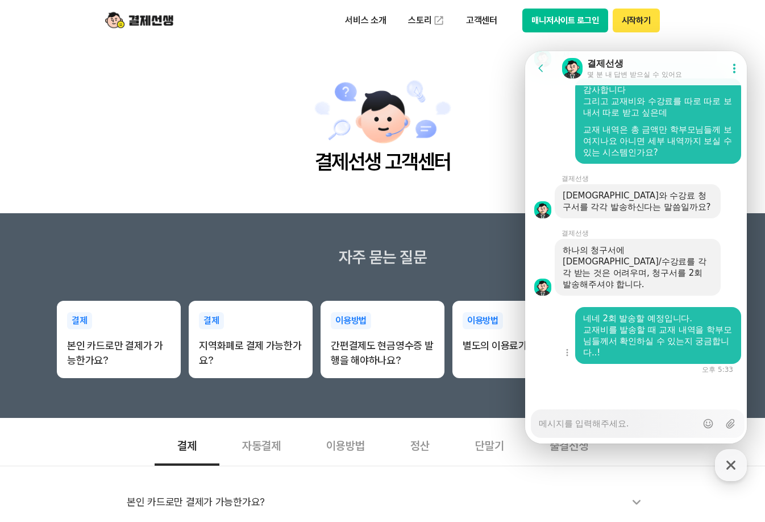
click at [691, 355] on div "교재비를 발송할 때 교재 내역을 학부모님들께서 확인하실 수 있는지 궁금합니다..!" at bounding box center [658, 341] width 150 height 34
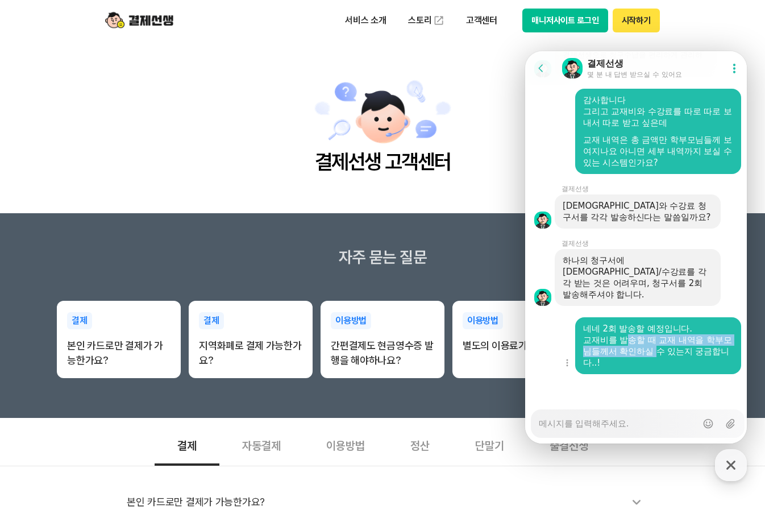
drag, startPoint x: 626, startPoint y: 341, endPoint x: 668, endPoint y: 351, distance: 43.7
click at [668, 351] on div "교재비를 발송할 때 교재 내역을 학부모님들께서 확인하실 수 있는지 궁금합니다..!" at bounding box center [658, 351] width 150 height 34
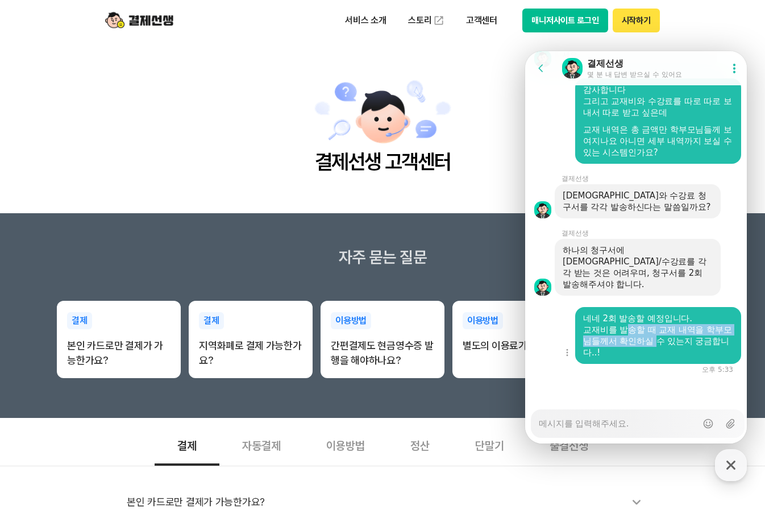
click at [668, 351] on div "교재비를 발송할 때 교재 내역을 학부모님들께서 확인하실 수 있는지 궁금합니다..!" at bounding box center [658, 341] width 150 height 34
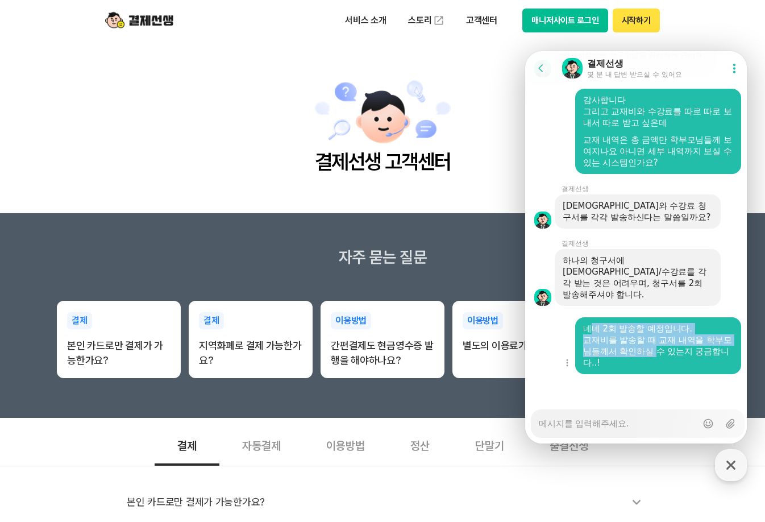
drag, startPoint x: 590, startPoint y: 328, endPoint x: 672, endPoint y: 347, distance: 83.5
click at [668, 347] on div "네네 2회 발송할 예정입니다. 교재비를 발송할 때 교재 내역을 학부모님들께서 확인하실 수 있는지 궁금합니다..!" at bounding box center [658, 345] width 150 height 45
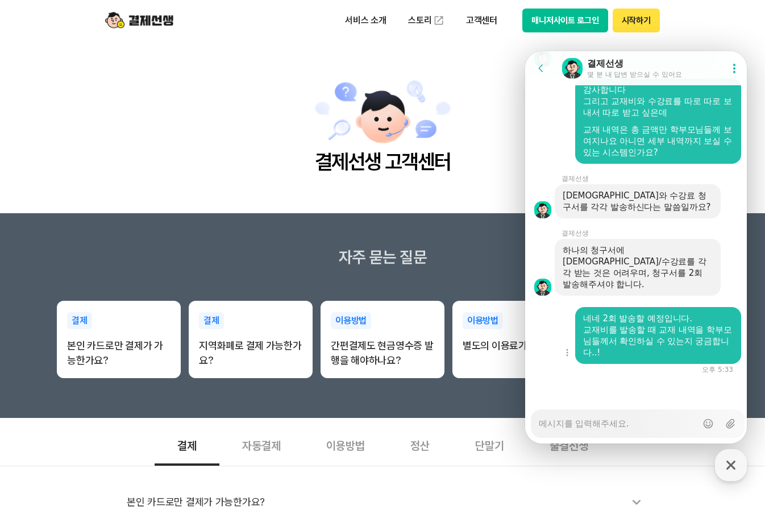
click at [681, 350] on div "교재비를 발송할 때 교재 내역을 학부모님들께서 확인하실 수 있는지 궁금합니다..!" at bounding box center [658, 341] width 150 height 34
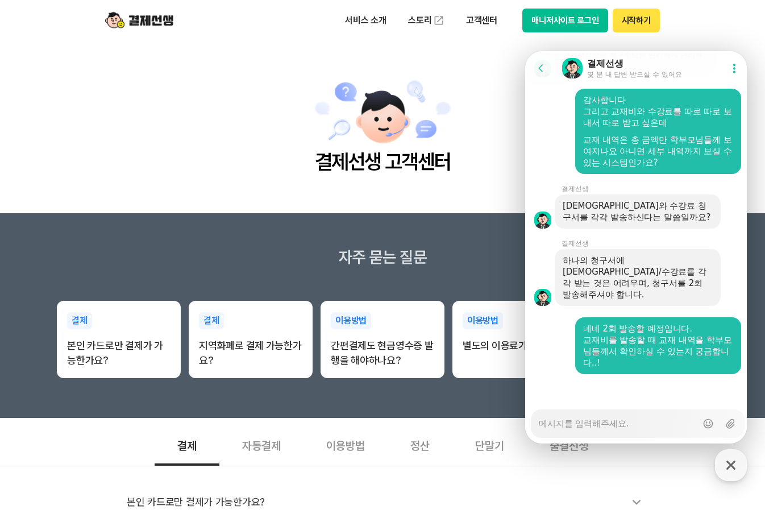
click at [664, 281] on div "하나의 청구서에 [DEMOGRAPHIC_DATA]/수강료를 각각 받는 것은 어려우며, 청구서를 2회 발송해주셔야 합니다." at bounding box center [637, 277] width 150 height 45
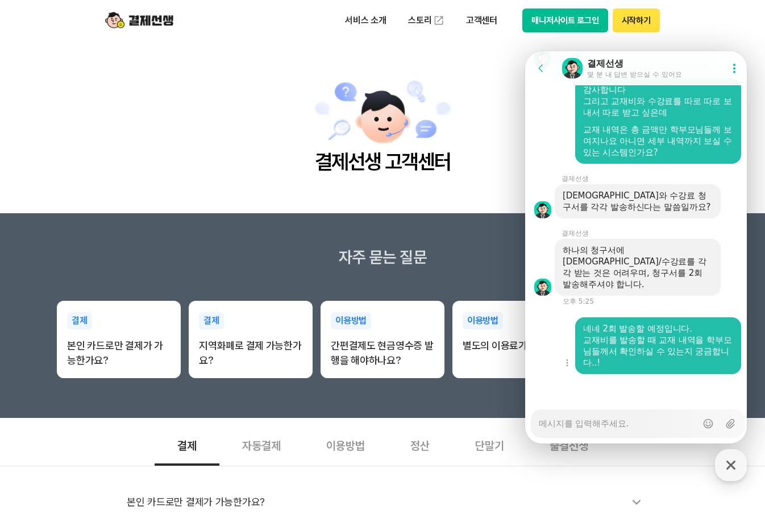
click at [682, 352] on div "교재비를 발송할 때 교재 내역을 학부모님들께서 확인하실 수 있는지 궁금합니다..!" at bounding box center [658, 351] width 150 height 34
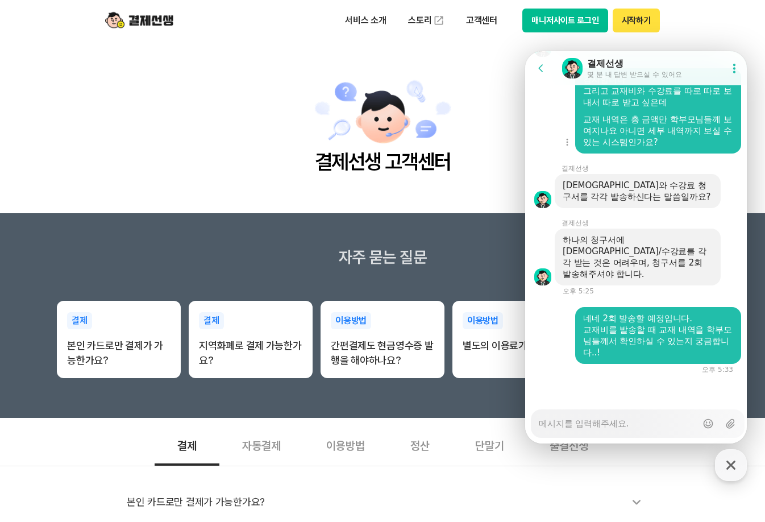
click at [656, 148] on div "교재 내역은 총 금액만 학부모님들께 보여지나요 아니면 세부 내역까지 보실 수 있는 시스템인가요?" at bounding box center [658, 131] width 150 height 34
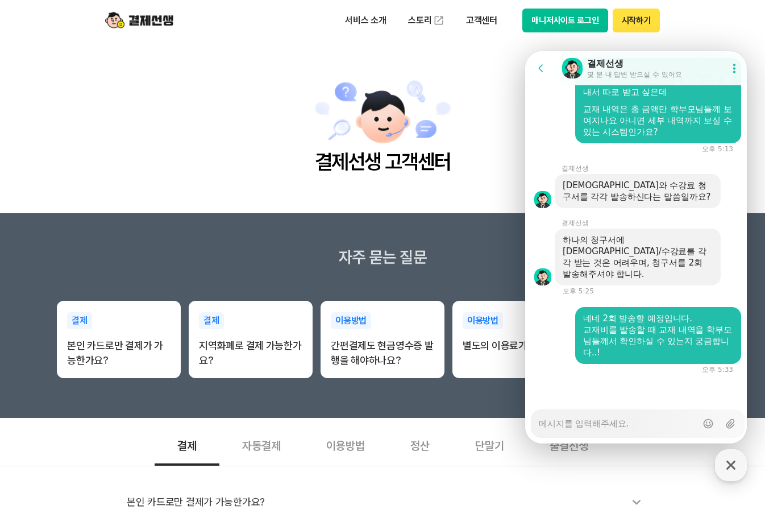
click at [652, 259] on div "하나의 청구서에 [DEMOGRAPHIC_DATA]/수강료를 각각 받는 것은 어려우며, 청구서를 2회 발송해주셔야 합니다." at bounding box center [637, 256] width 150 height 45
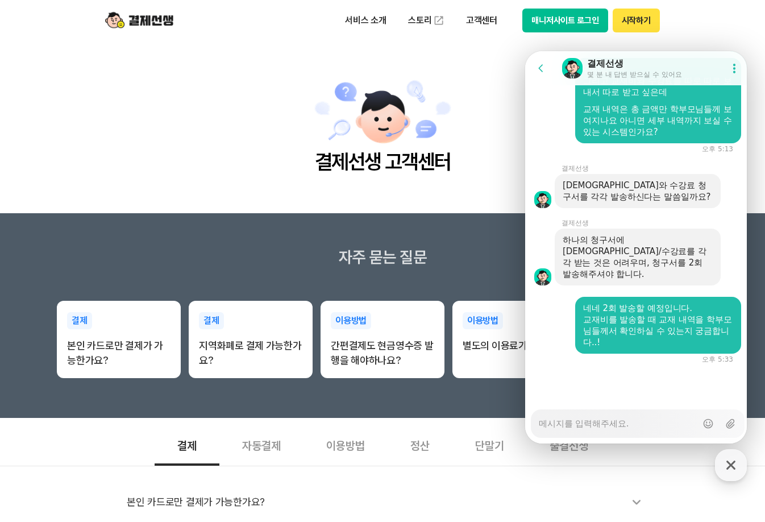
scroll to position [3379, 0]
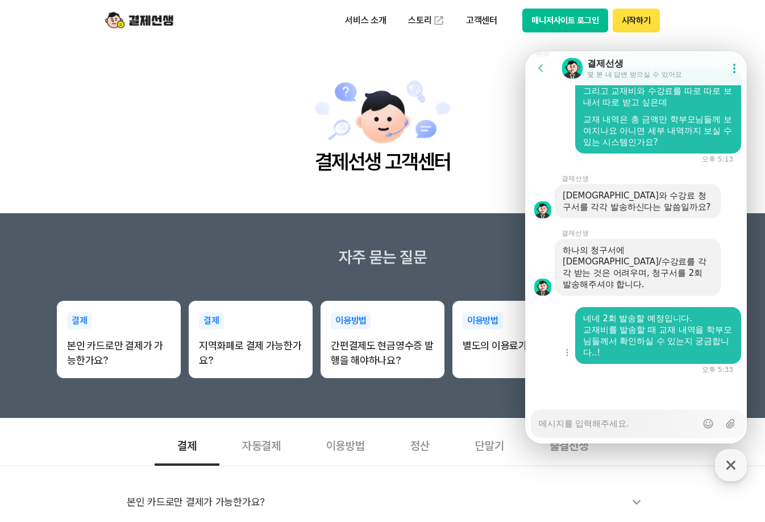
click at [611, 328] on div "교재비를 발송할 때 교재 내역을 학부모님들께서 확인하실 수 있는지 궁금합니다..!" at bounding box center [658, 341] width 150 height 34
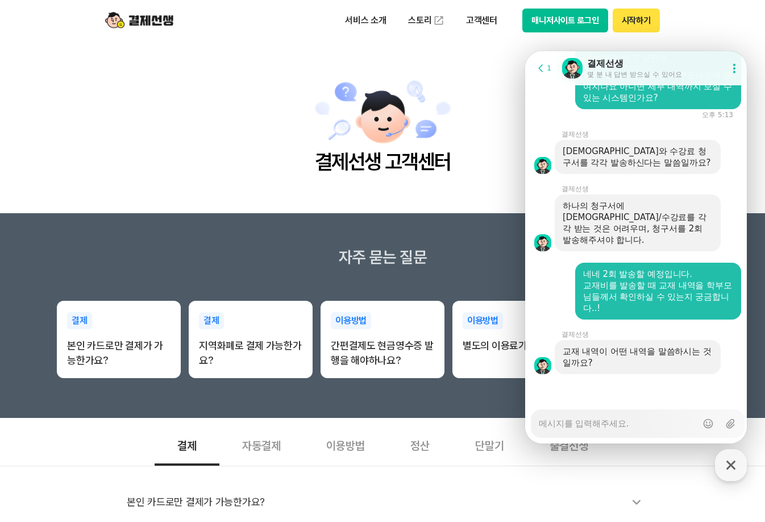
scroll to position [3424, 0]
click at [630, 361] on div "교재 내역이 어떤 내역을 말씀하시는 것일까요?" at bounding box center [637, 356] width 150 height 23
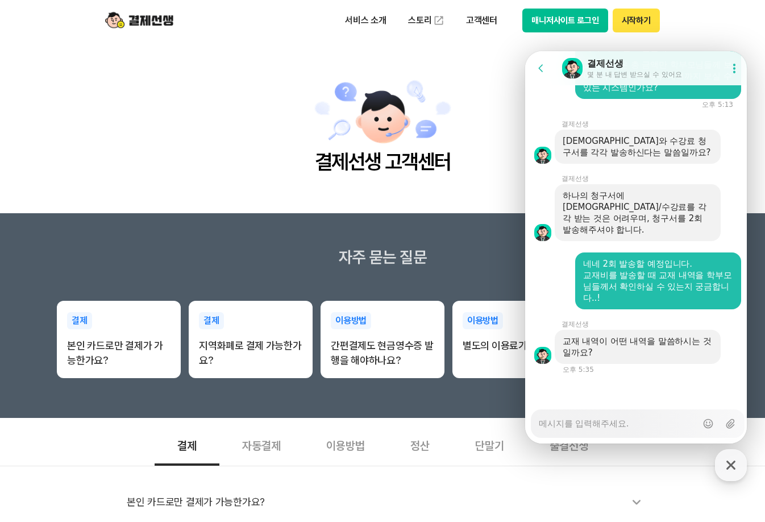
scroll to position [3434, 0]
click at [608, 423] on textarea "Messenger Input Textarea" at bounding box center [618, 419] width 158 height 19
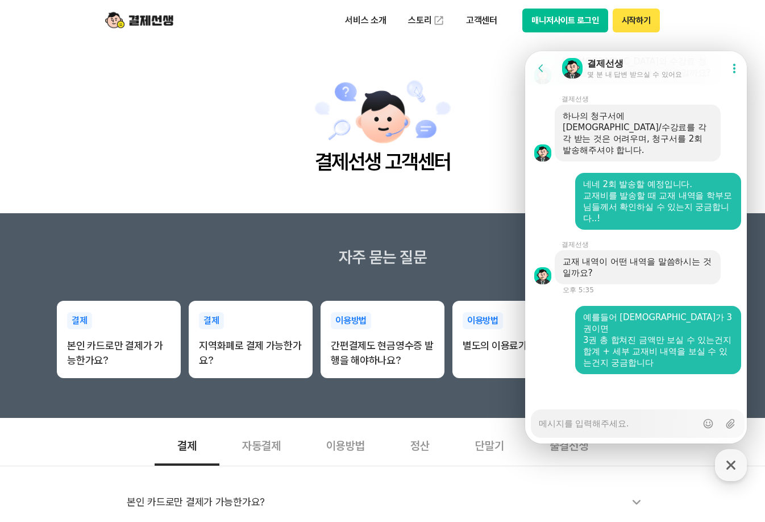
scroll to position [3513, 0]
click at [653, 337] on div "3권 총 합쳐진 금액만 보실 수 있는건지" at bounding box center [658, 339] width 150 height 11
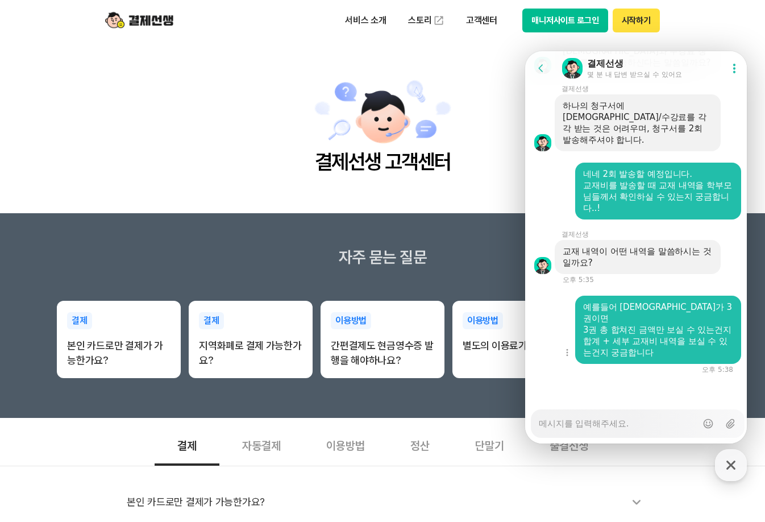
scroll to position [3524, 0]
click at [637, 428] on textarea "Messenger Input Textarea" at bounding box center [618, 419] width 158 height 19
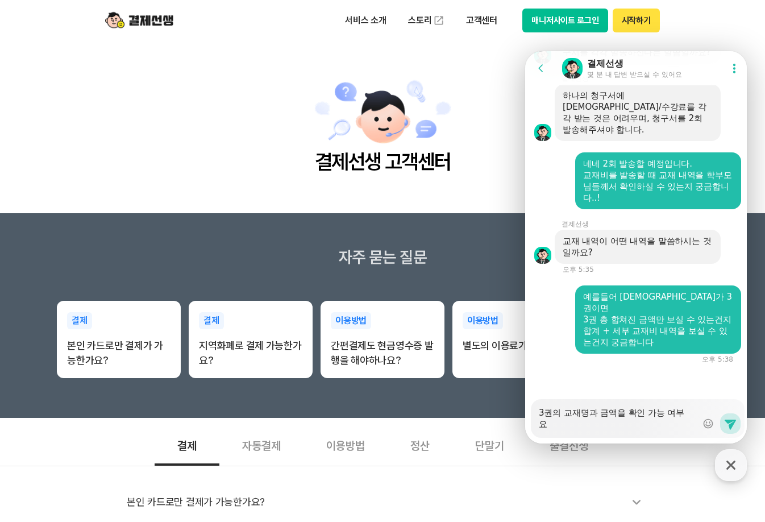
scroll to position [3534, 0]
click at [624, 412] on textarea "3권의 교재명과 금액을 확인 가능 여부요!" at bounding box center [618, 414] width 158 height 31
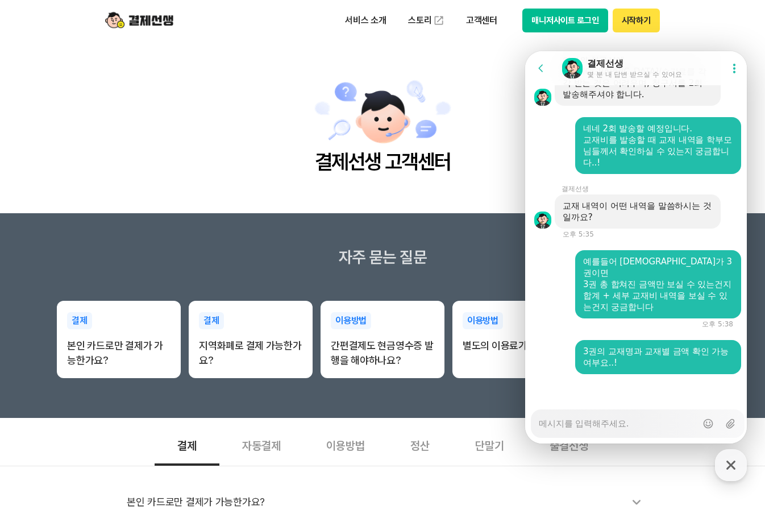
scroll to position [3569, 0]
click at [651, 365] on div "3권의 교재명과 교재별 금액 확인 가능 여부요..!" at bounding box center [658, 356] width 150 height 23
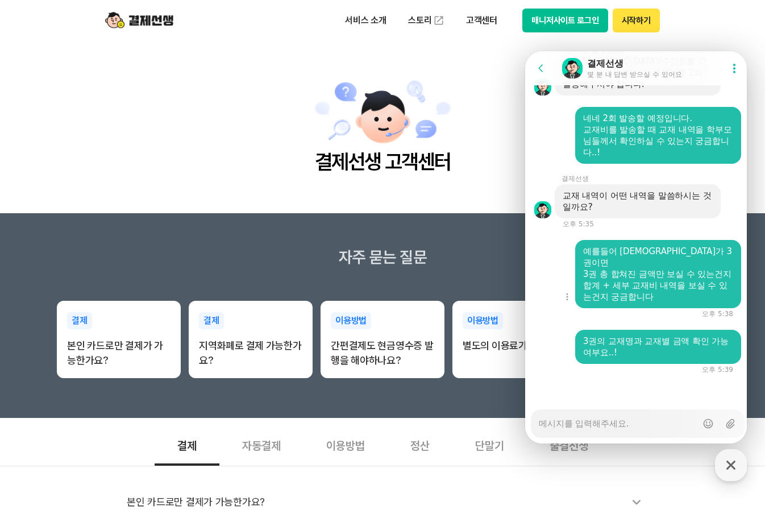
click at [697, 272] on div "3권 총 합쳐진 금액만 보실 수 있는건지" at bounding box center [658, 273] width 150 height 11
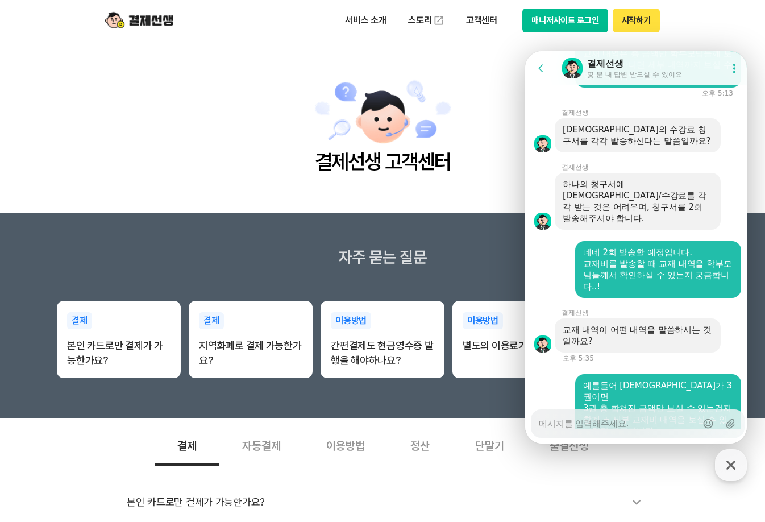
scroll to position [3399, 0]
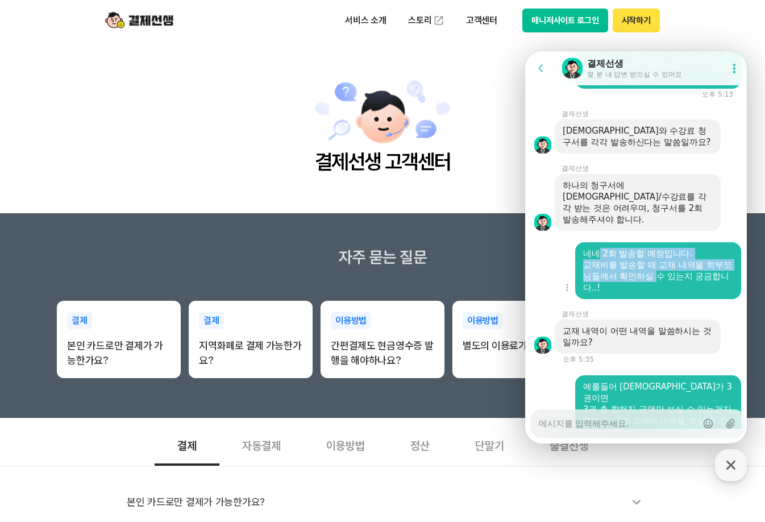
drag, startPoint x: 598, startPoint y: 302, endPoint x: 668, endPoint y: 319, distance: 72.5
click at [668, 293] on div "네네 2회 발송할 예정입니다. 교재비를 발송할 때 교재 내역을 학부모님들께서 확인하실 수 있는지 궁금합니다..!" at bounding box center [658, 270] width 150 height 45
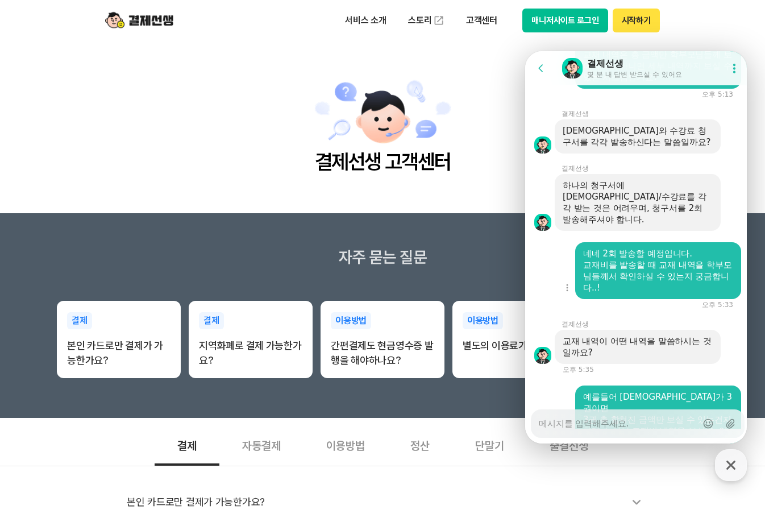
click at [673, 293] on div "교재비를 발송할 때 교재 내역을 학부모님들께서 확인하실 수 있는지 궁금합니다..!" at bounding box center [658, 276] width 150 height 34
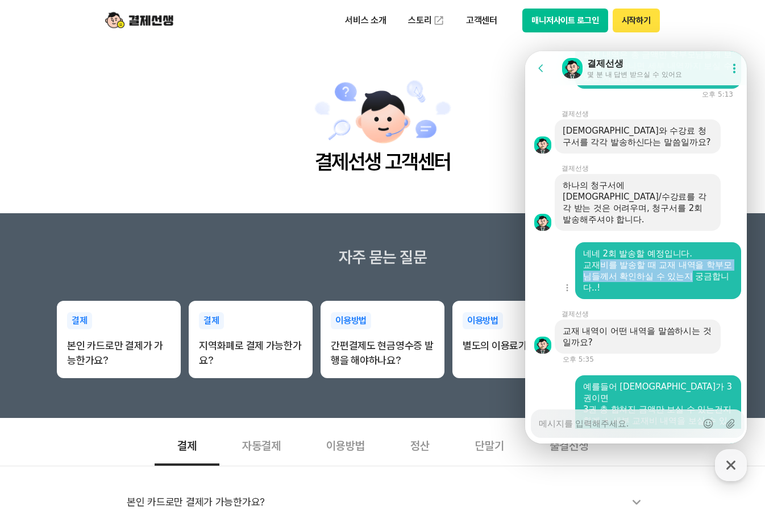
drag, startPoint x: 603, startPoint y: 311, endPoint x: 698, endPoint y: 316, distance: 94.4
click at [698, 293] on div "교재비를 발송할 때 교재 내역을 학부모님들께서 확인하실 수 있는지 궁금합니다..!" at bounding box center [658, 276] width 150 height 34
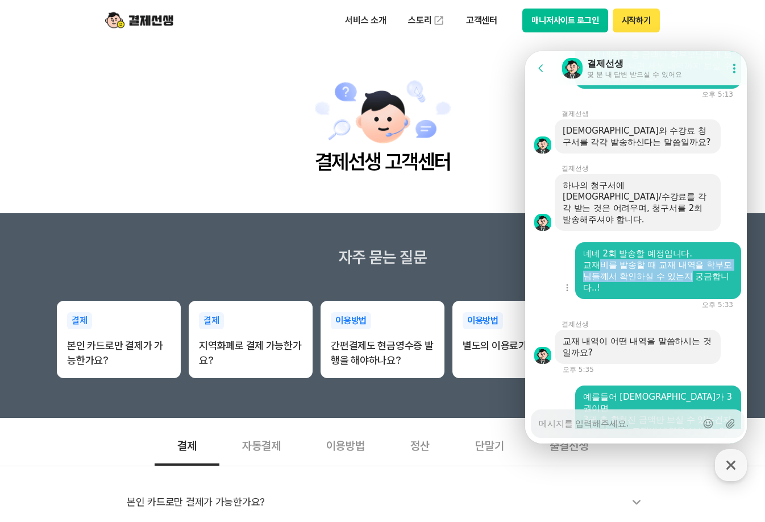
click at [698, 293] on div "교재비를 발송할 때 교재 내역을 학부모님들께서 확인하실 수 있는지 궁금합니다..!" at bounding box center [658, 276] width 150 height 34
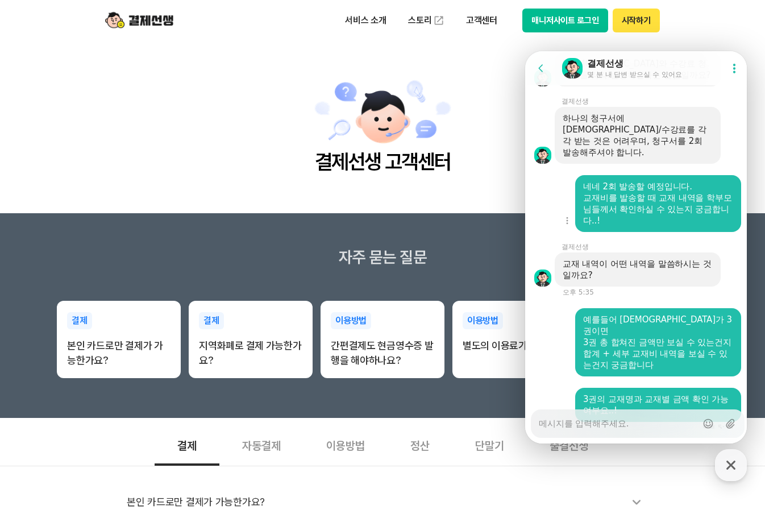
scroll to position [3569, 0]
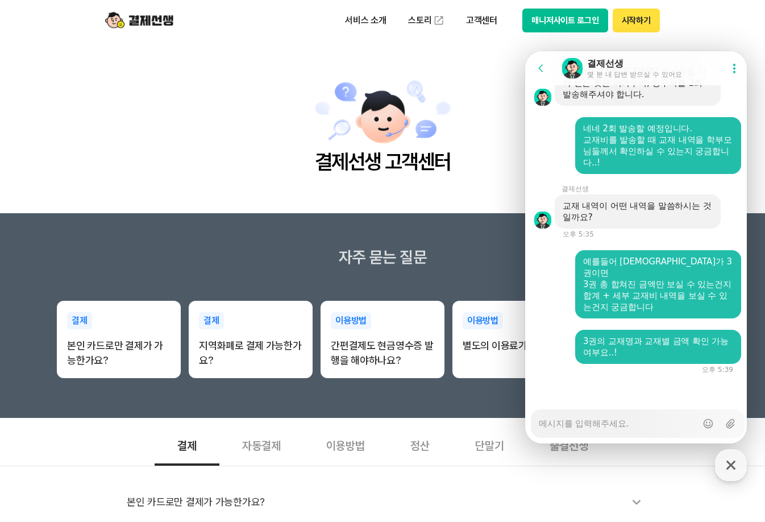
click at [610, 231] on div "교재 내역이 어떤 내역을 말씀하시는 것일까요? 오후 5:35" at bounding box center [637, 216] width 225 height 44
click at [533, 241] on div at bounding box center [637, 244] width 225 height 10
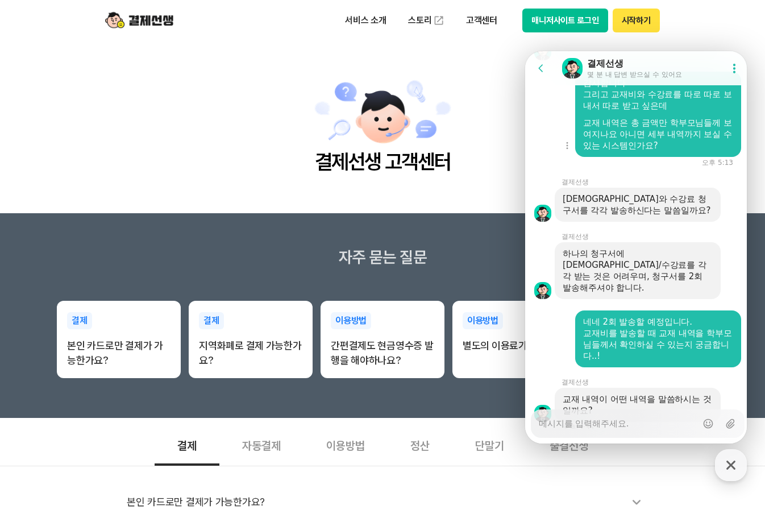
scroll to position [3342, 0]
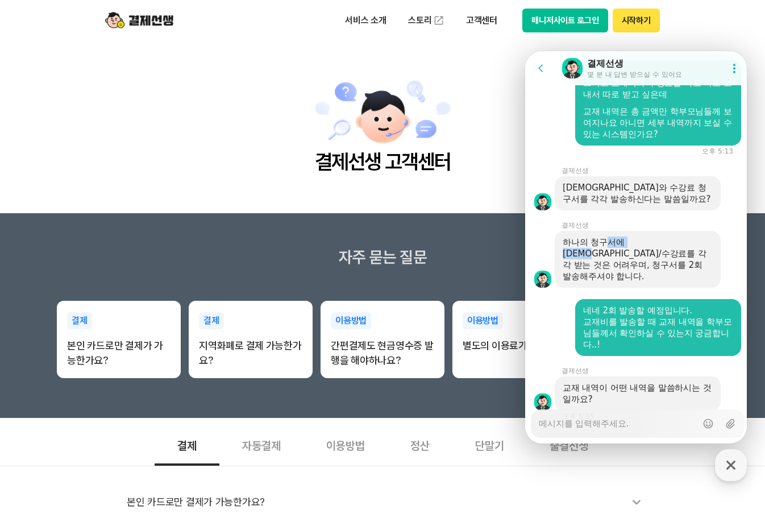
drag, startPoint x: 606, startPoint y: 302, endPoint x: 663, endPoint y: 315, distance: 58.7
click at [664, 282] on div "하나의 청구서에 [DEMOGRAPHIC_DATA]/수강료를 각각 받는 것은 어려우며, 청구서를 2회 발송해주셔야 합니다." at bounding box center [637, 258] width 150 height 45
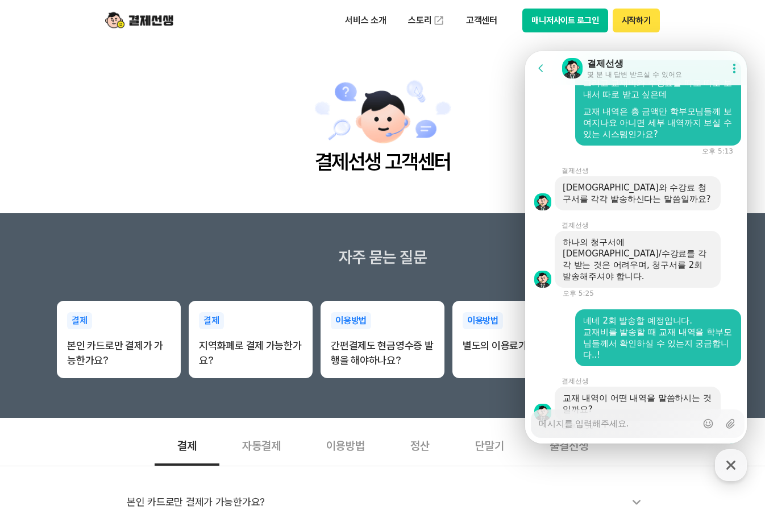
click at [660, 282] on div "하나의 청구서에 [DEMOGRAPHIC_DATA]/수강료를 각각 받는 것은 어려우며, 청구서를 2회 발송해주셔야 합니다." at bounding box center [637, 258] width 150 height 45
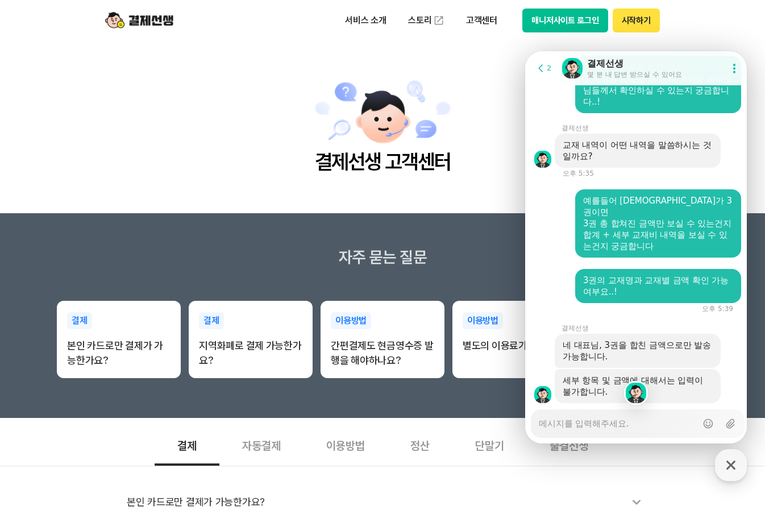
scroll to position [3659, 0]
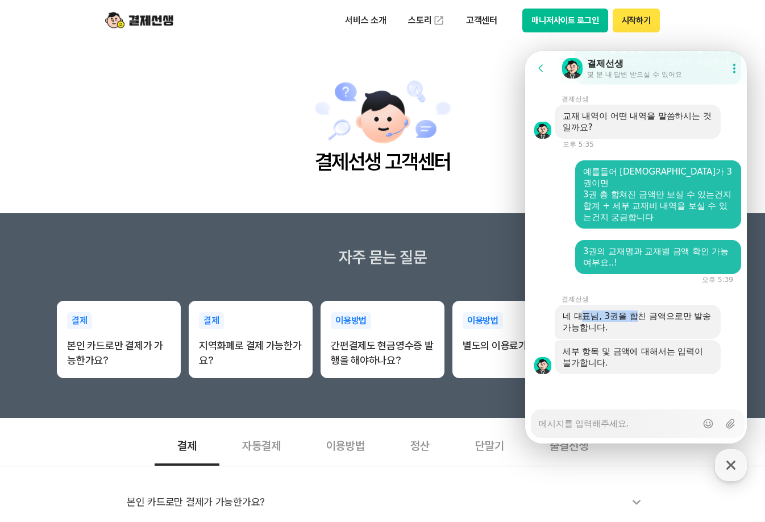
drag, startPoint x: 583, startPoint y: 319, endPoint x: 638, endPoint y: 319, distance: 55.1
click at [638, 319] on div "네 대표님, 3권을 합친 금액으로만 발송 가능합니다." at bounding box center [637, 321] width 150 height 23
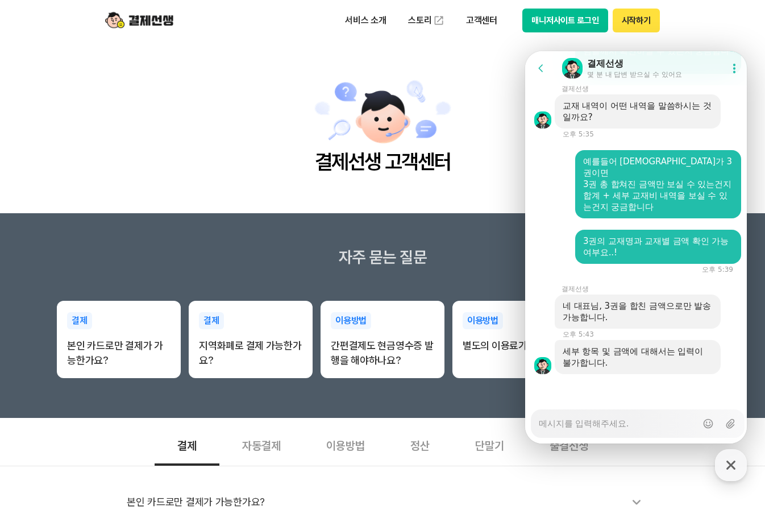
click at [644, 319] on div "네 대표님, 3권을 합친 금액으로만 발송 가능합니다." at bounding box center [637, 311] width 150 height 23
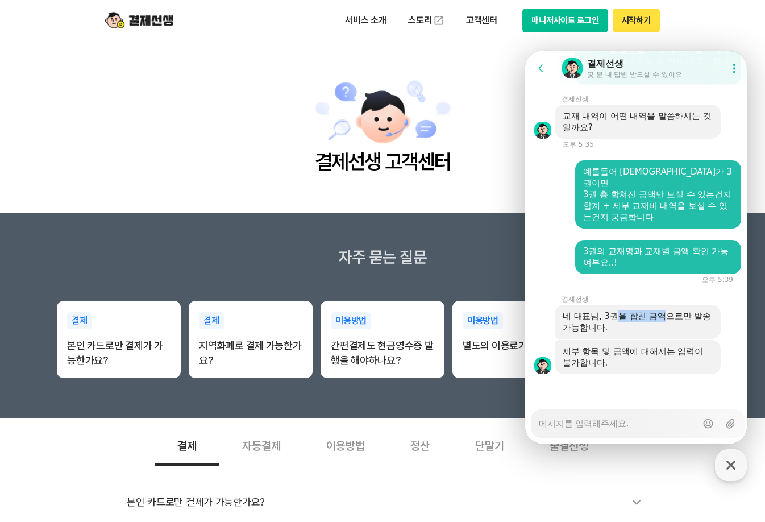
drag, startPoint x: 620, startPoint y: 314, endPoint x: 666, endPoint y: 312, distance: 46.1
click at [666, 312] on div "네 대표님, 3권을 합친 금액으로만 발송 가능합니다." at bounding box center [637, 321] width 150 height 23
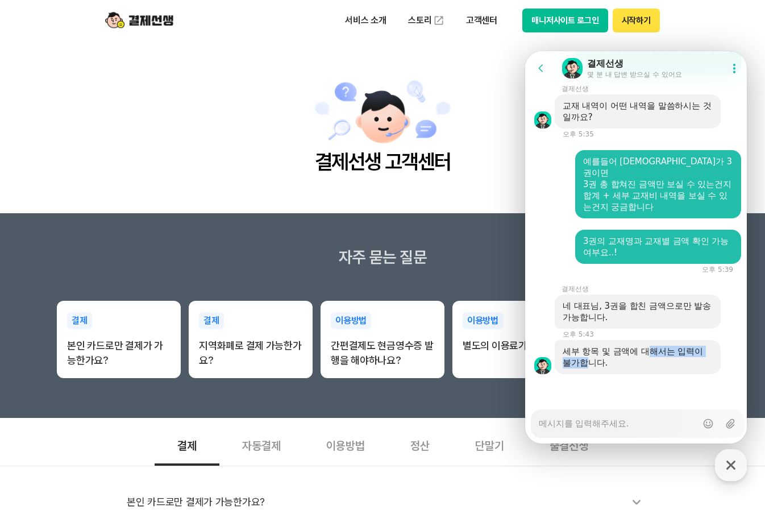
drag, startPoint x: 591, startPoint y: 357, endPoint x: 649, endPoint y: 356, distance: 58.0
click at [649, 356] on div "세부 항목 및 금액에 대해서는 입력이 불가합니다." at bounding box center [637, 356] width 150 height 23
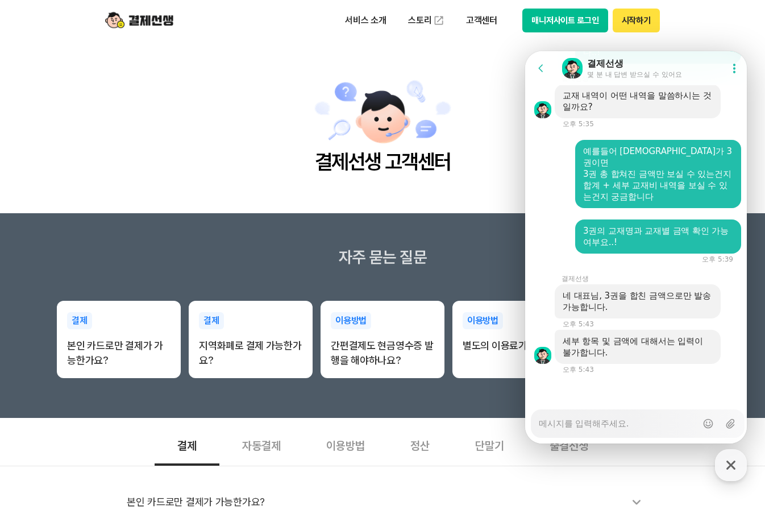
click at [651, 356] on div "세부 항목 및 금액에 대해서는 입력이 불가합니다." at bounding box center [637, 346] width 150 height 23
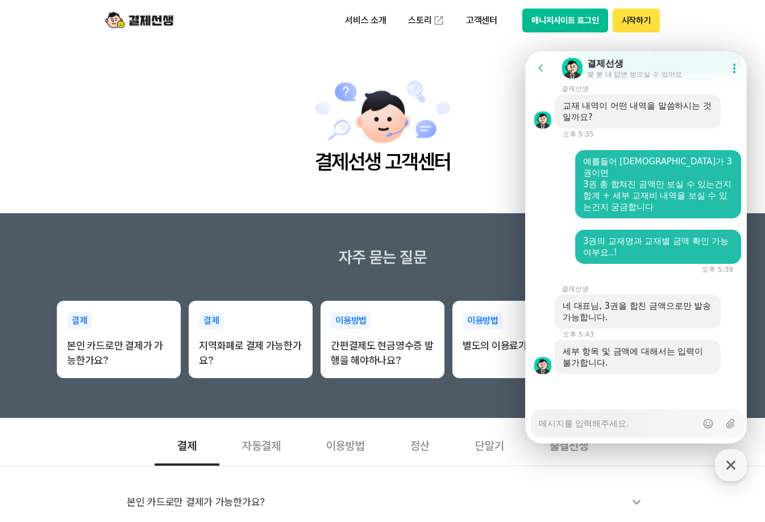
click at [641, 420] on textarea "Messenger Input Textarea" at bounding box center [618, 419] width 158 height 19
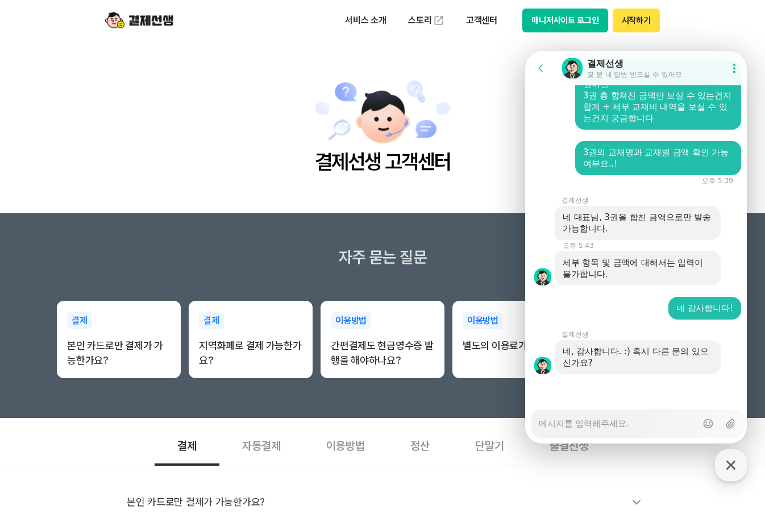
scroll to position [3758, 0]
click at [622, 418] on textarea "Messenger Input Textarea" at bounding box center [618, 419] width 158 height 19
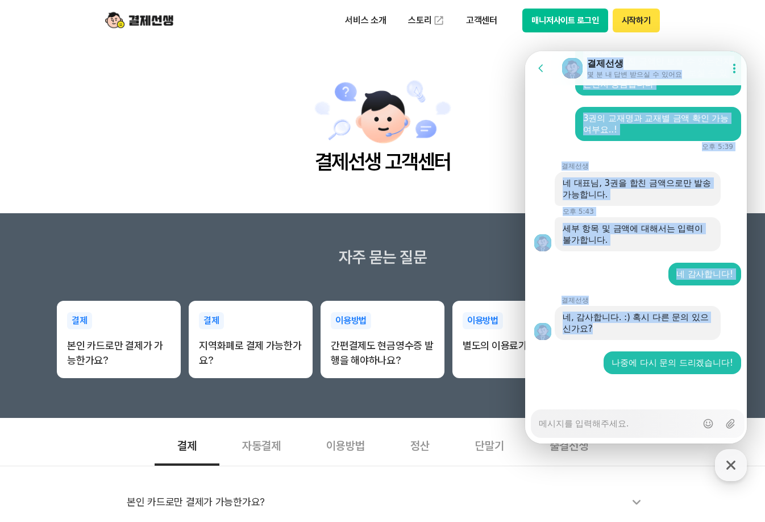
drag, startPoint x: 742, startPoint y: 331, endPoint x: 807, endPoint y: 335, distance: 64.9
click at [747, 51] on html "Go to previous page Chat Room 결제선생 몇 분 내 답변 받으실 수 있어요 Show userchat action dial…" at bounding box center [636, 51] width 222 height 0
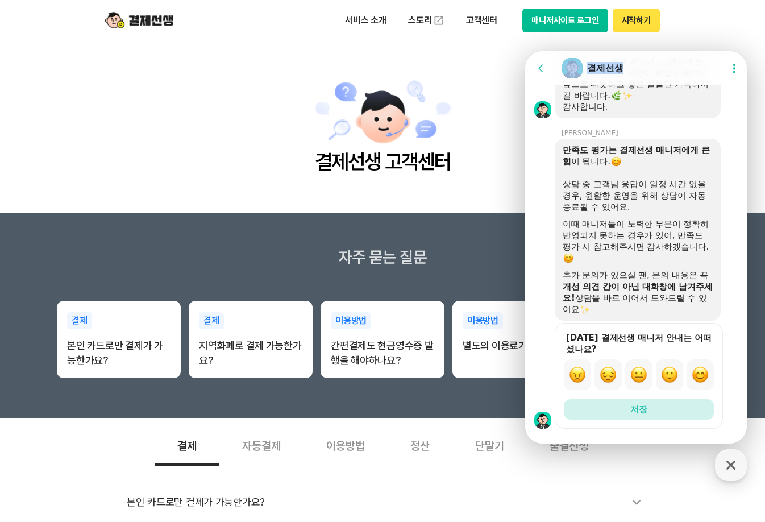
scroll to position [4054, 0]
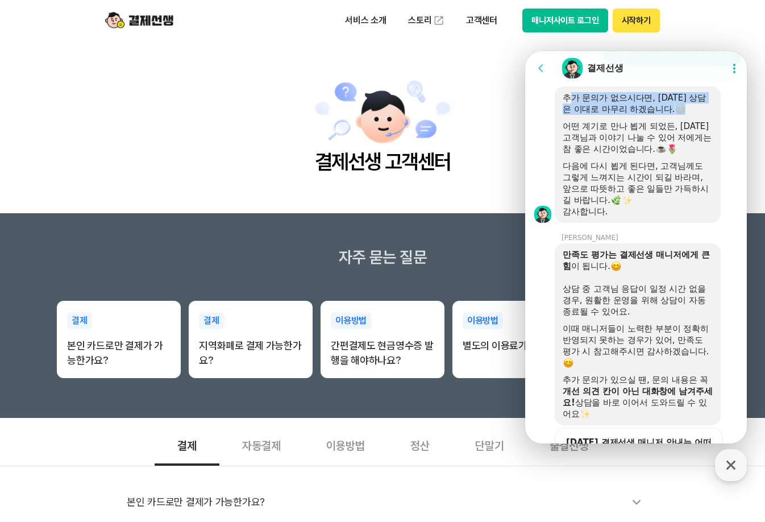
drag, startPoint x: 572, startPoint y: 140, endPoint x: 694, endPoint y: 164, distance: 124.9
click at [694, 164] on div "추가 문의가 없으시다면, [DATE] 상담은 이대로 마무리 하겠습니다. 어떤 계기로 만나 뵙게 되었든, [DATE] 고객님과 이야기 나눌 수 …" at bounding box center [637, 154] width 150 height 125
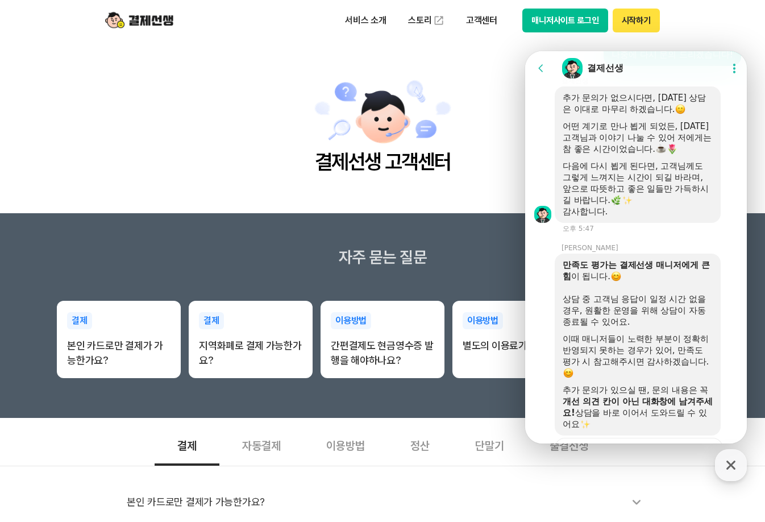
click at [694, 155] on div "어떤 계기로 만나 뵙게 되었든, [DATE] 고객님과 이야기 나눌 수 있어 저에게는 참 좋은 시간이었습니다." at bounding box center [637, 137] width 150 height 34
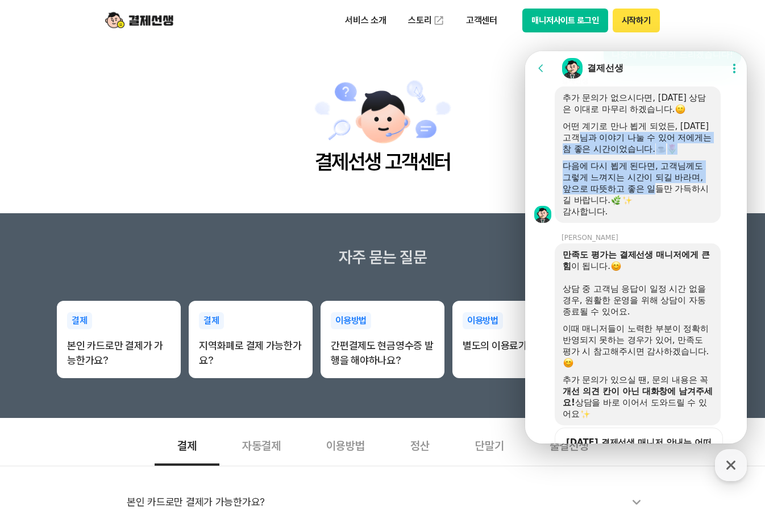
drag, startPoint x: 599, startPoint y: 187, endPoint x: 672, endPoint y: 235, distance: 87.0
click at [661, 217] on div "추가 문의가 없으시다면, [DATE] 상담은 이대로 마무리 하겠습니다. 어떤 계기로 만나 뵙게 되었든, [DATE] 고객님과 이야기 나눌 수 …" at bounding box center [637, 154] width 150 height 125
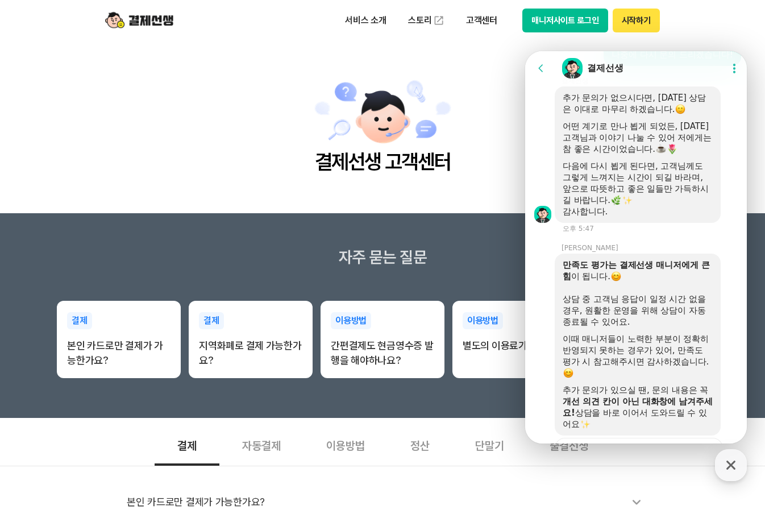
click at [672, 206] on div "다음에 다시 뵙게 된다면, 고객님께도 그렇게 느껴지는 시간이 되길 바라며, 앞으로 따뜻하고 좋은 일들만 가득하시길 바랍니다." at bounding box center [637, 182] width 150 height 45
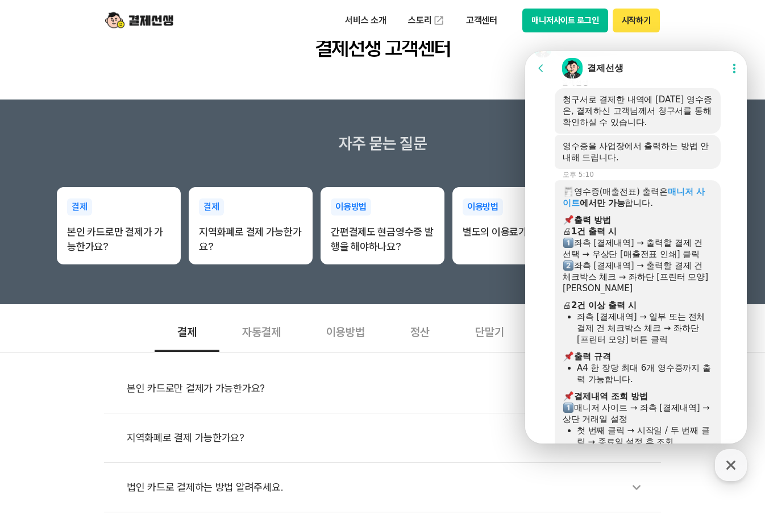
scroll to position [2634, 0]
drag, startPoint x: 572, startPoint y: 199, endPoint x: 665, endPoint y: 210, distance: 94.4
click at [665, 162] on div "영수증을 사업장에서 출력하는 방법 안내해 드립니다." at bounding box center [637, 150] width 150 height 23
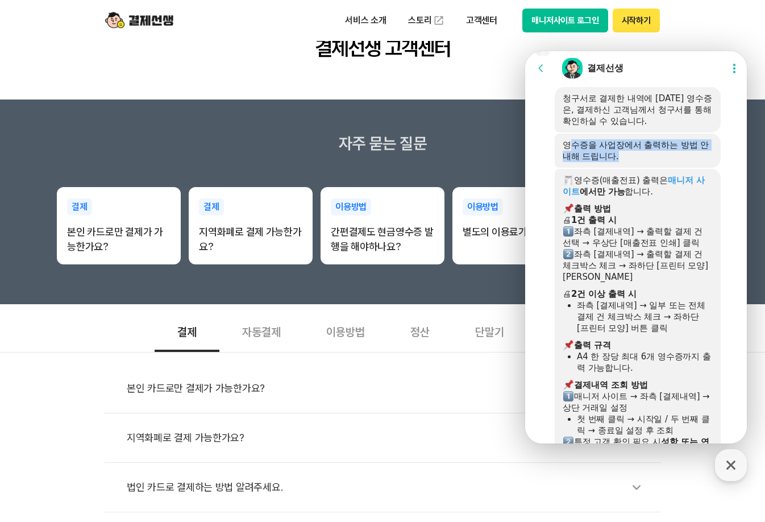
click at [665, 162] on div "영수증을 사업장에서 출력하는 방법 안내해 드립니다." at bounding box center [637, 150] width 150 height 23
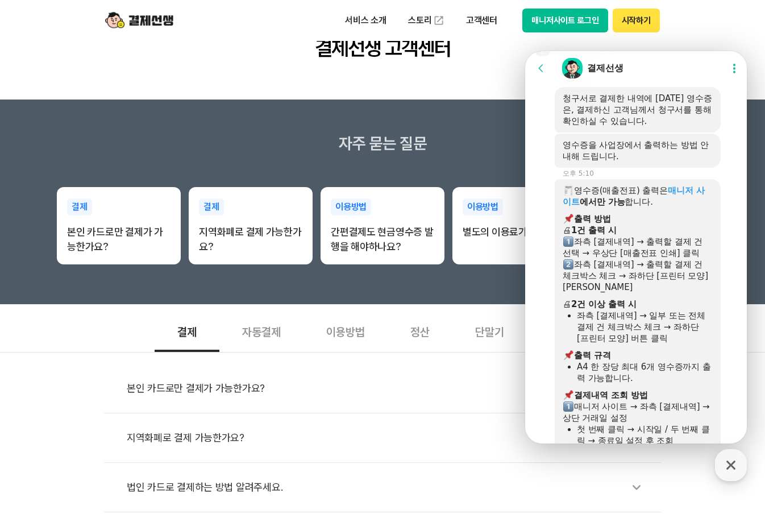
scroll to position [2691, 0]
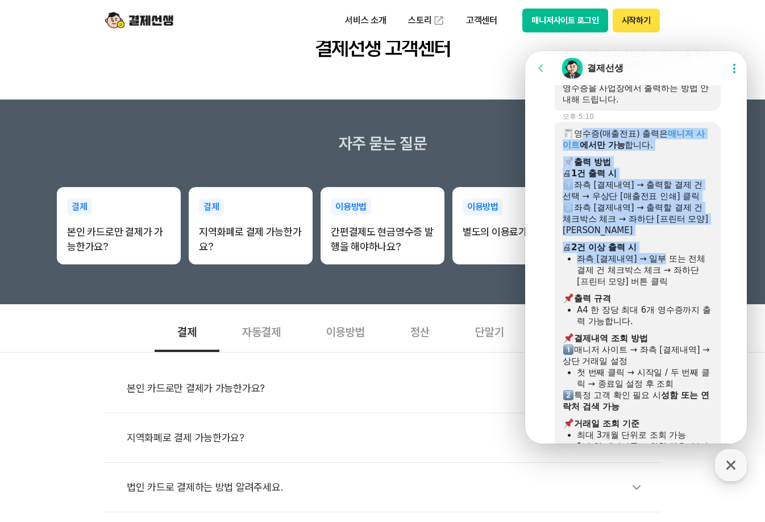
drag, startPoint x: 579, startPoint y: 189, endPoint x: 665, endPoint y: 322, distance: 157.4
click at [664, 321] on div "영수증(매출전표) 출력은 매니저 사이트 에서만 가능 합니다. ​ 출력 방법 🖨 1건 출력 시 좌측 [결제내역] → 출력할 결제 건 선택 → 우…" at bounding box center [637, 341] width 150 height 426
click at [665, 287] on div "좌측 [결제내역] → 일부 또는 전체 결제 건 체크박스 체크 → 좌하단 [프린터 모양] 버튼 클릭" at bounding box center [645, 270] width 136 height 34
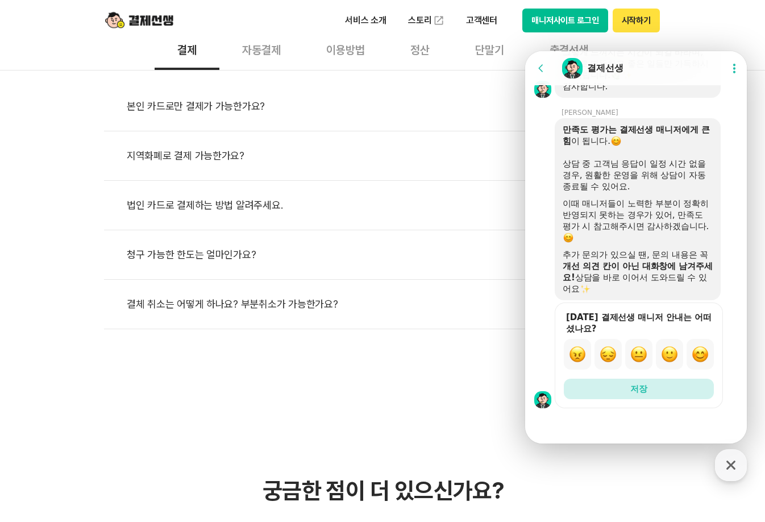
scroll to position [398, 0]
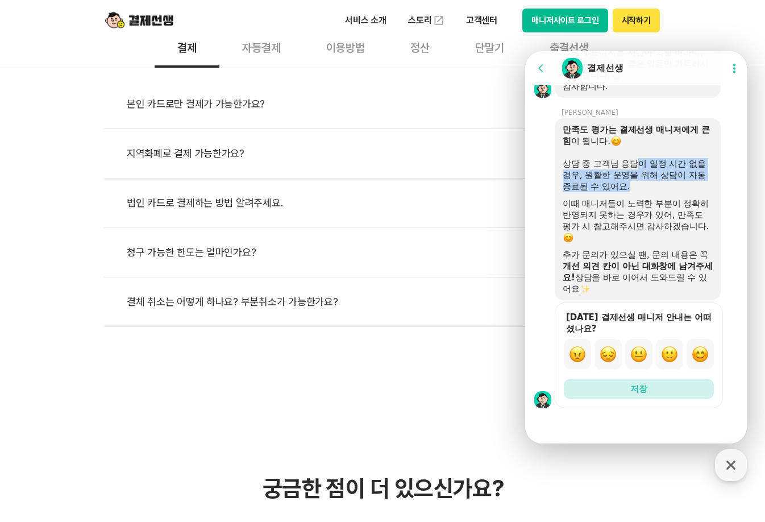
drag, startPoint x: 633, startPoint y: 201, endPoint x: 631, endPoint y: 218, distance: 17.2
click at [631, 218] on div "만족도 평가는 결제선생 매니저에게 큰 힘 이 됩니다. 상담 중 고객님 응답이 일정 시간 없을 경우, 원활한 운영을 위해 상담이 자동 종료될 수…" at bounding box center [637, 209] width 150 height 170
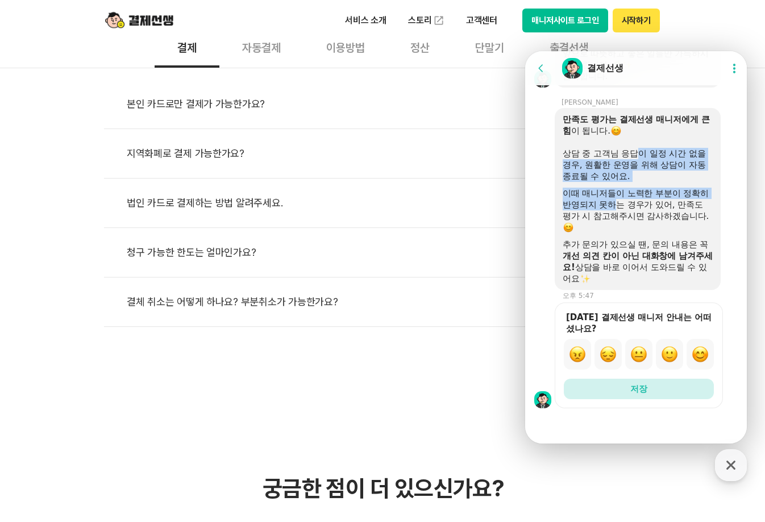
click at [631, 218] on div "이때 매니저들이 노력한 부분이 정확히 반영되지 못하는 경우가 있어, 만족도 평가 시 참고해주시면 감사하겠습니다." at bounding box center [637, 209] width 150 height 45
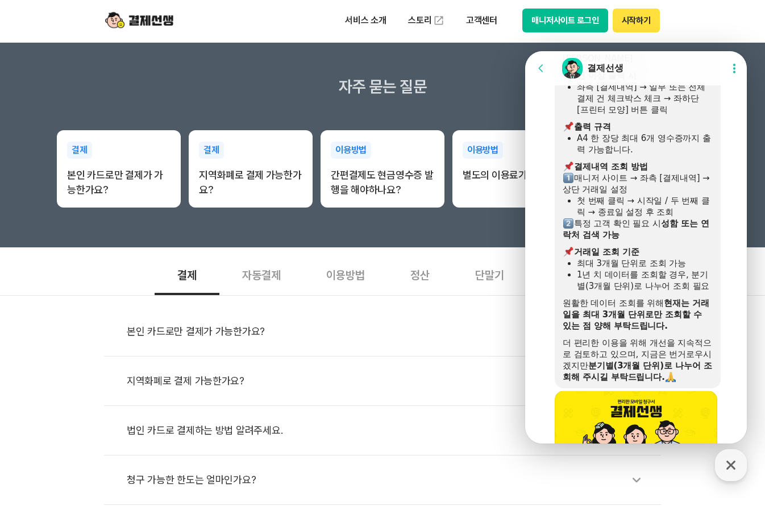
scroll to position [2861, 0]
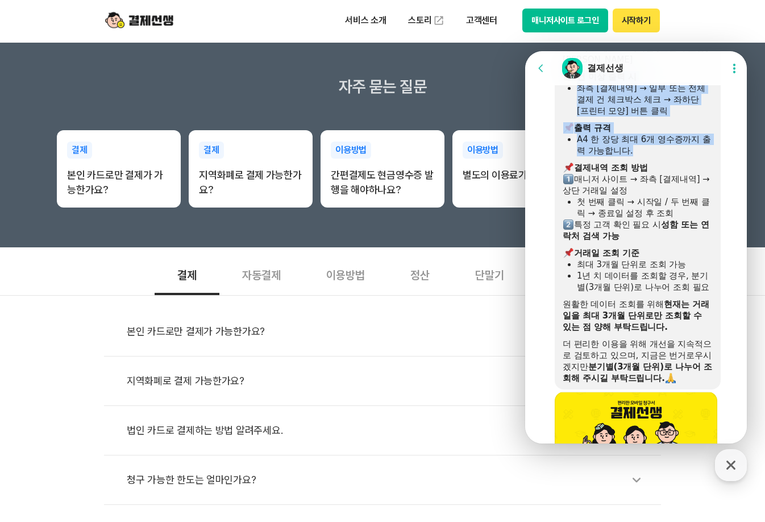
drag, startPoint x: 579, startPoint y: 130, endPoint x: 616, endPoint y: 223, distance: 100.2
click at [616, 223] on div "영수증(매출전표) 출력은 매니저 사이트 에서만 가능 합니다. ​ 출력 방법 🖨 1건 출력 시 좌측 [결제내역] → 출력할 결제 건 선택 → 우…" at bounding box center [637, 170] width 150 height 426
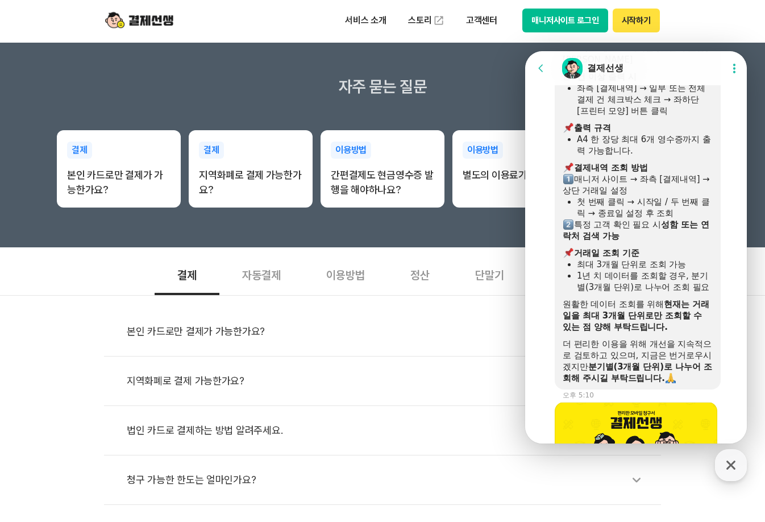
click at [627, 173] on b "결제내역 조회 방법" at bounding box center [610, 167] width 73 height 10
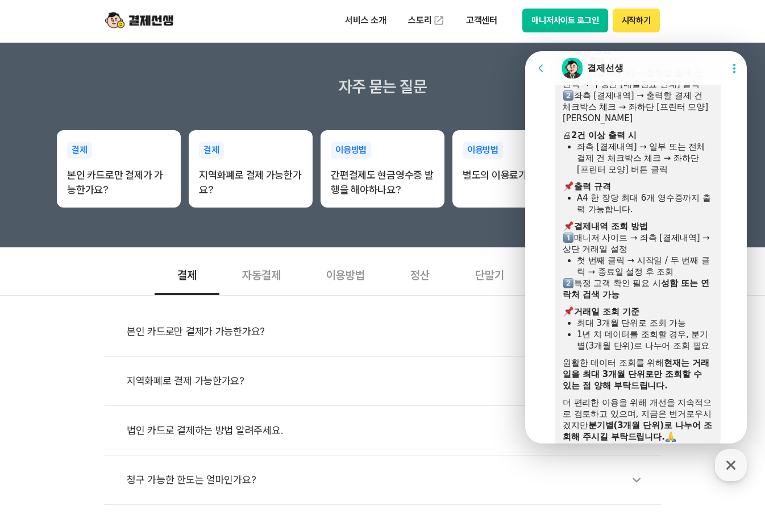
scroll to position [2747, 0]
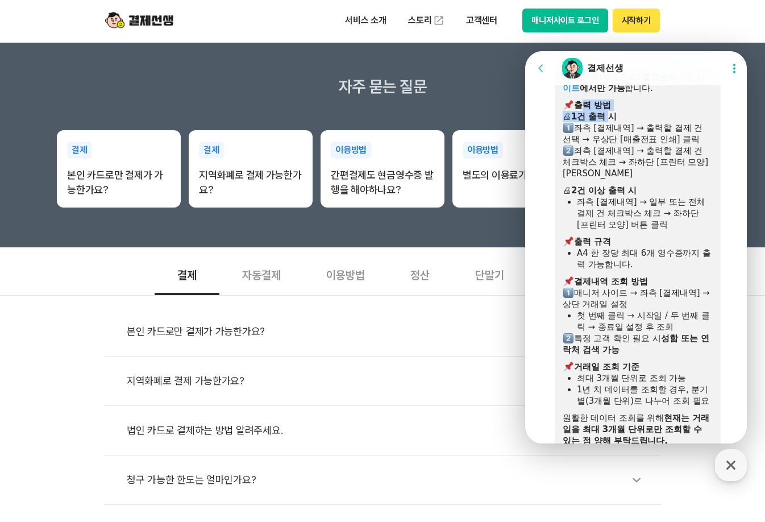
drag, startPoint x: 588, startPoint y: 164, endPoint x: 632, endPoint y: 177, distance: 45.7
click at [616, 177] on div "영수증(매출전표) 출력은 매니저 사이트 에서만 가능 합니다. ​ 출력 방법 🖨 1건 출력 시 좌측 [결제내역] → 출력할 결제 건 선택 → 우…" at bounding box center [637, 284] width 150 height 426
click at [632, 122] on div "🖨 1건 출력 시" at bounding box center [637, 116] width 150 height 11
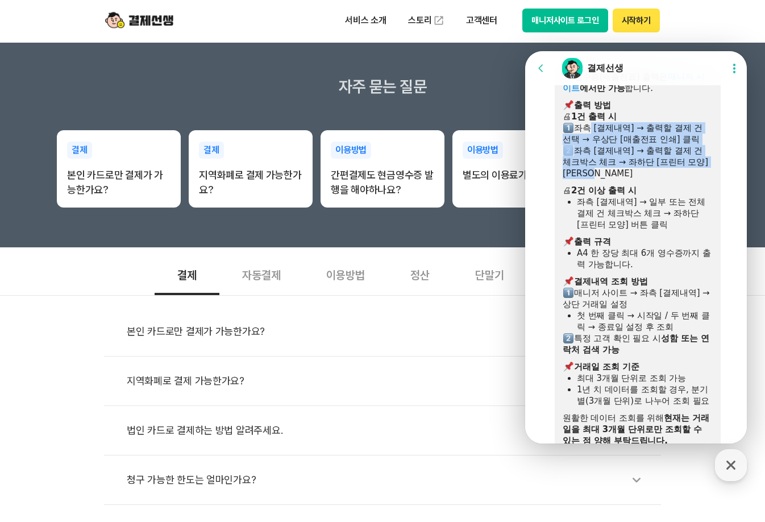
drag, startPoint x: 582, startPoint y: 187, endPoint x: 660, endPoint y: 230, distance: 89.0
click at [660, 230] on div "영수증(매출전표) 출력은 매니저 사이트 에서만 가능 합니다. ​ 출력 방법 🖨 1건 출력 시 좌측 [결제내역] → 출력할 결제 건 선택 → 우…" at bounding box center [637, 284] width 150 height 426
click at [660, 179] on div "좌측 [결제내역] → 출력할 결제 건 체크박스 체크 → 좌하단 [프린터 모양] [PERSON_NAME]" at bounding box center [637, 162] width 150 height 34
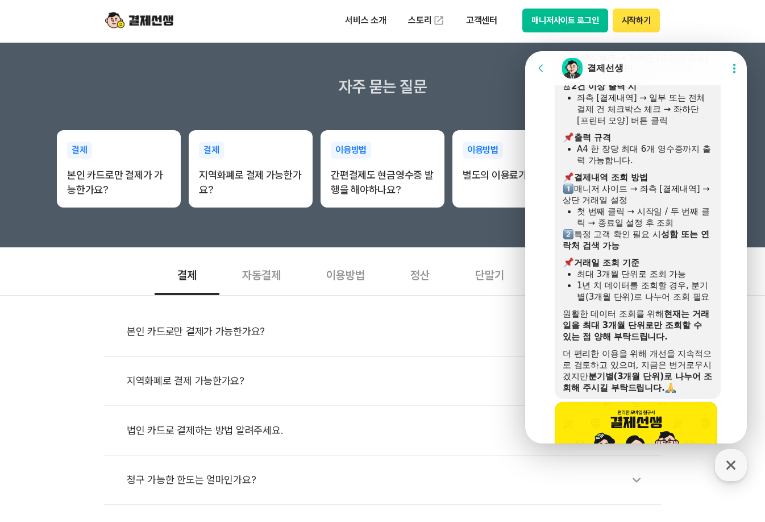
scroll to position [2861, 0]
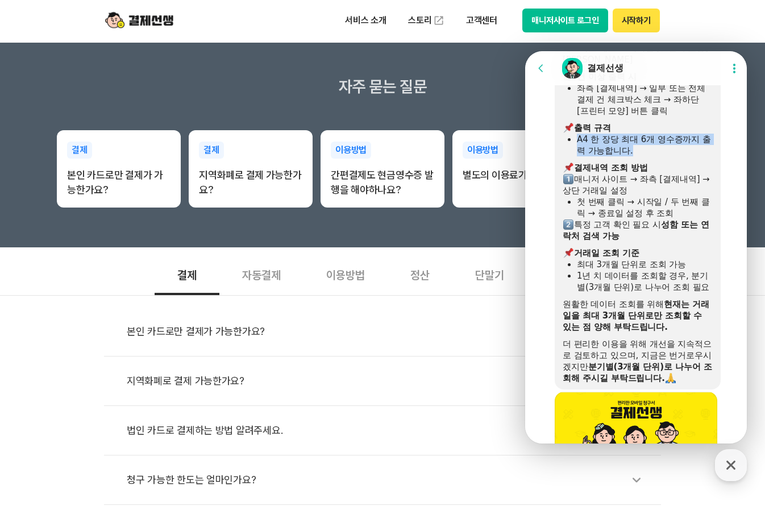
drag, startPoint x: 574, startPoint y: 194, endPoint x: 672, endPoint y: 210, distance: 99.5
click at [670, 156] on ul "A4 한 장당 최대 6개 영수증까지 출력 가능합니다." at bounding box center [637, 145] width 150 height 23
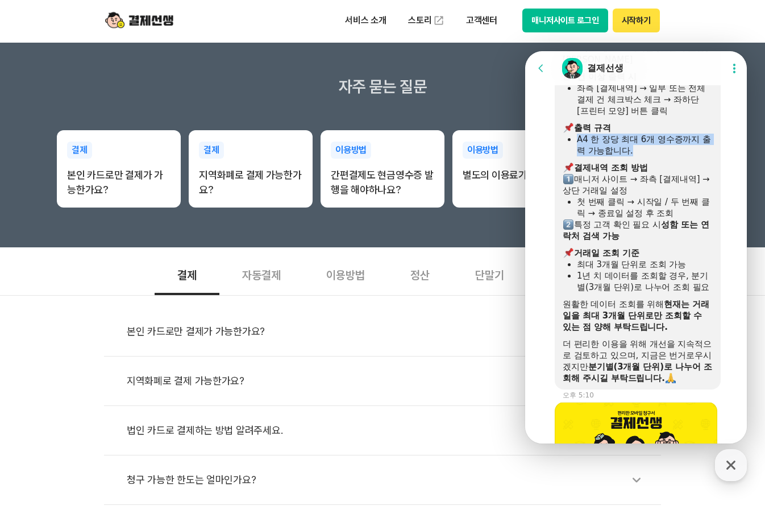
click at [672, 156] on div "A4 한 장당 최대 6개 영수증까지 출력 가능합니다." at bounding box center [645, 145] width 136 height 23
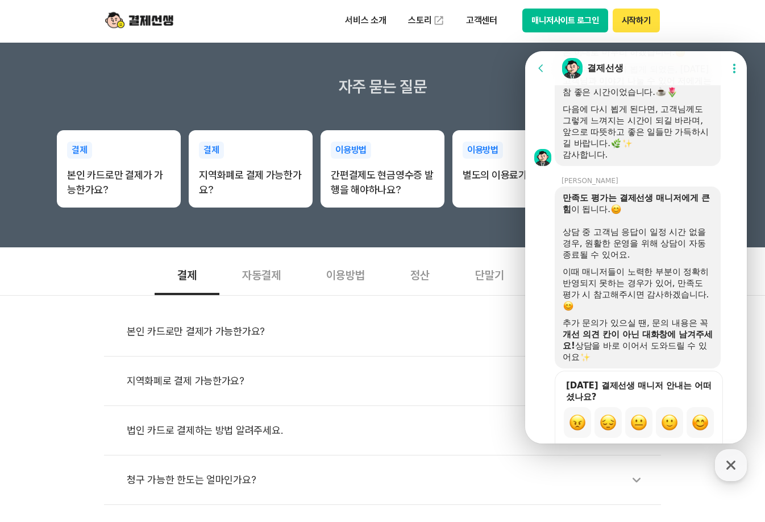
scroll to position [4225, 0]
